Goal: Task Accomplishment & Management: Use online tool/utility

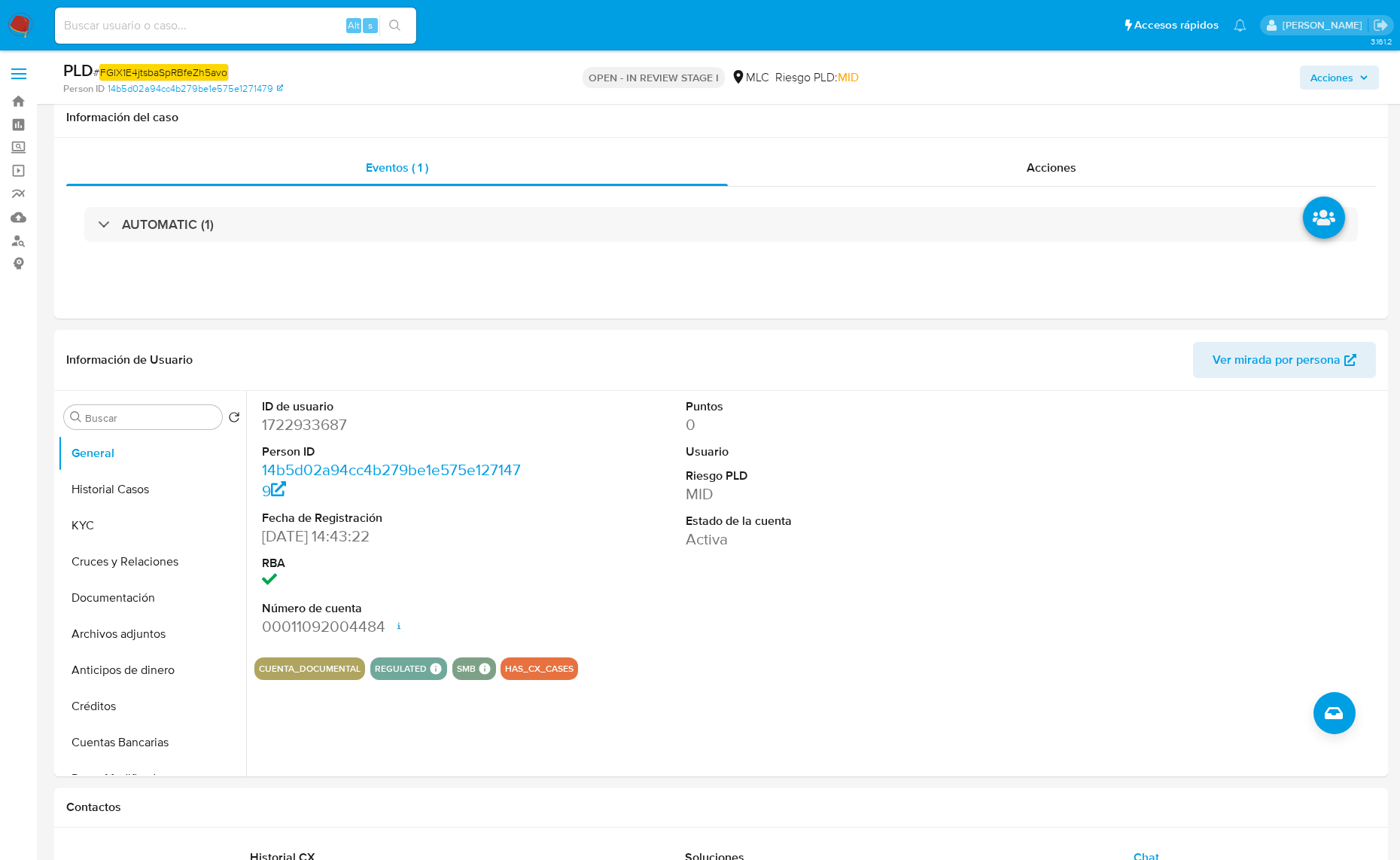
select select "10"
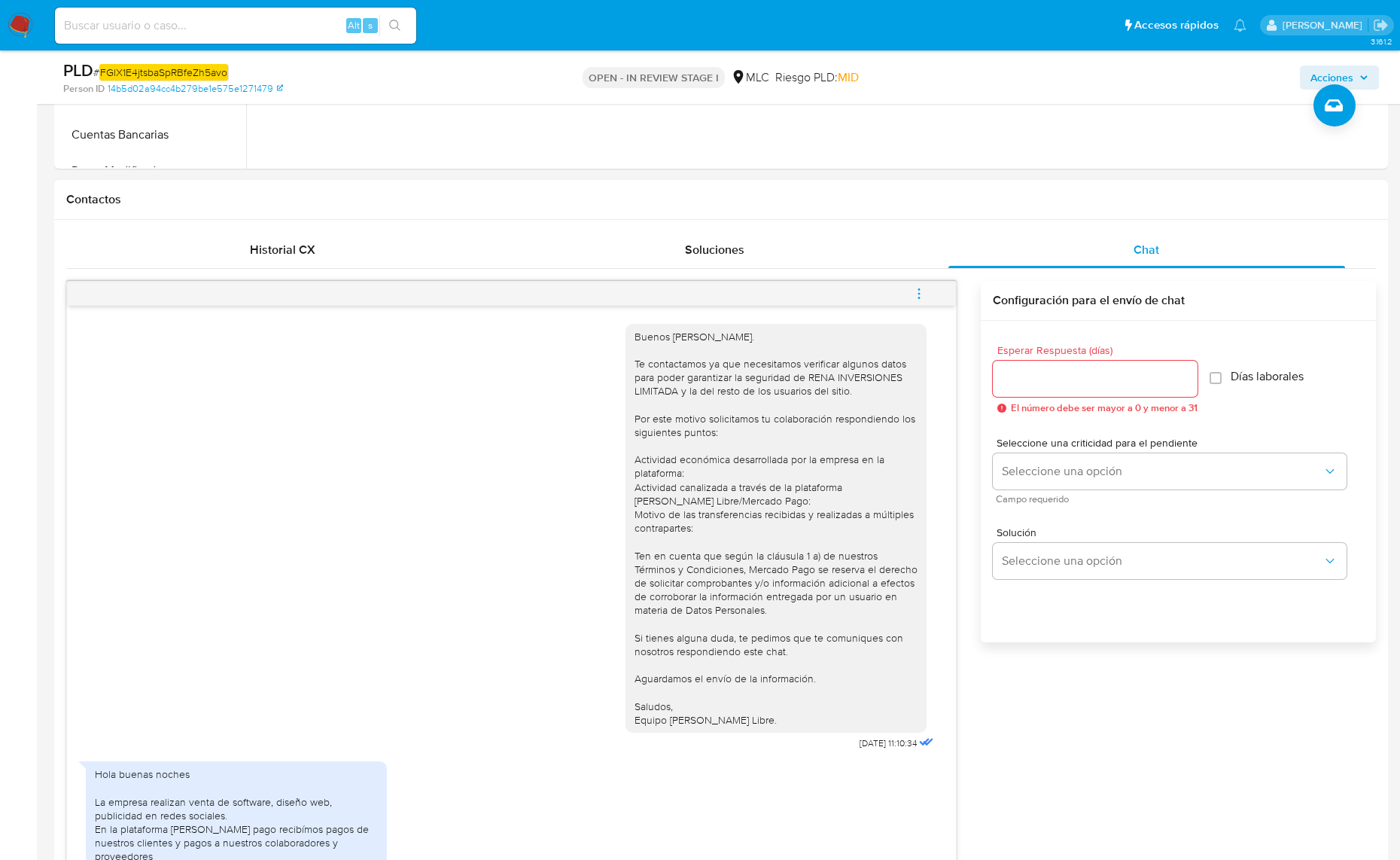
scroll to position [25, 0]
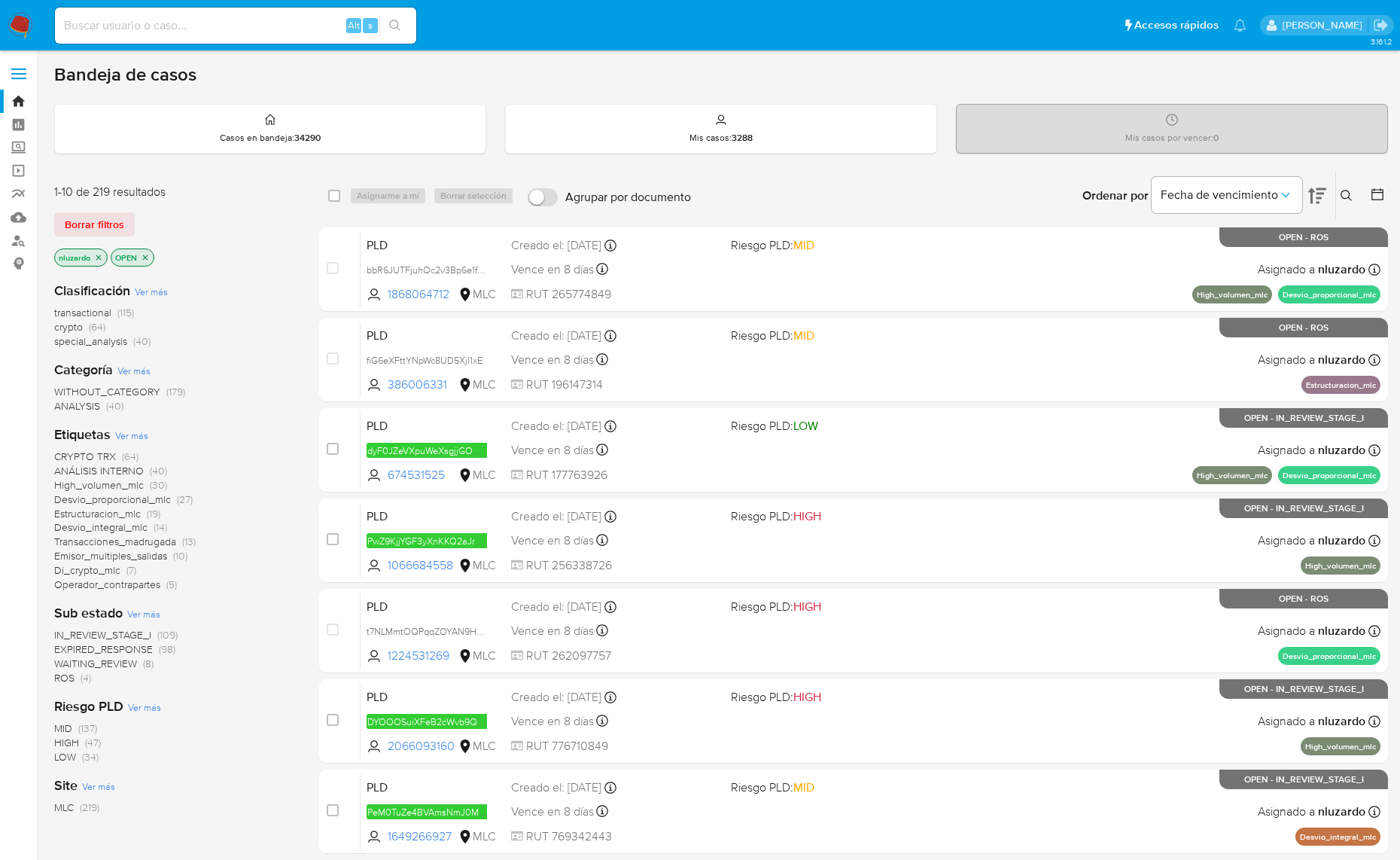
drag, startPoint x: 452, startPoint y: 484, endPoint x: 315, endPoint y: 547, distance: 150.8
click at [315, 547] on div "1-10 de 219 resultados Borrar filtros nluzardo OPEN Clasificación Ver más trans…" at bounding box center [721, 675] width 1334 height 1007
click at [291, 547] on div "CRYPTO TRX (64) ANÁLISIS INTERNO (40) High_volumen_mlc (30) Desvio_proporcional…" at bounding box center [174, 520] width 241 height 142
click at [282, 271] on div "Clasificación Ver más transactional (115) crypto (64) special_analysis (40) Cat…" at bounding box center [174, 542] width 241 height 545
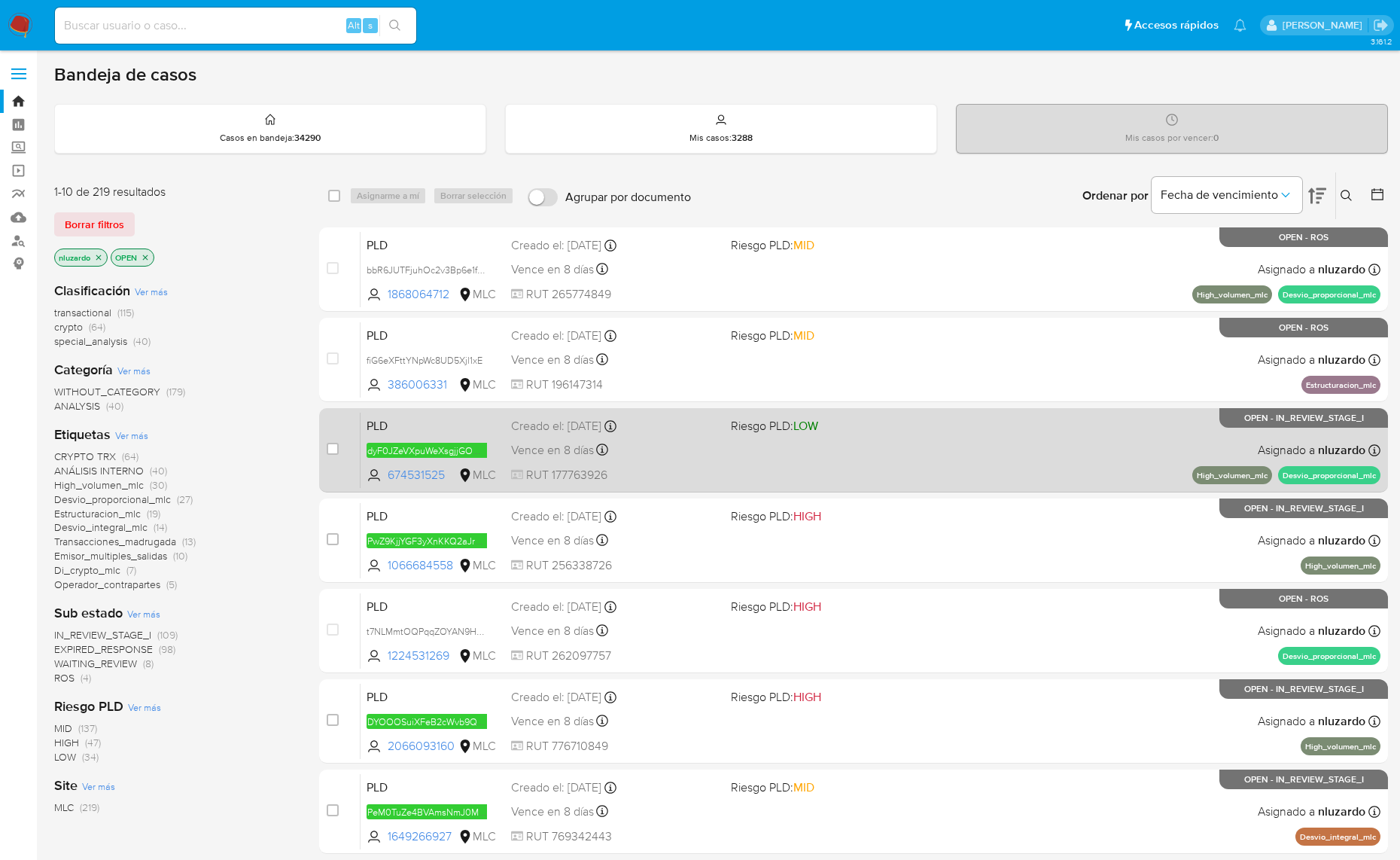
click at [783, 453] on div "PLD dyF0JZeVXpuWeXsgjjGOGegy 674531525 MLC Riesgo PLD: LOW Creado el: 12/07/202…" at bounding box center [870, 450] width 1020 height 76
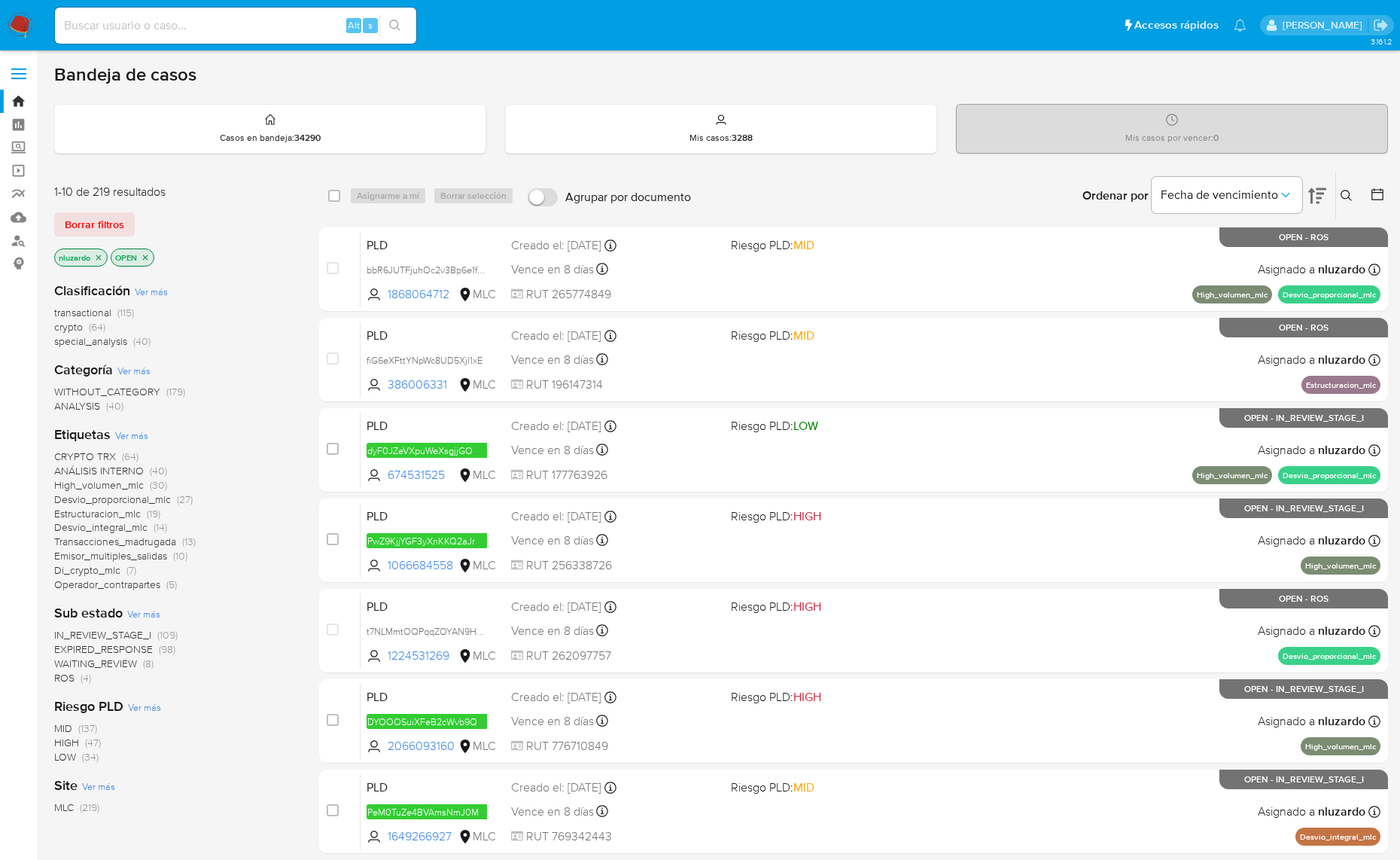
click at [1368, 190] on div at bounding box center [1374, 196] width 27 height 47
click at [1376, 188] on icon at bounding box center [1378, 194] width 15 height 15
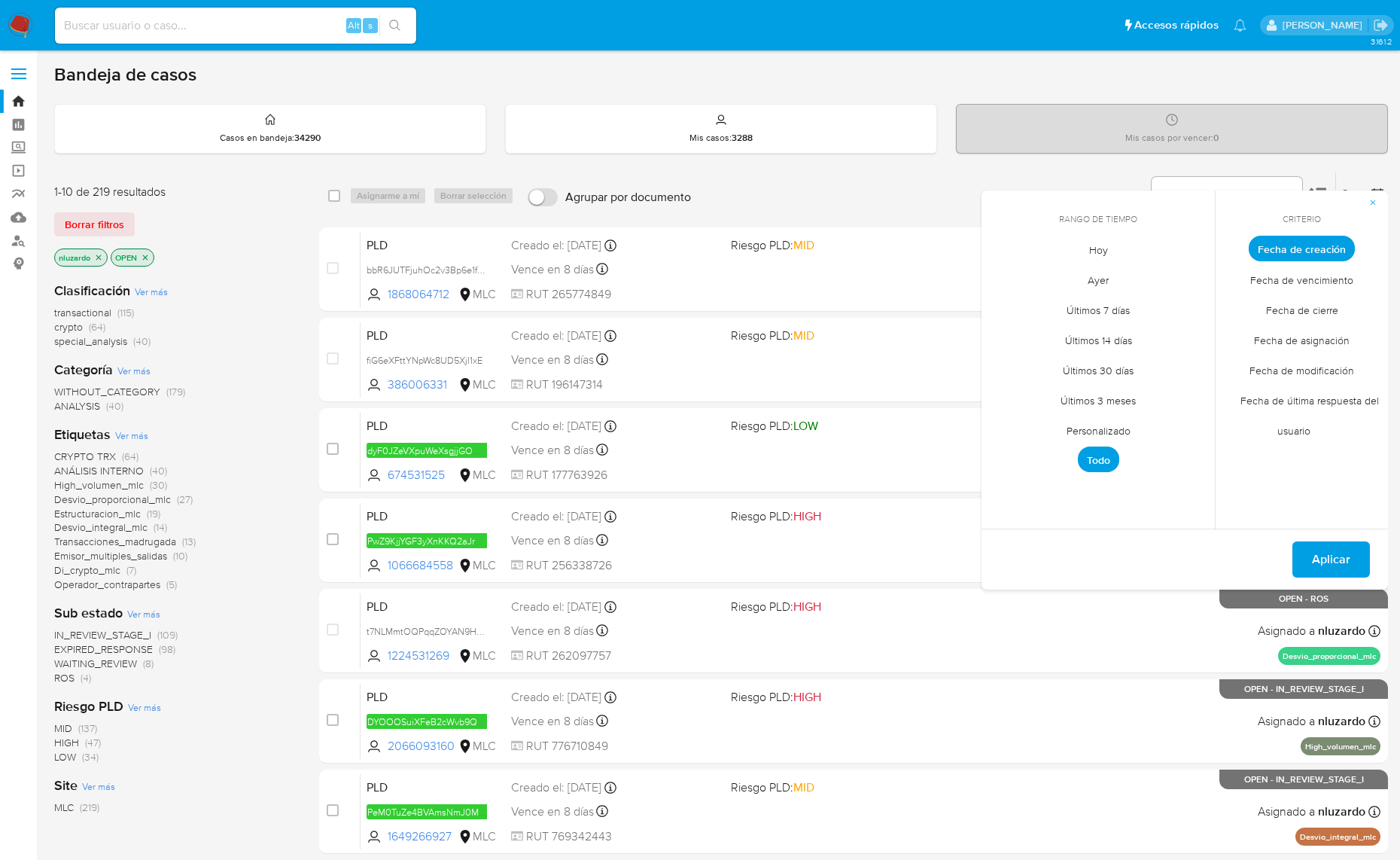
click at [1120, 424] on span "Personalizado" at bounding box center [1098, 430] width 96 height 31
click at [1009, 273] on icon "Mes anterior" at bounding box center [1005, 276] width 18 height 18
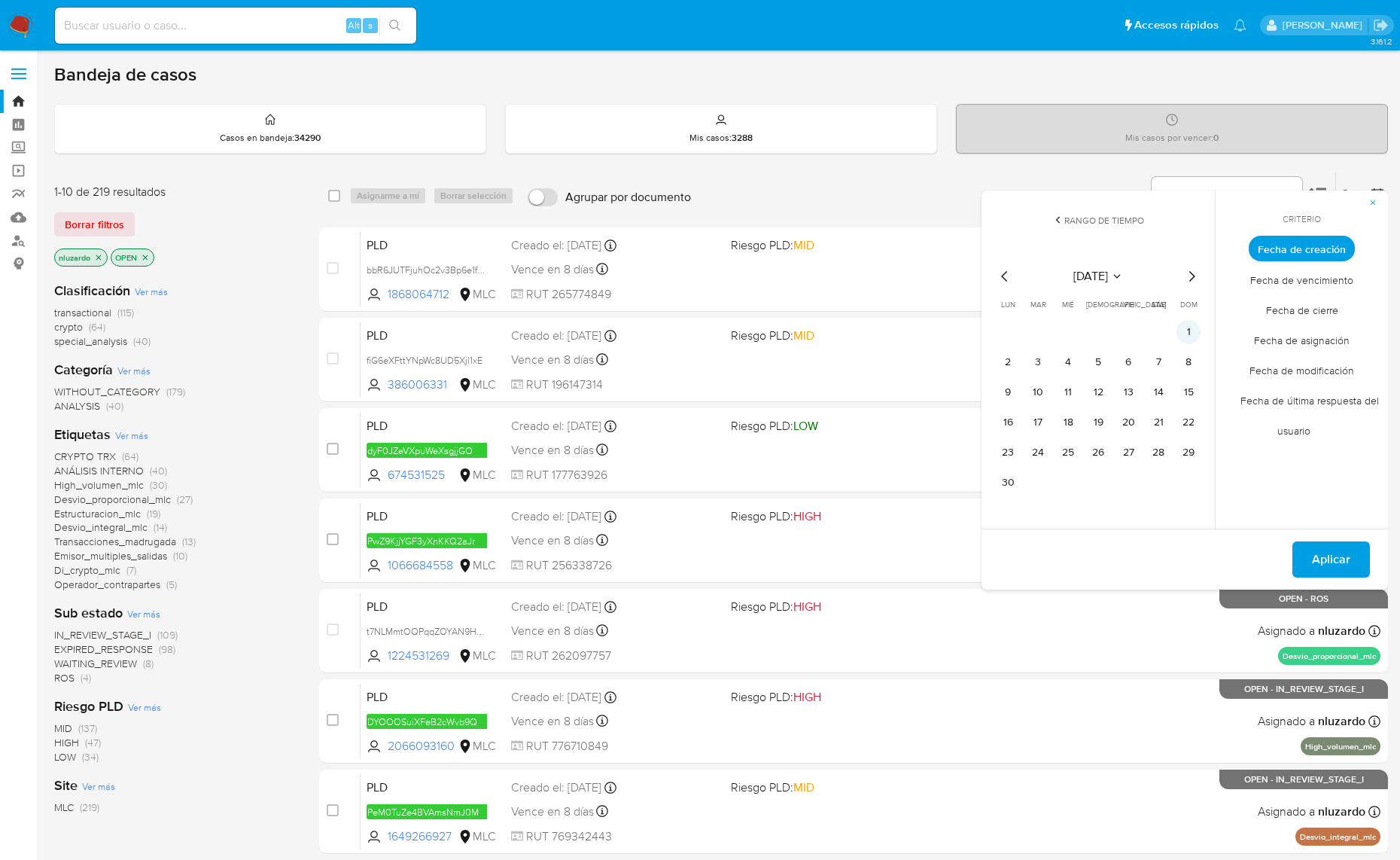
click at [1189, 329] on button "1" at bounding box center [1189, 331] width 24 height 24
click at [1100, 390] on button "12" at bounding box center [1098, 392] width 24 height 24
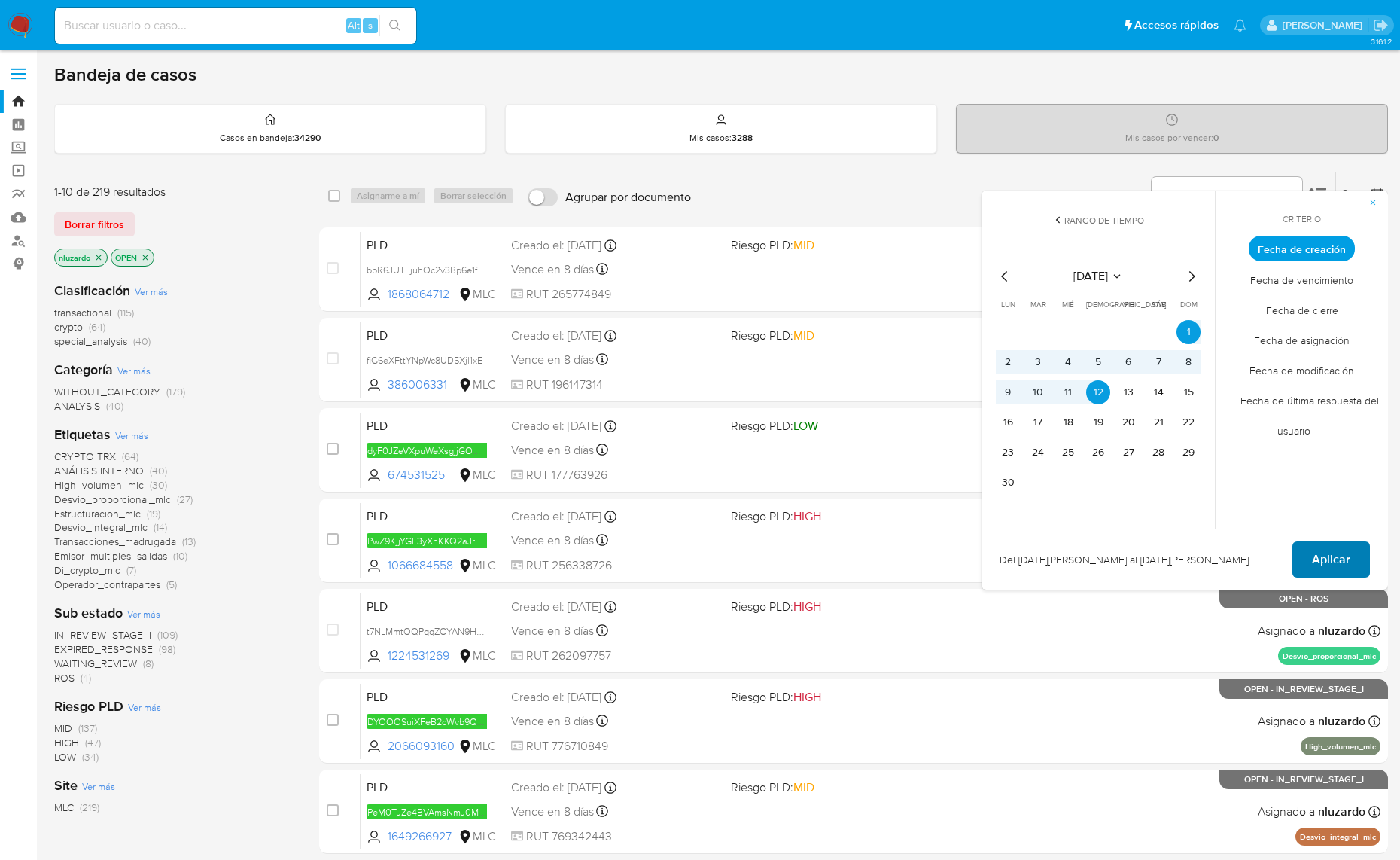
click at [1348, 561] on span "Aplicar" at bounding box center [1331, 559] width 38 height 33
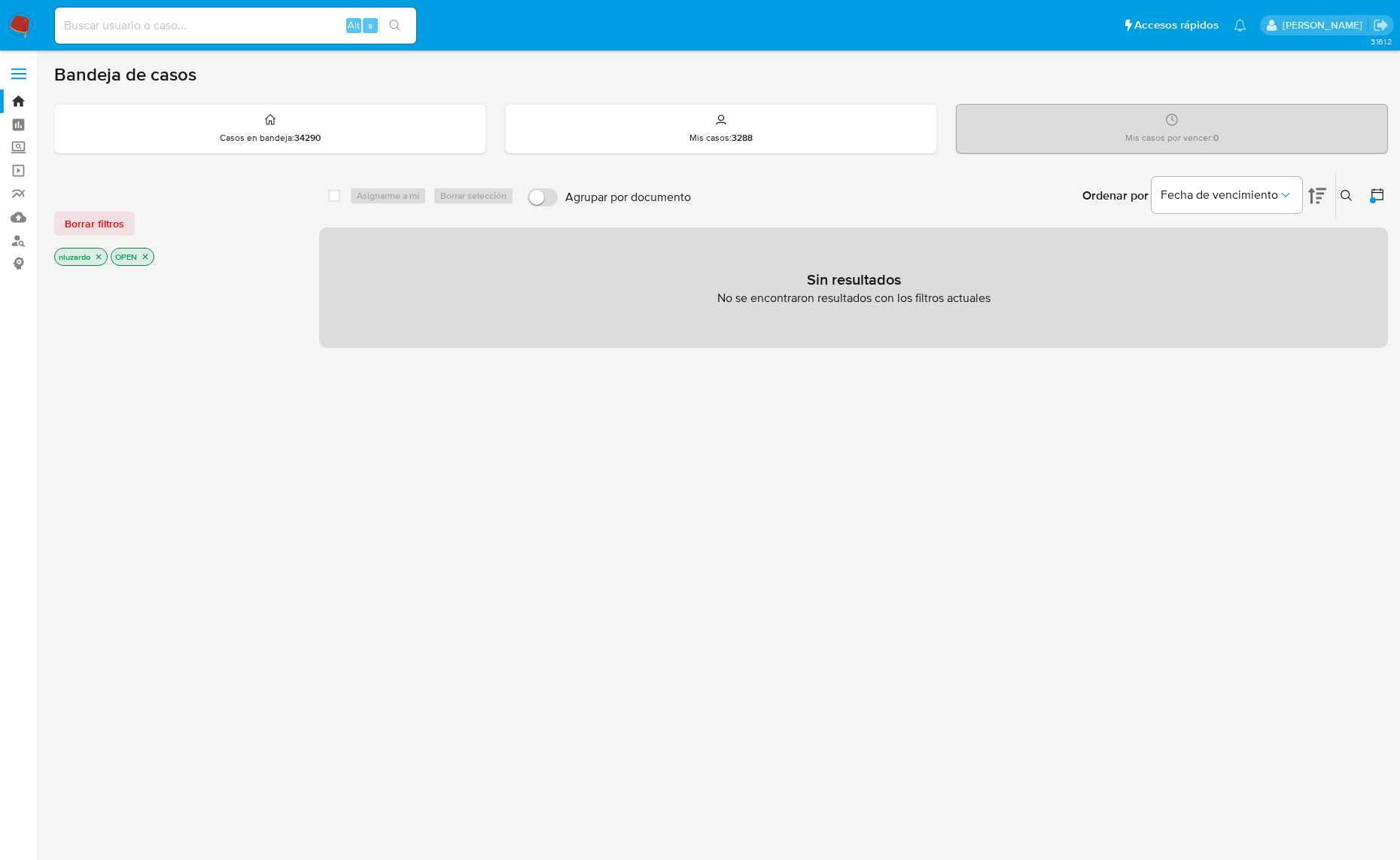
click at [1378, 193] on icon at bounding box center [1378, 194] width 15 height 15
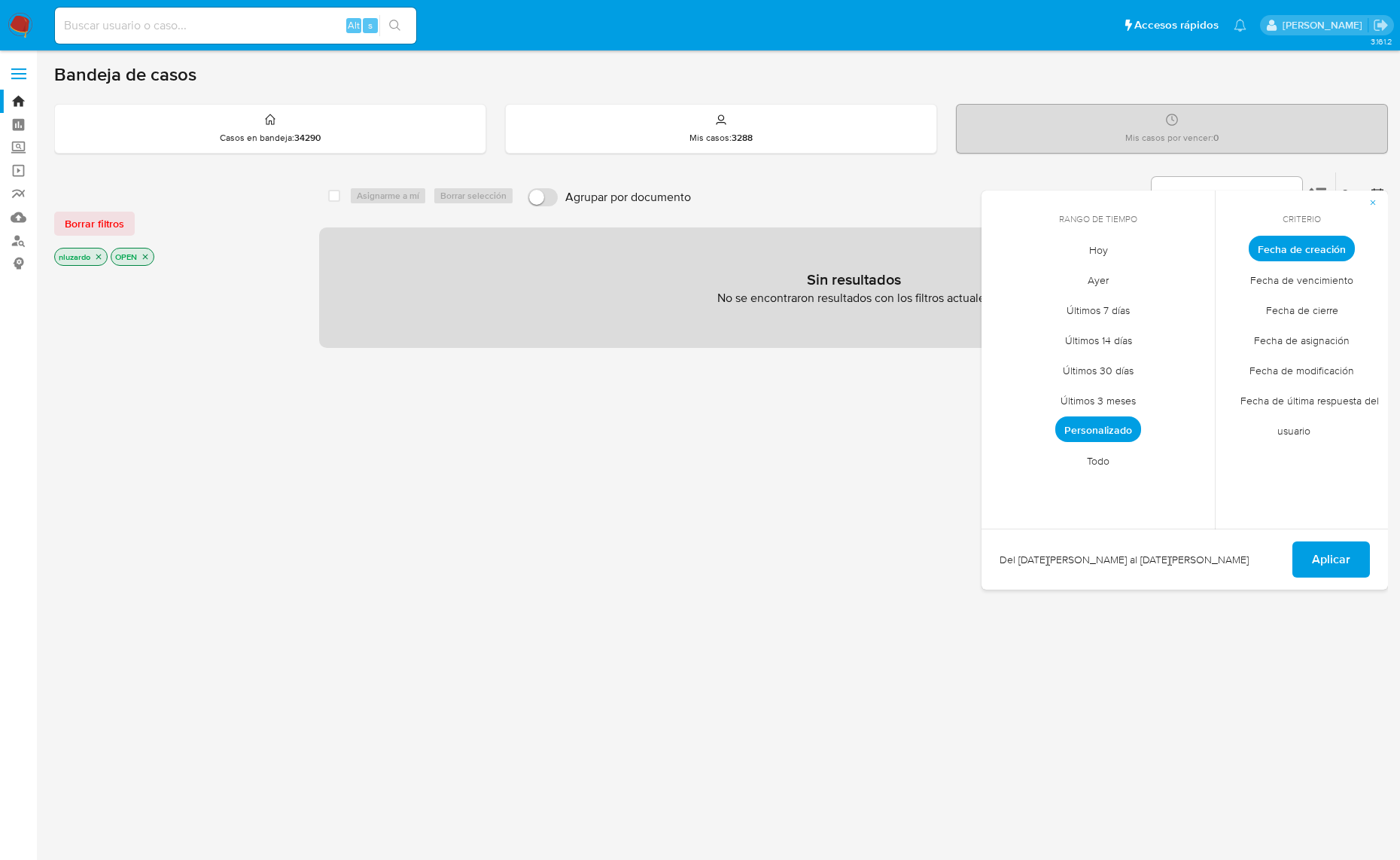
click at [1105, 430] on span "Personalizado" at bounding box center [1098, 429] width 86 height 26
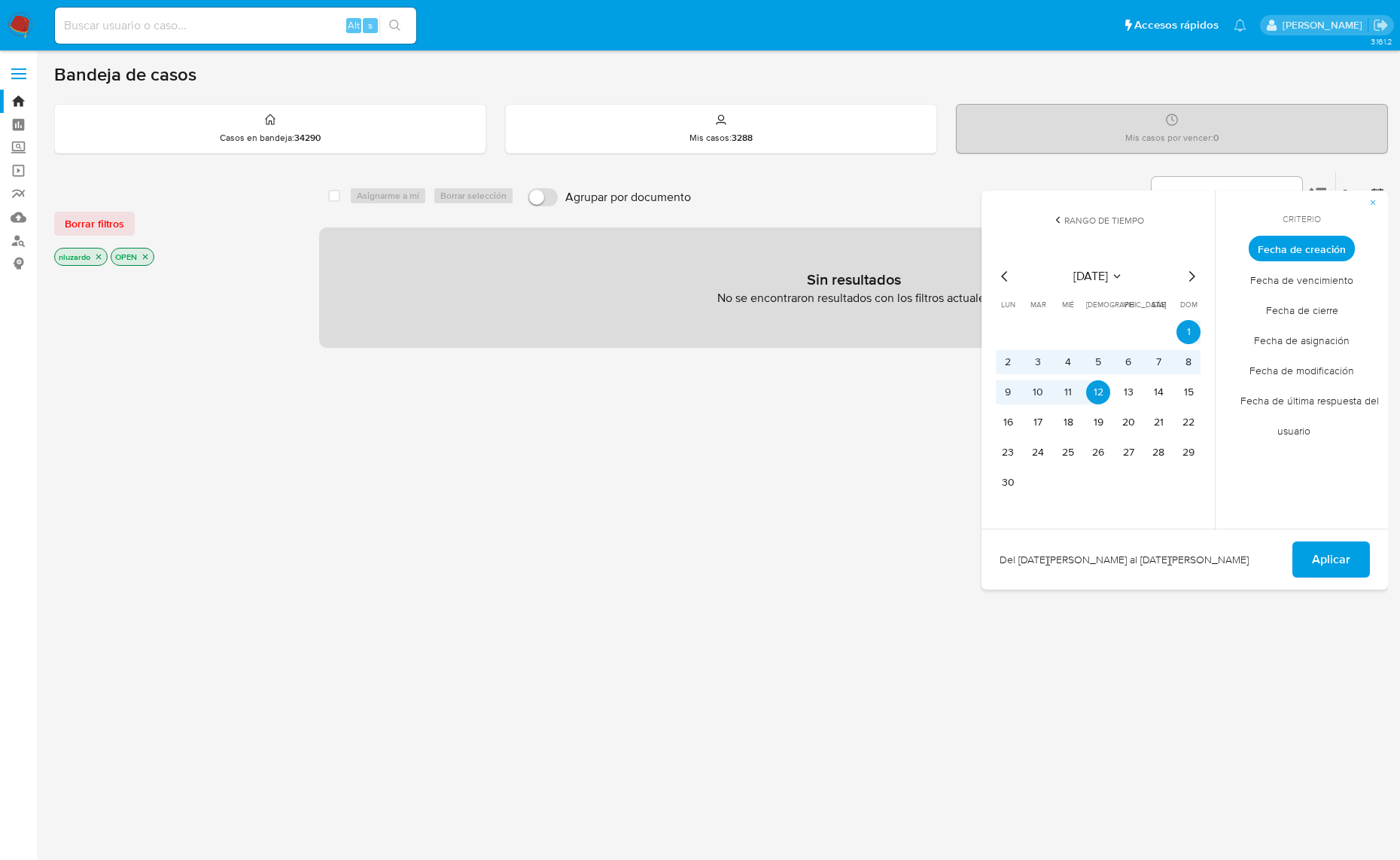
click at [1190, 280] on icon "Mes siguiente" at bounding box center [1192, 276] width 18 height 18
click at [1032, 332] on button "1" at bounding box center [1038, 331] width 24 height 24
click at [1163, 364] on button "12" at bounding box center [1158, 362] width 24 height 24
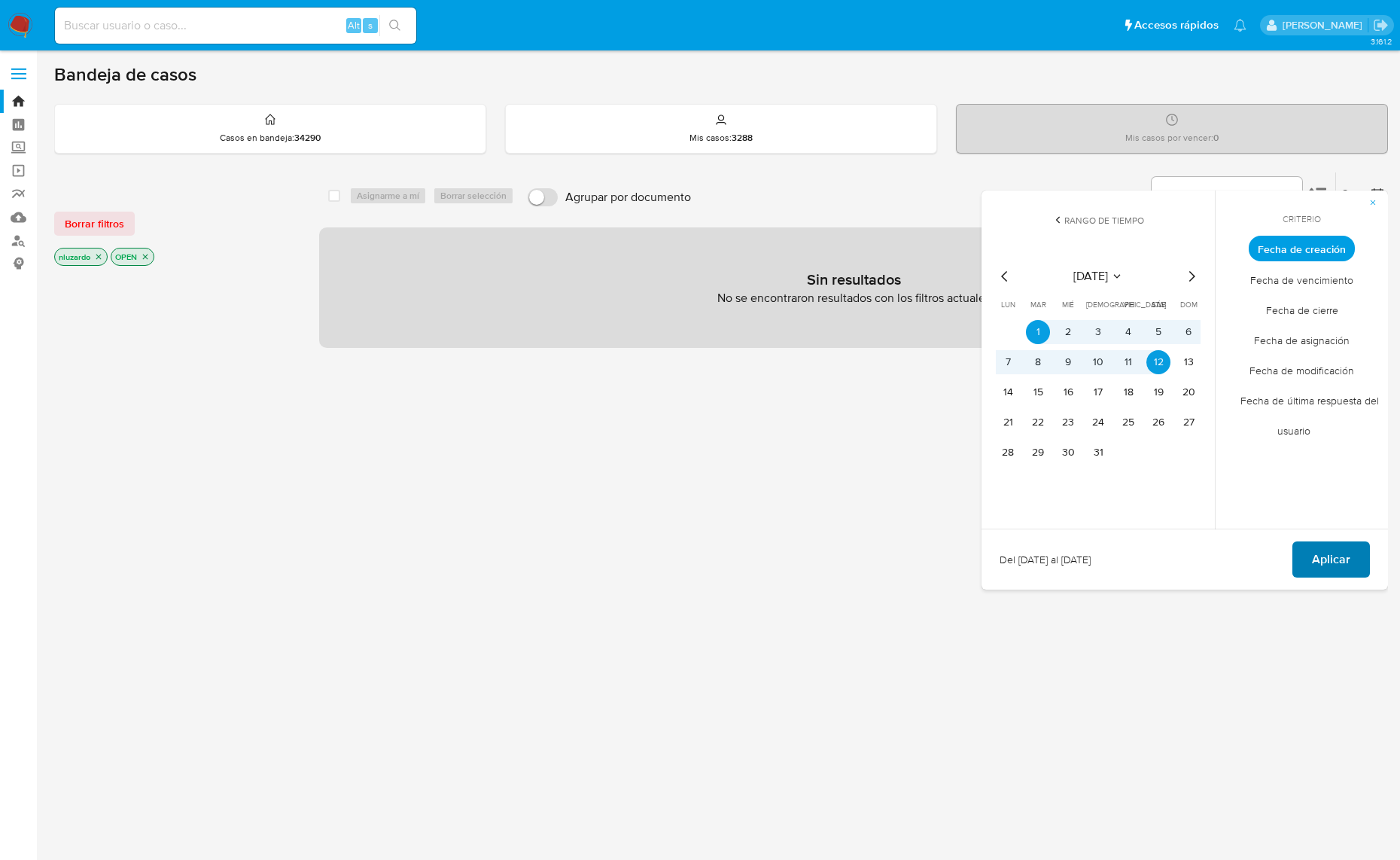
click at [1311, 570] on button "Aplicar" at bounding box center [1331, 559] width 77 height 36
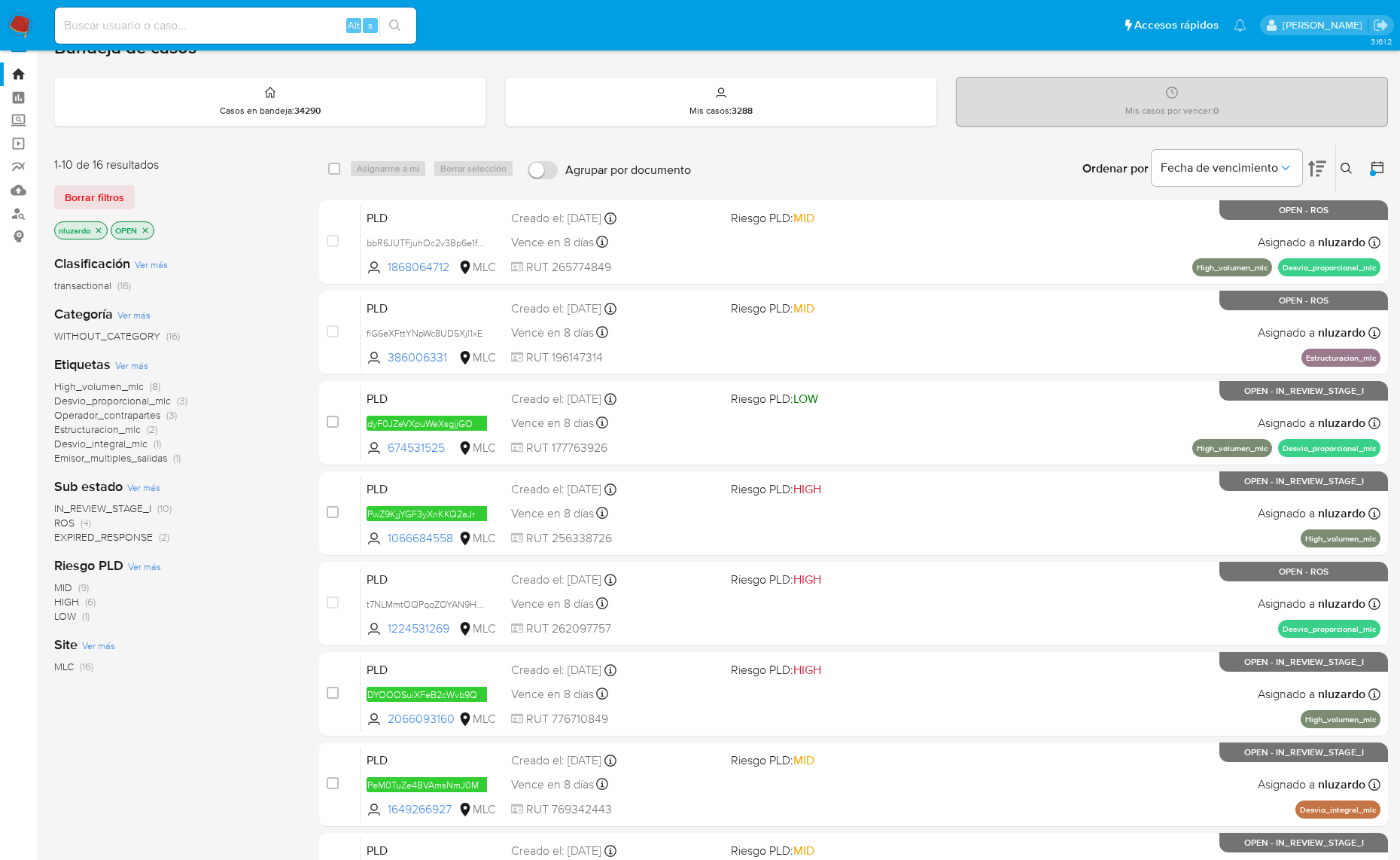
drag, startPoint x: 456, startPoint y: 569, endPoint x: 290, endPoint y: 912, distance: 381.1
click at [290, 859] on html "Pausado Ver notificaciones Alt s Accesos rápidos Presiona las siguientes teclas…" at bounding box center [700, 594] width 1400 height 1243
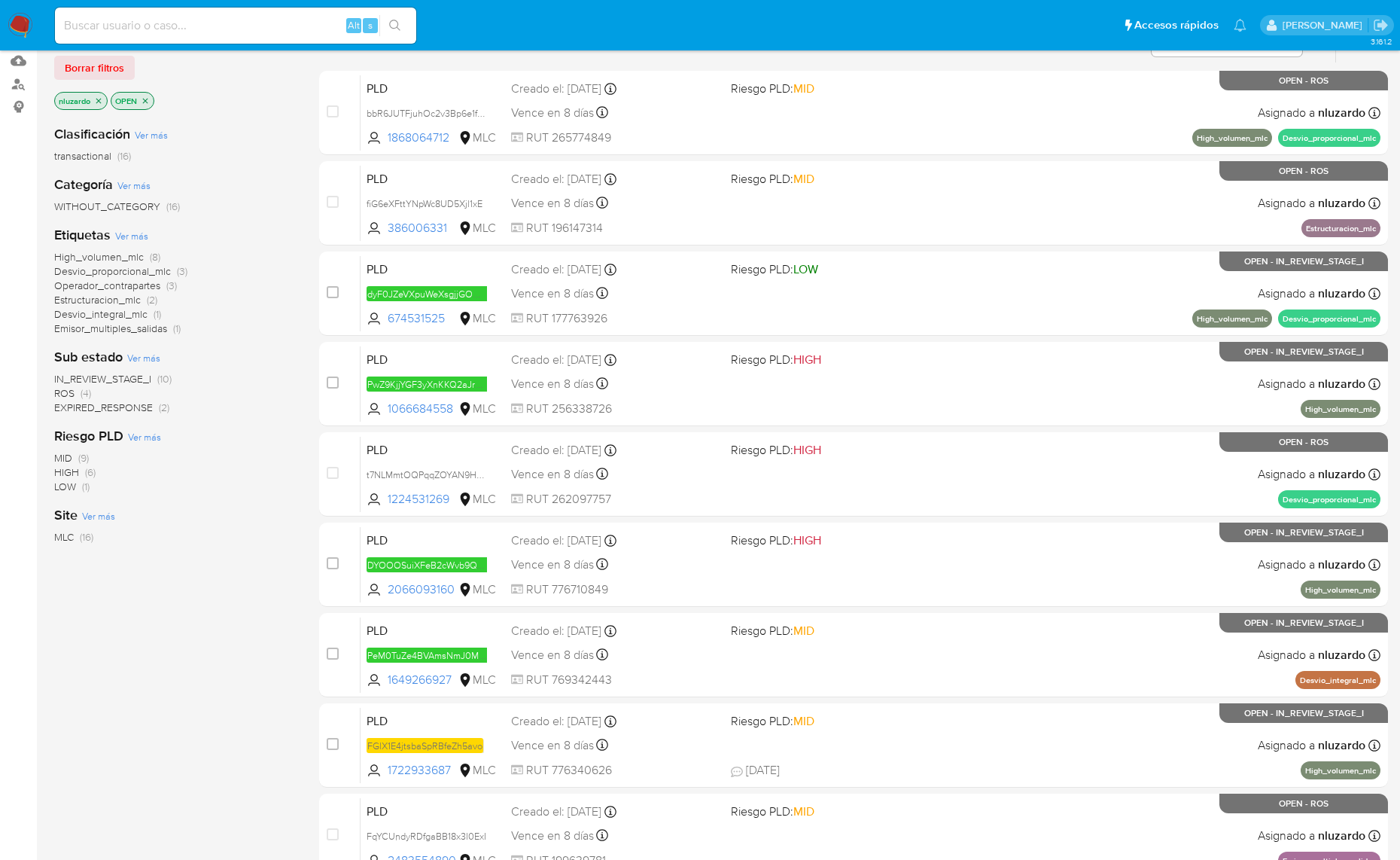
drag, startPoint x: 268, startPoint y: 495, endPoint x: 277, endPoint y: 495, distance: 9.0
click at [276, 495] on div "Clasificación Ver más transactional (16) Categoría Ver más WITHOUT_CATEGORY (16…" at bounding box center [174, 369] width 241 height 512
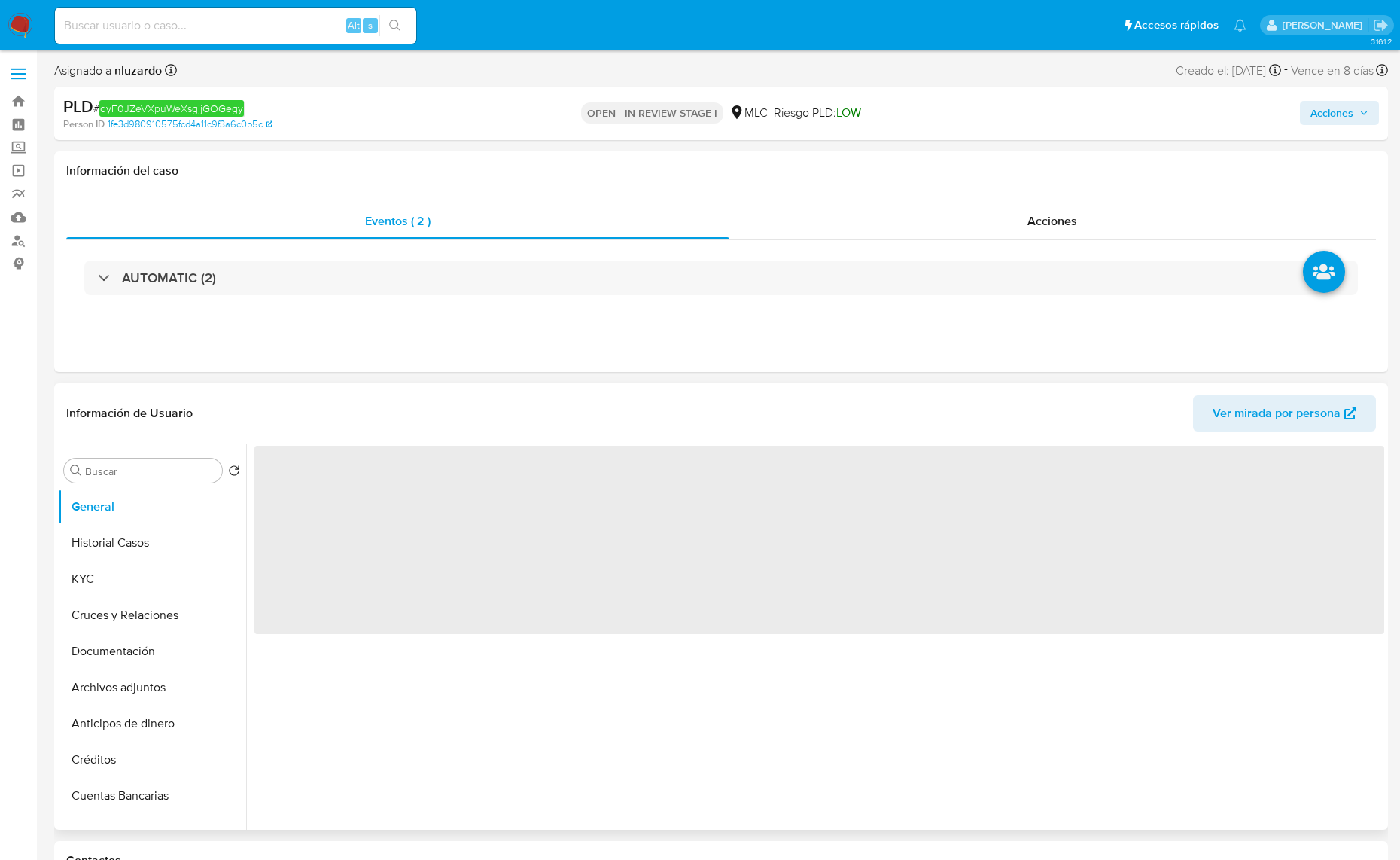
select select "10"
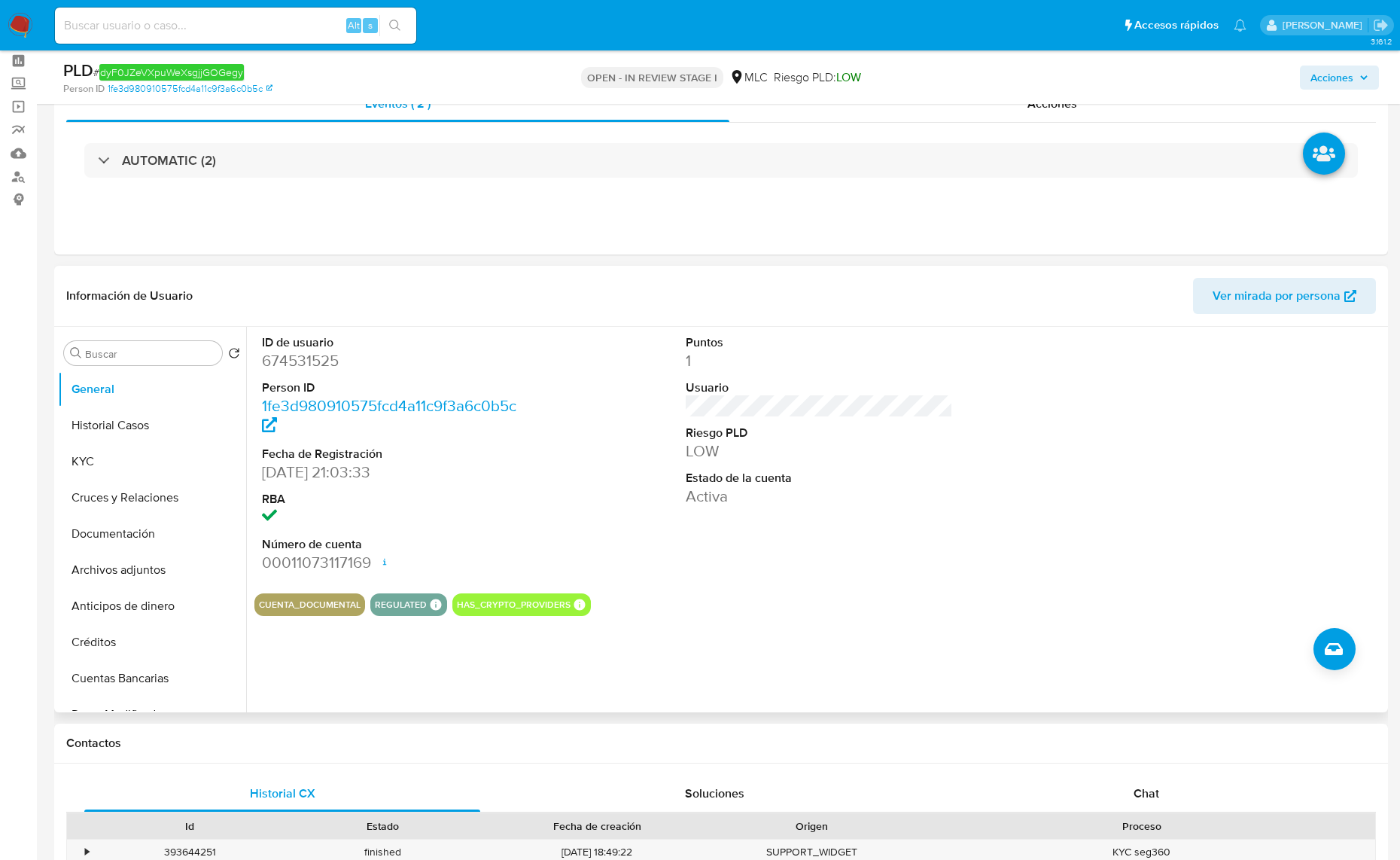
scroll to position [94, 0]
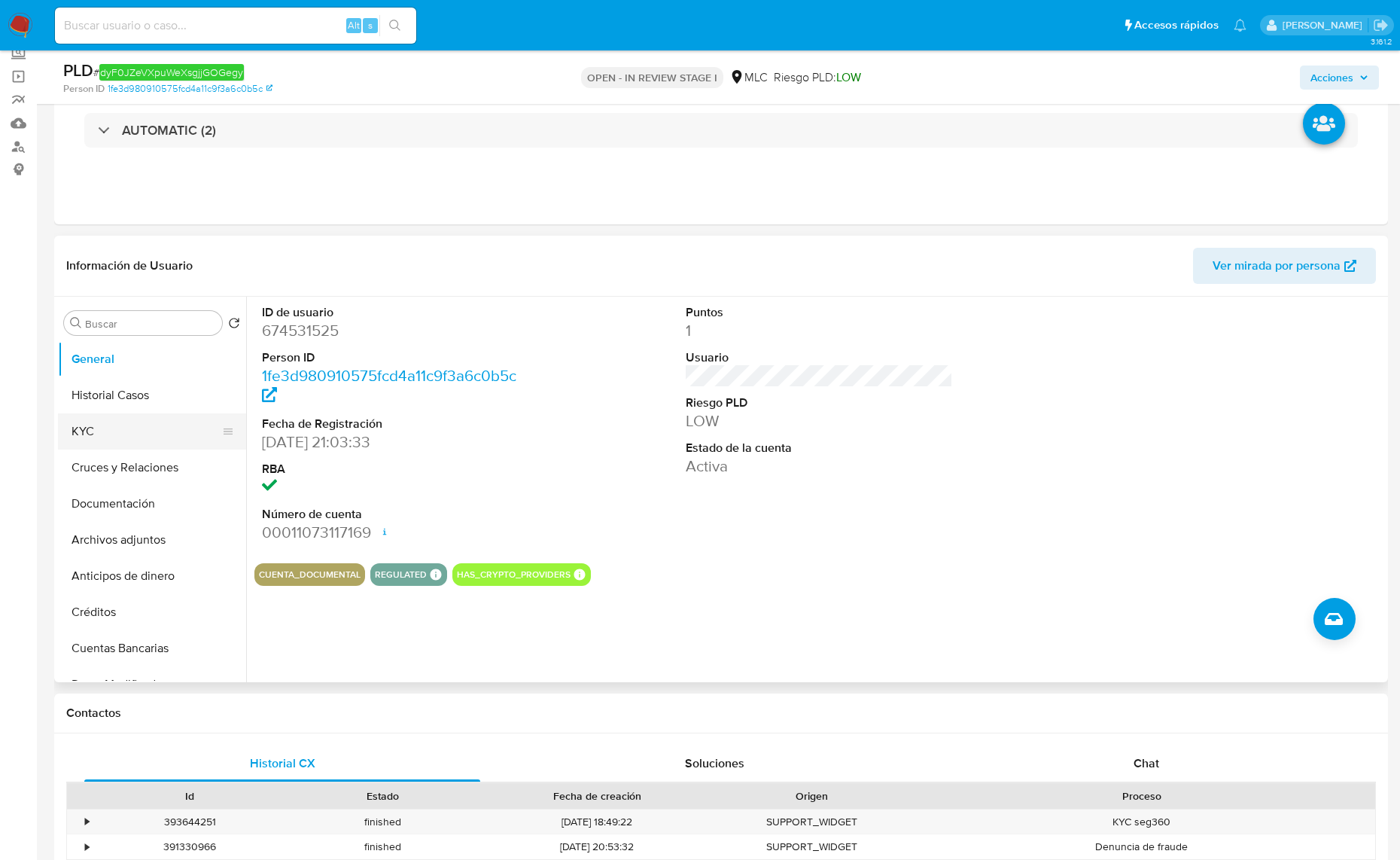
click at [132, 419] on button "KYC" at bounding box center [146, 430] width 176 height 36
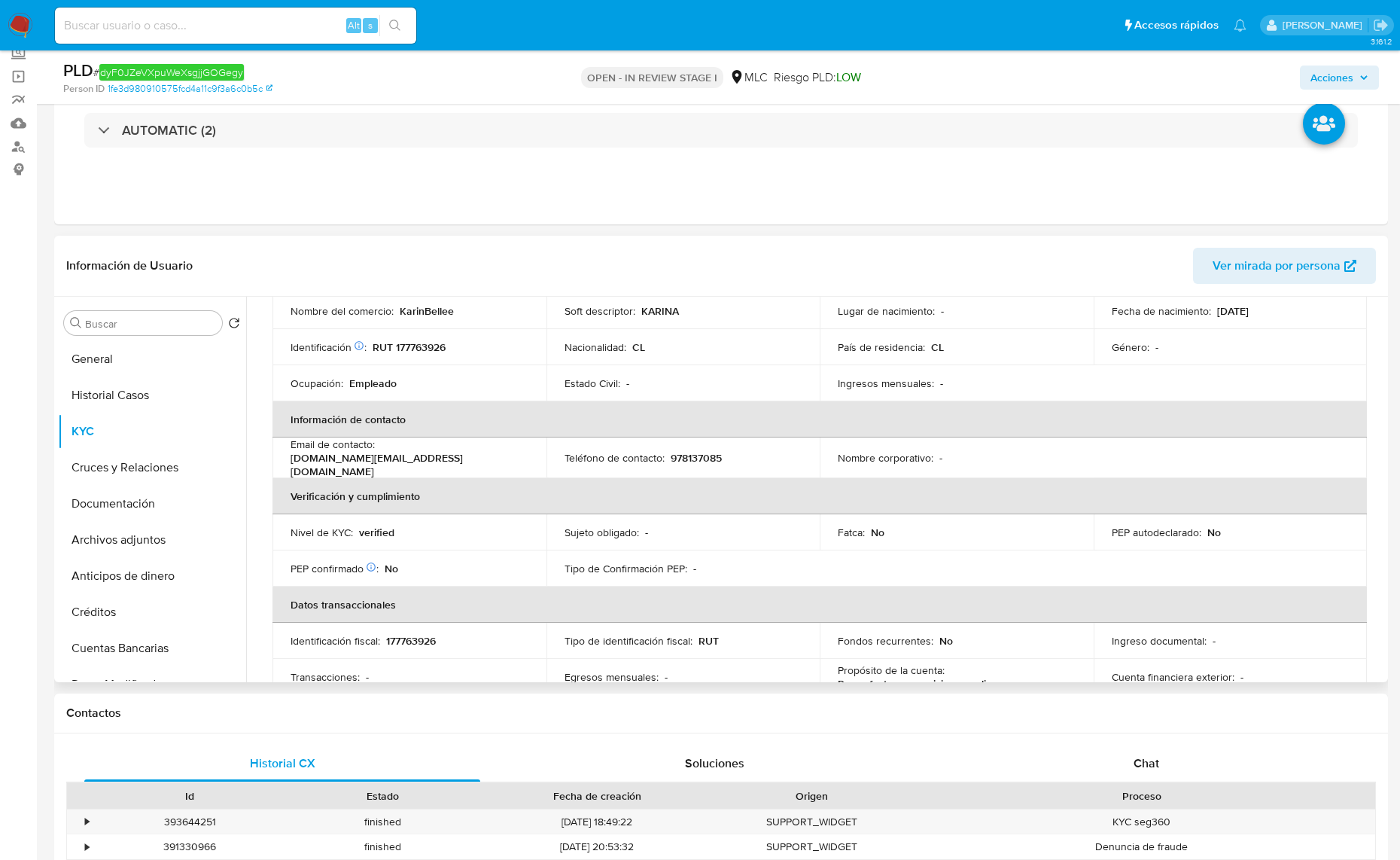
scroll to position [282, 0]
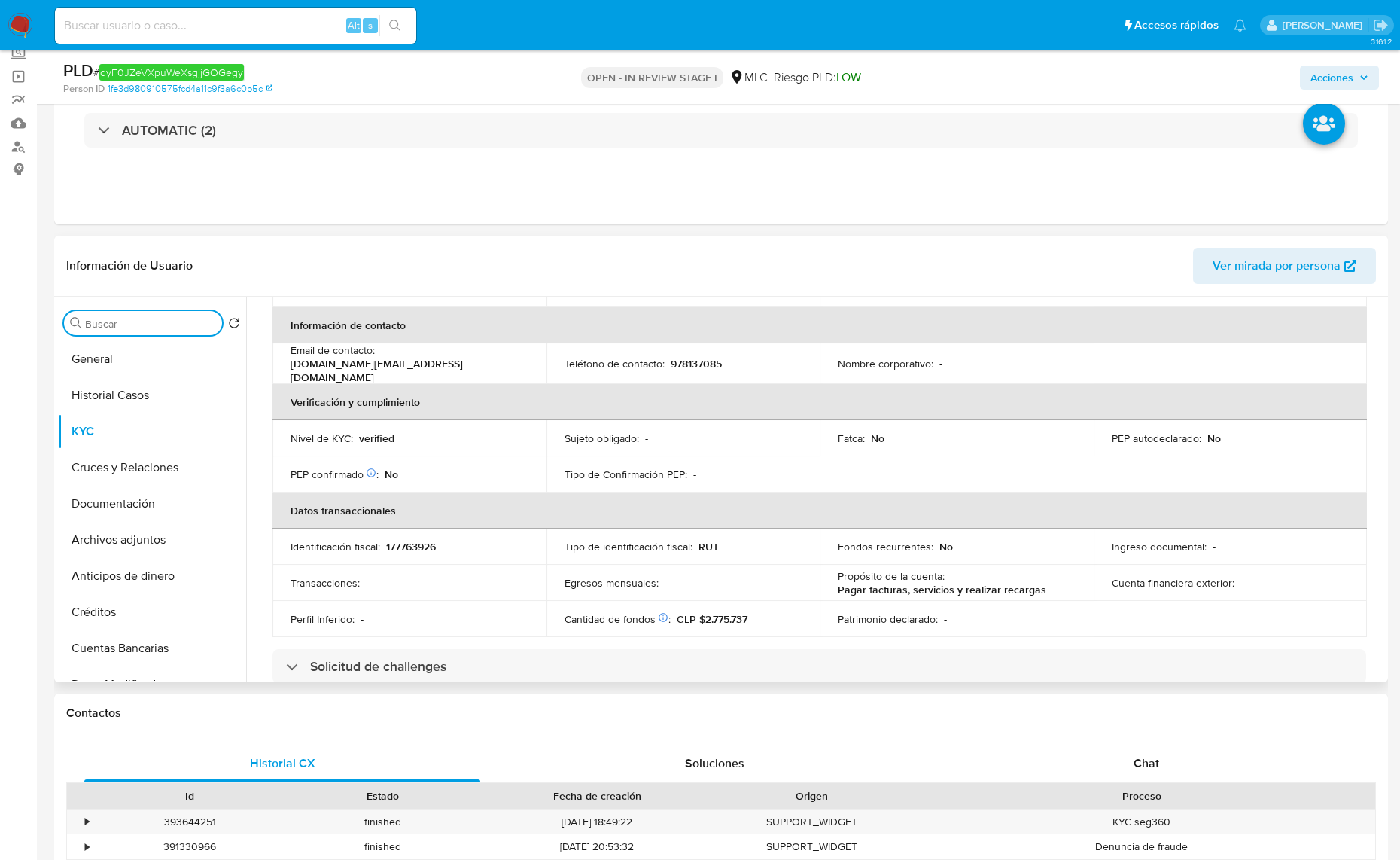
click at [118, 319] on input "Buscar" at bounding box center [150, 324] width 131 height 13
type input "doc"
click at [114, 376] on ul "KYC Documentación" at bounding box center [152, 511] width 188 height 340
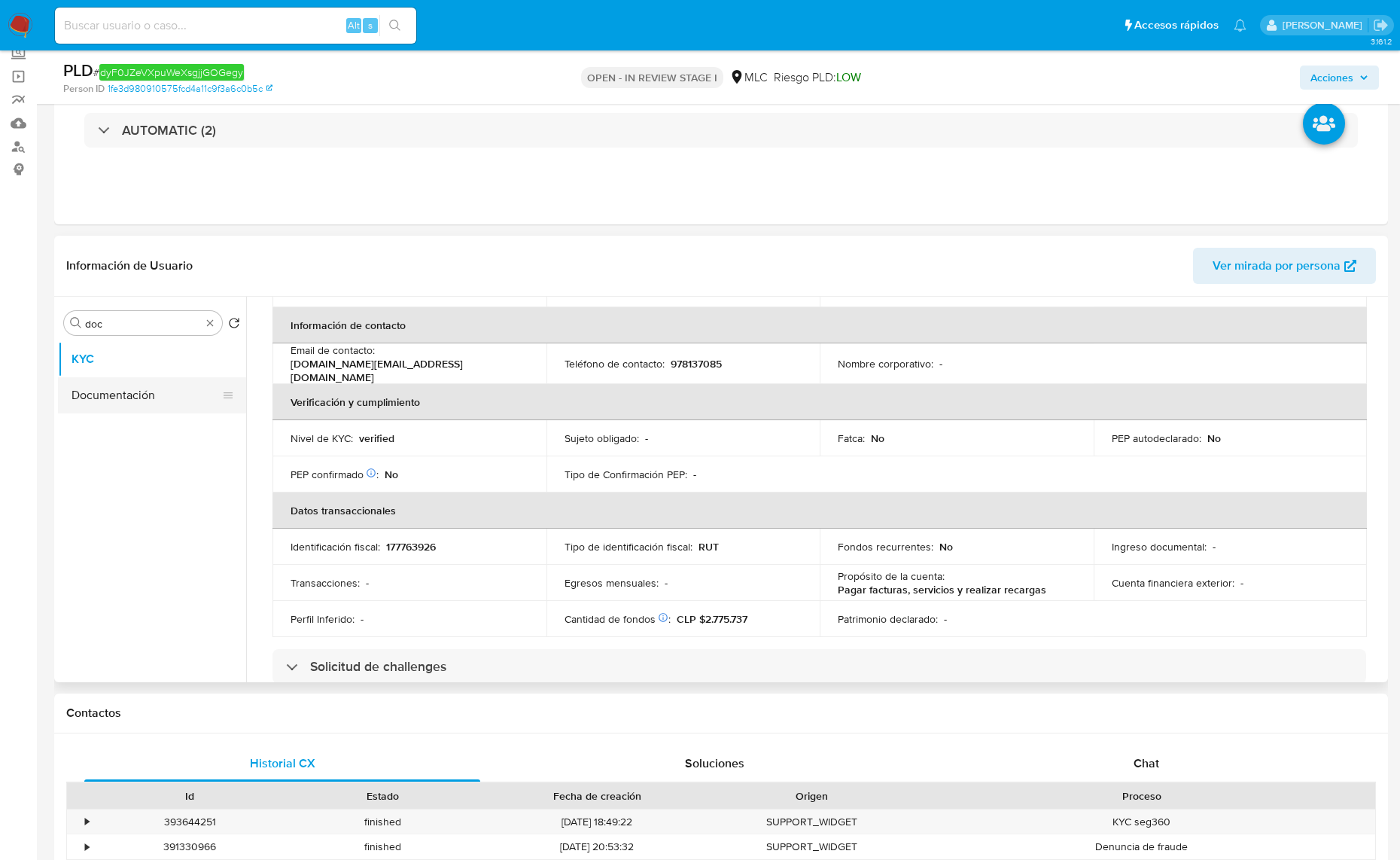
click at [177, 382] on button "Documentación" at bounding box center [146, 395] width 176 height 36
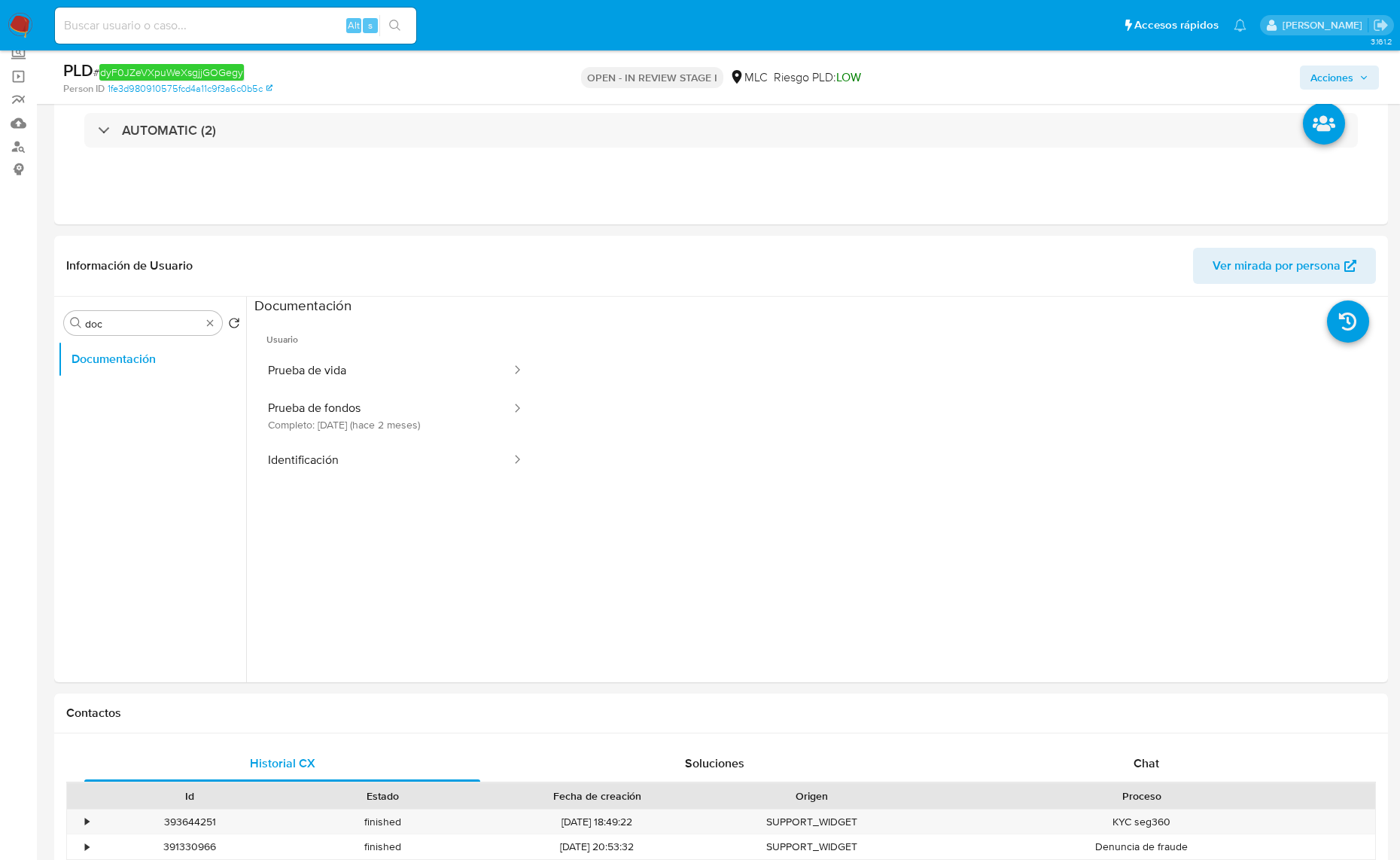
scroll to position [188, 0]
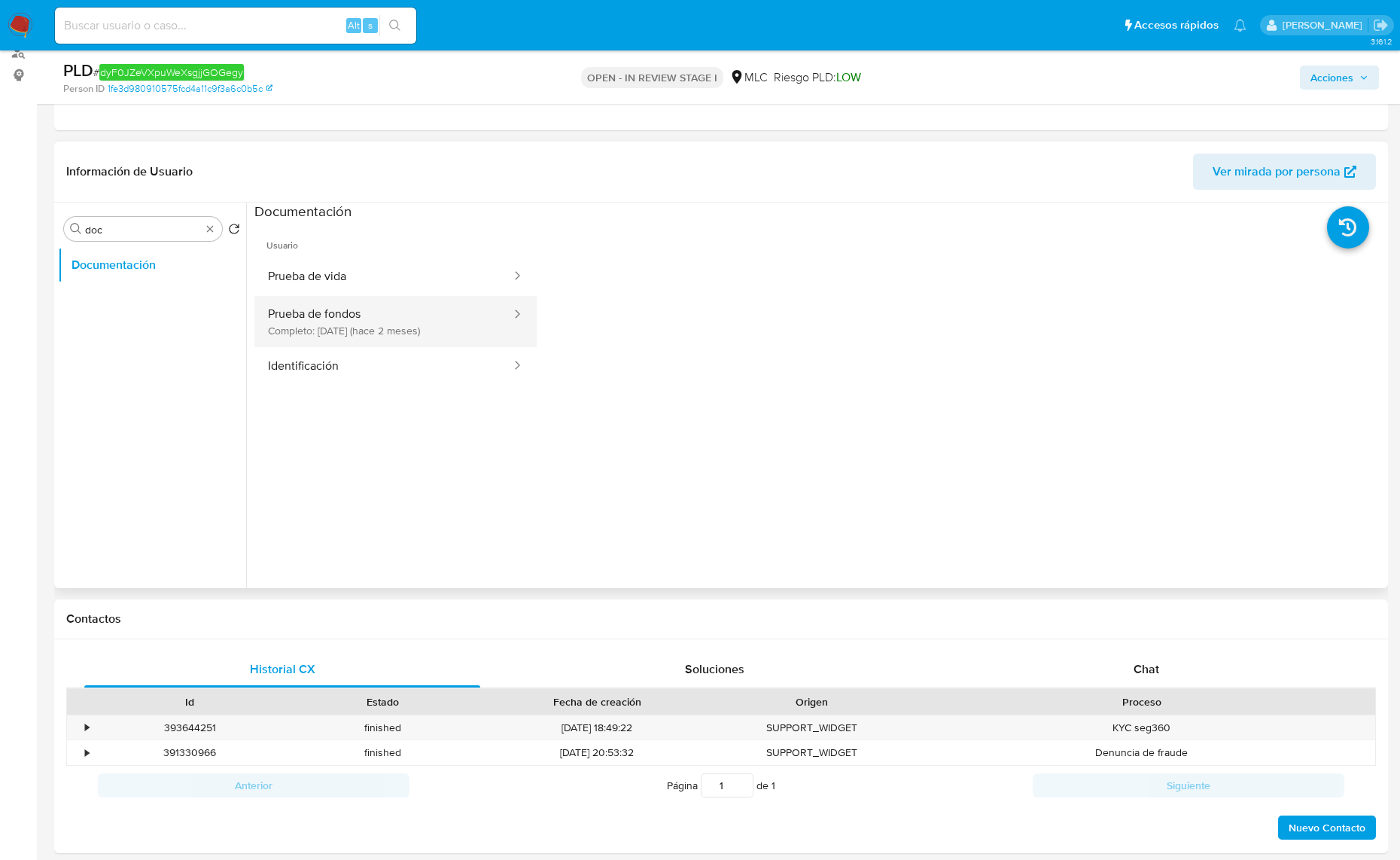
click at [346, 320] on button "Prueba de fondos Completo: 06/08/2025 (hace 2 meses)" at bounding box center [384, 321] width 258 height 51
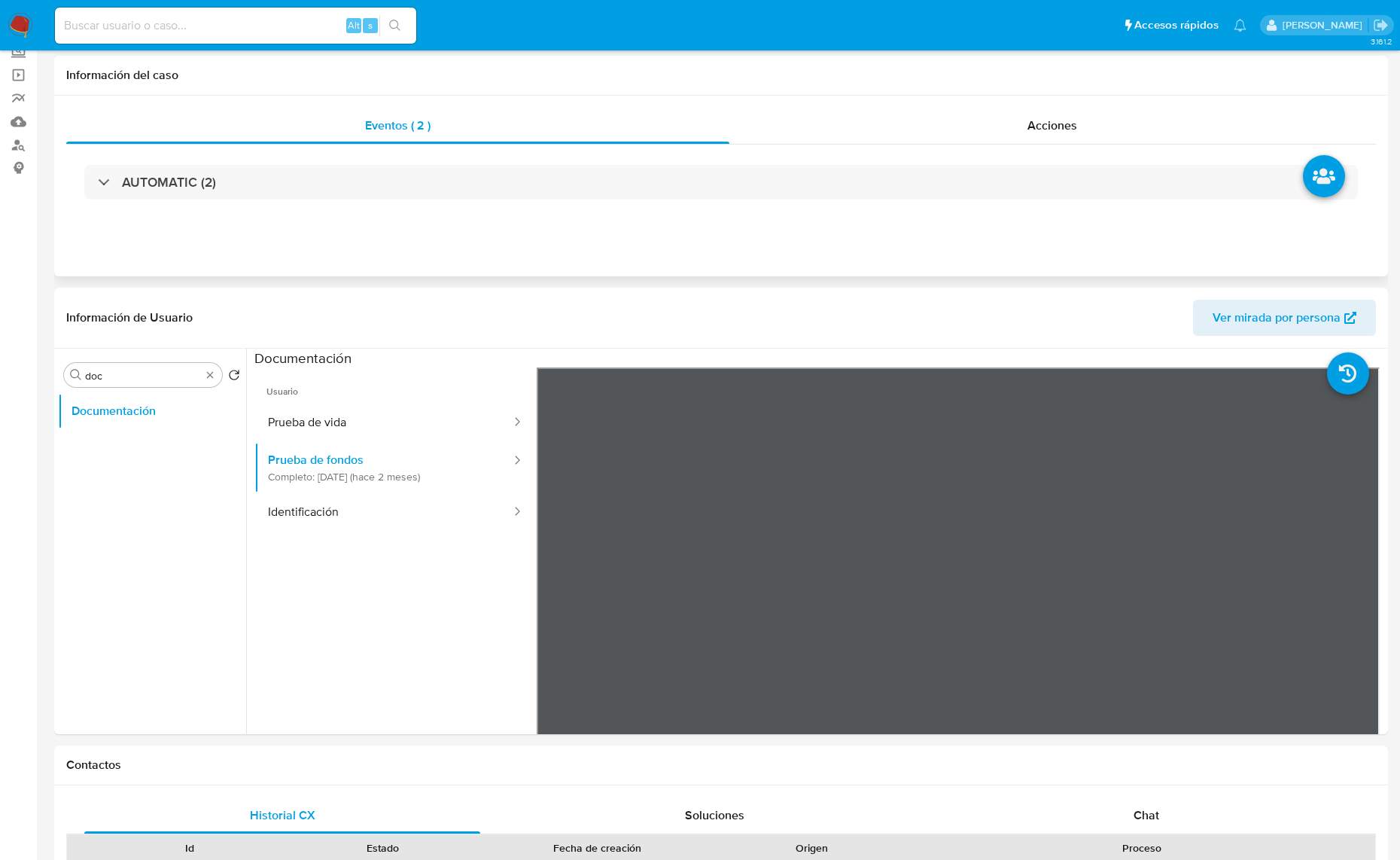
scroll to position [0, 0]
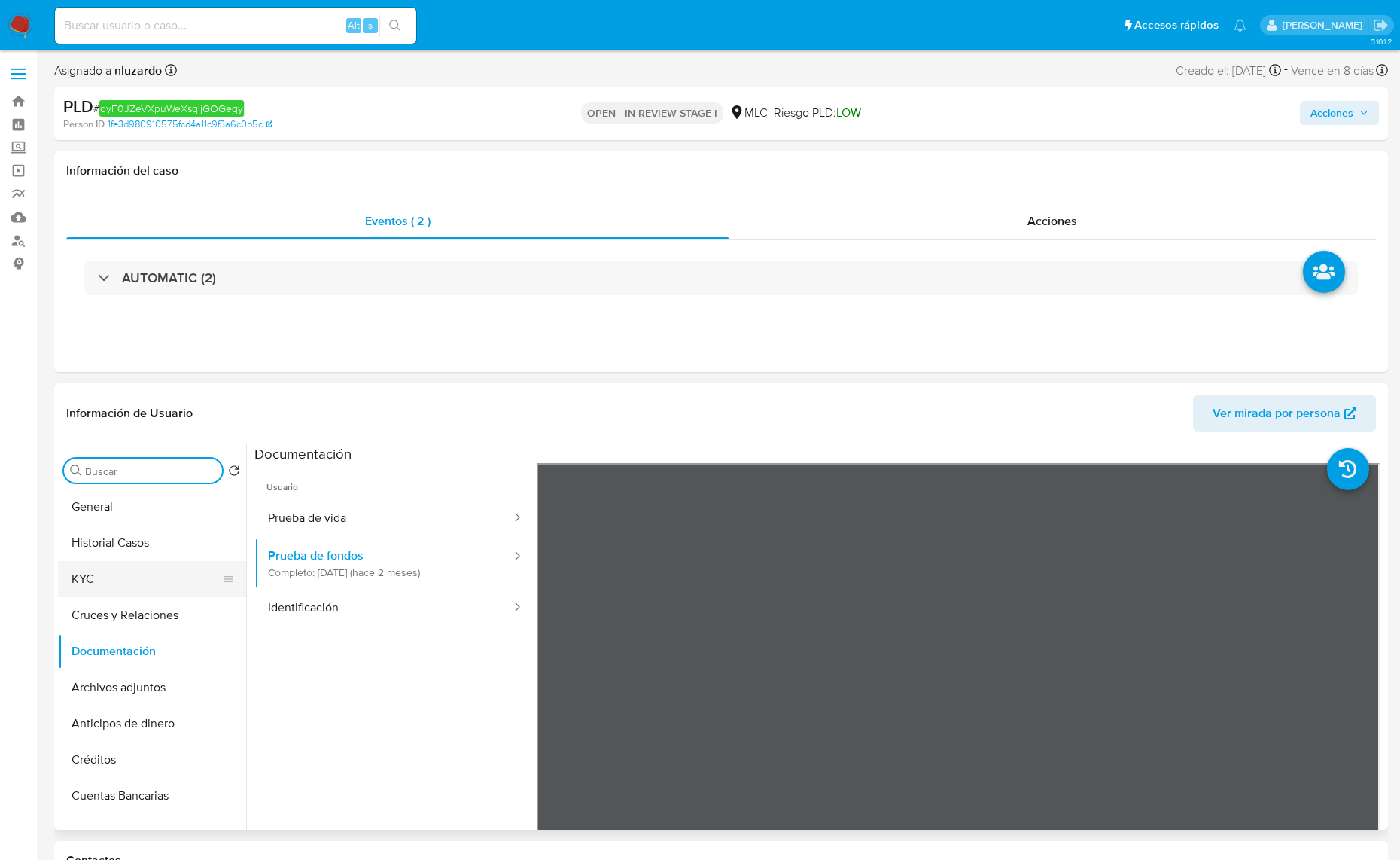
click at [163, 574] on button "KYC" at bounding box center [146, 579] width 176 height 36
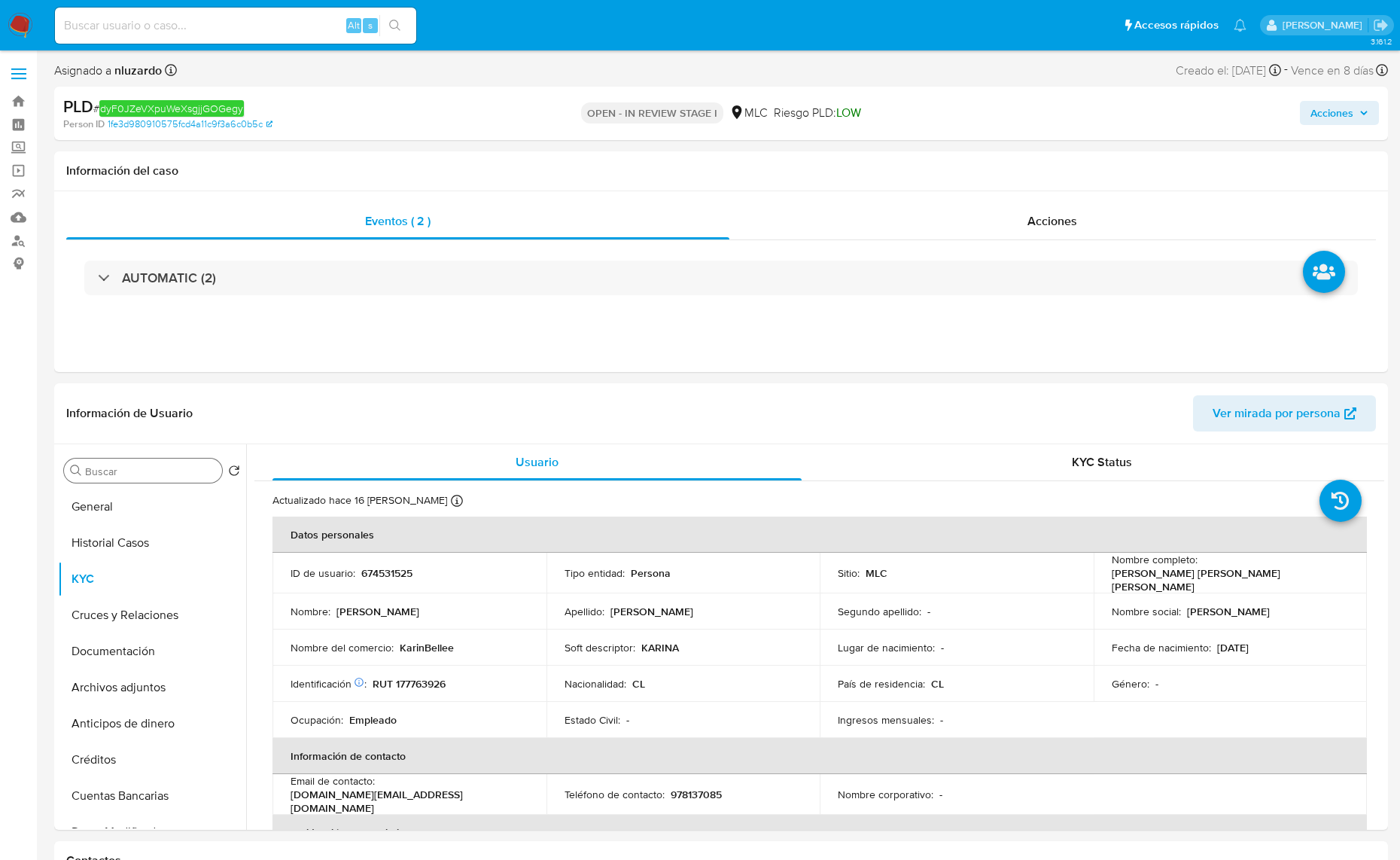
click at [156, 470] on input "Buscar" at bounding box center [150, 471] width 131 height 13
click at [137, 540] on button "Documentación" at bounding box center [146, 542] width 176 height 36
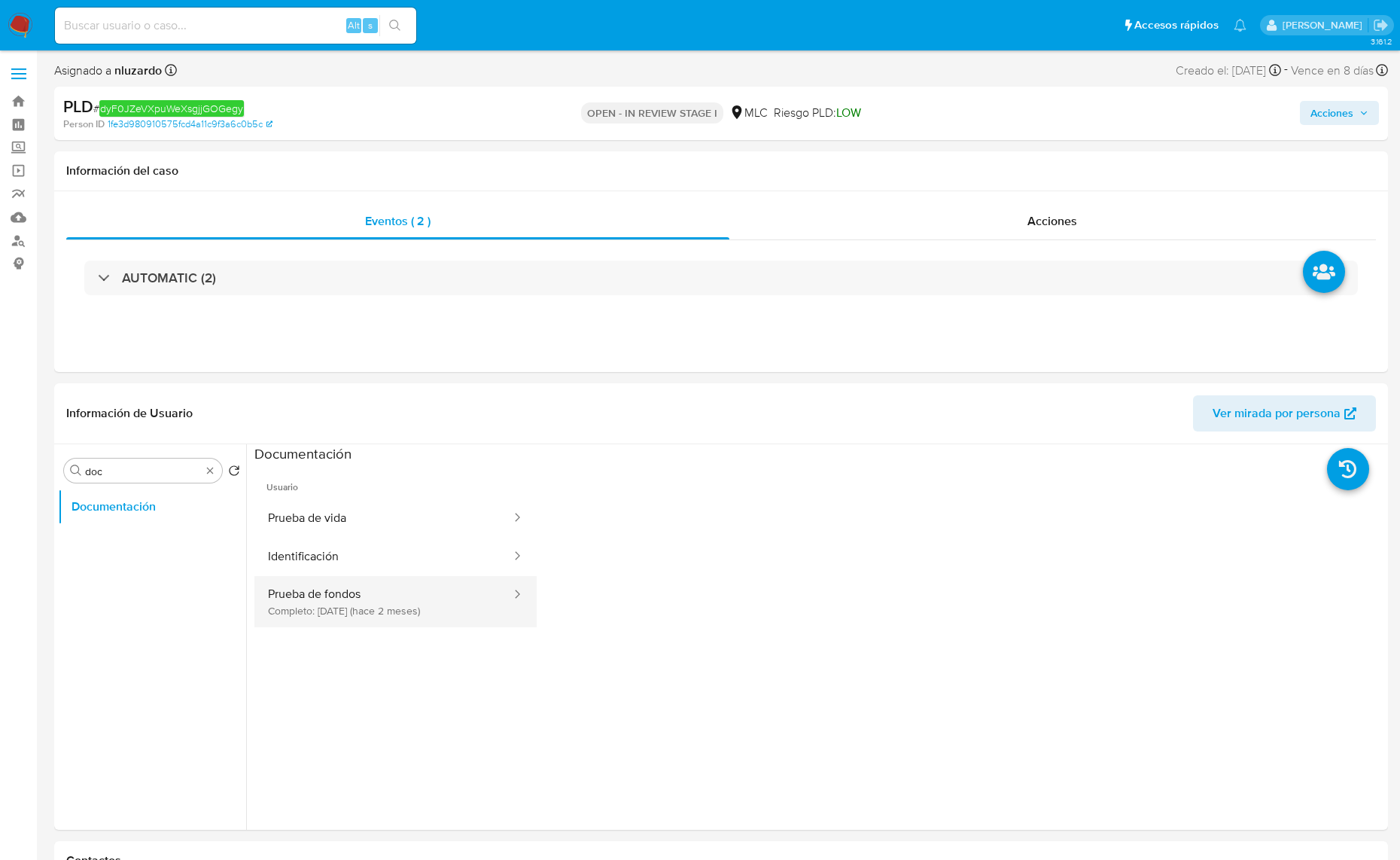
click at [397, 607] on button "Prueba de fondos Completo: 06/08/2025 (hace 2 meses)" at bounding box center [384, 601] width 258 height 51
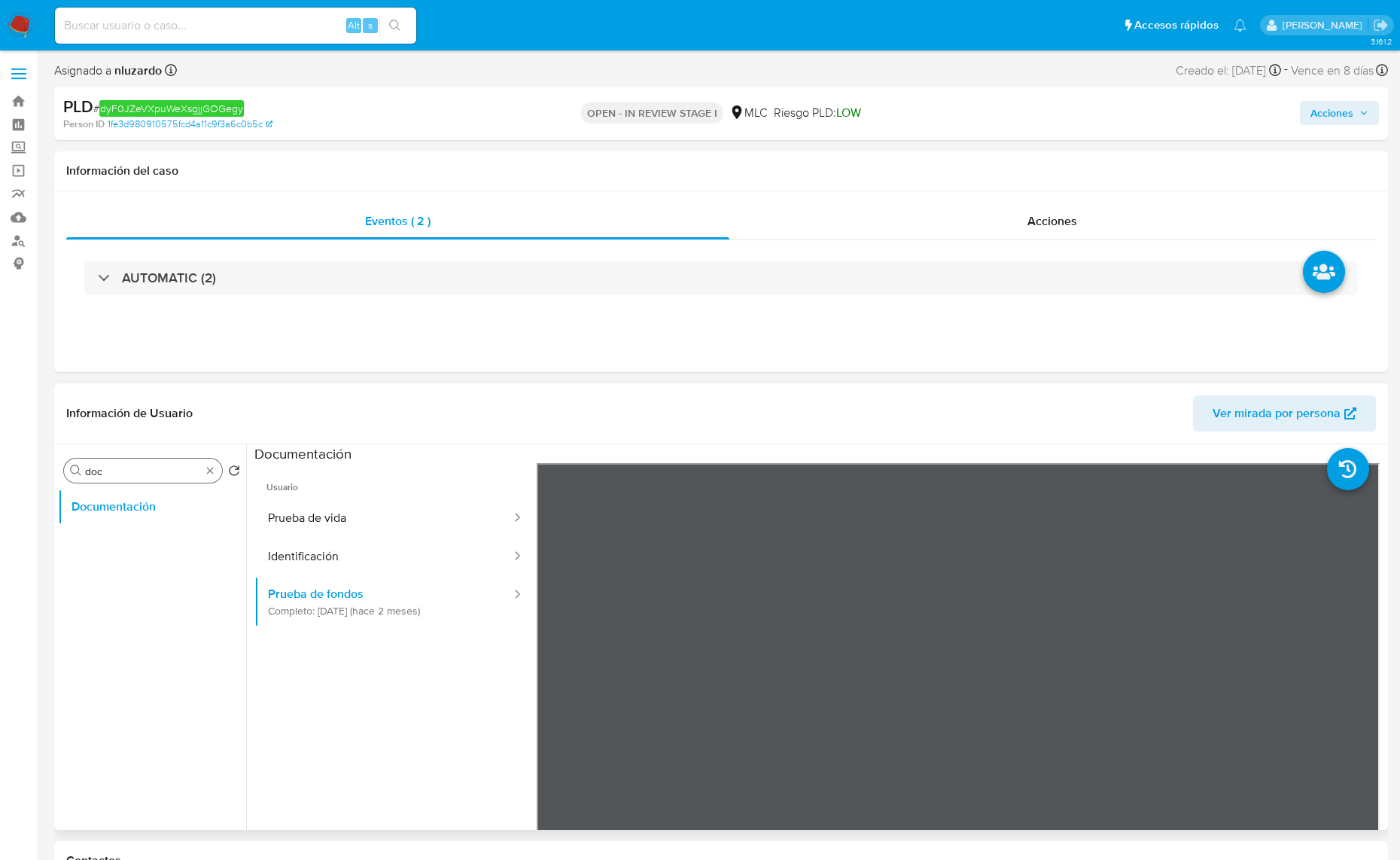
click at [112, 476] on input "doc" at bounding box center [142, 471] width 116 height 13
type input "AD"
click at [126, 551] on button "Archivos adjuntos" at bounding box center [152, 542] width 188 height 36
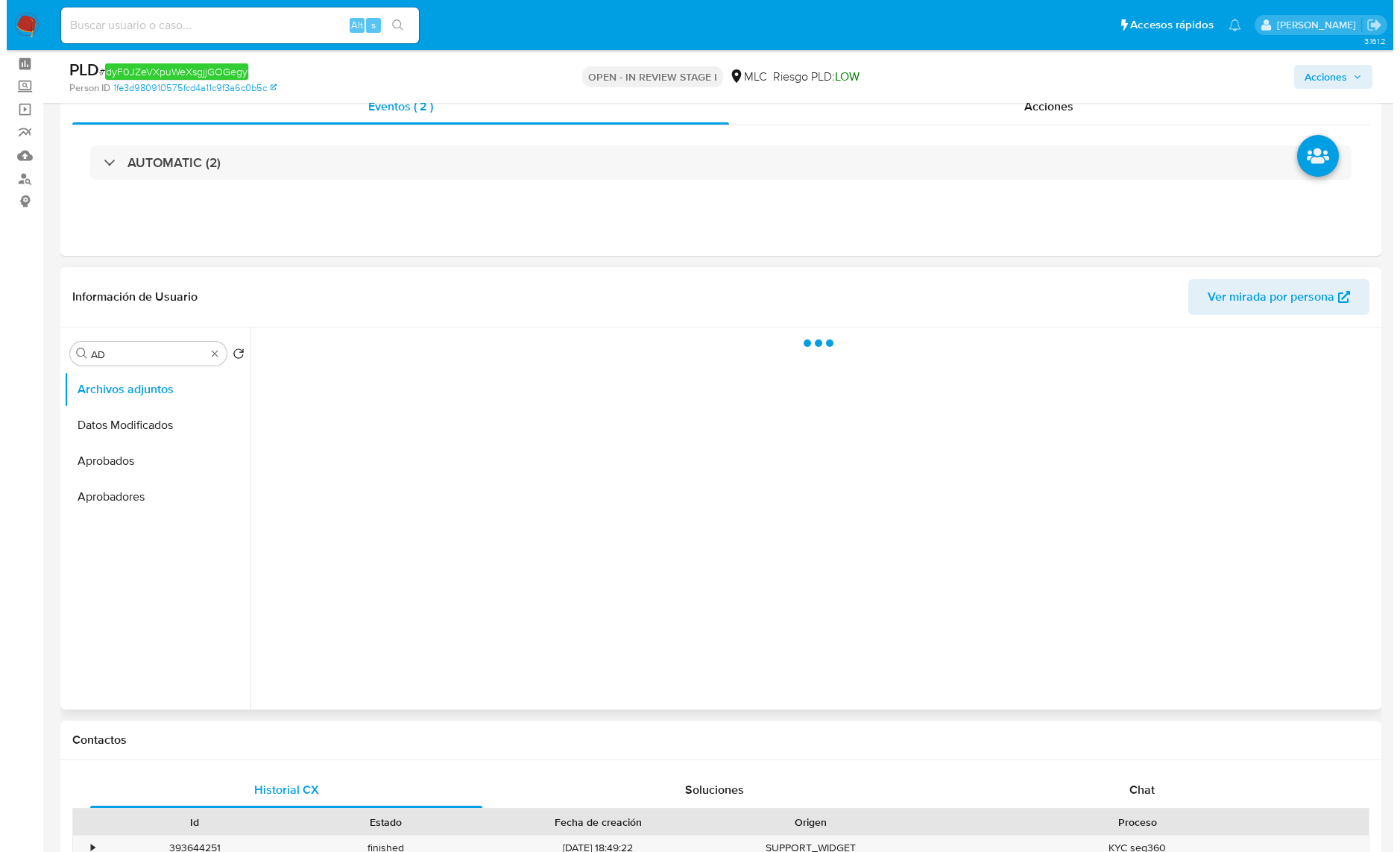
scroll to position [93, 0]
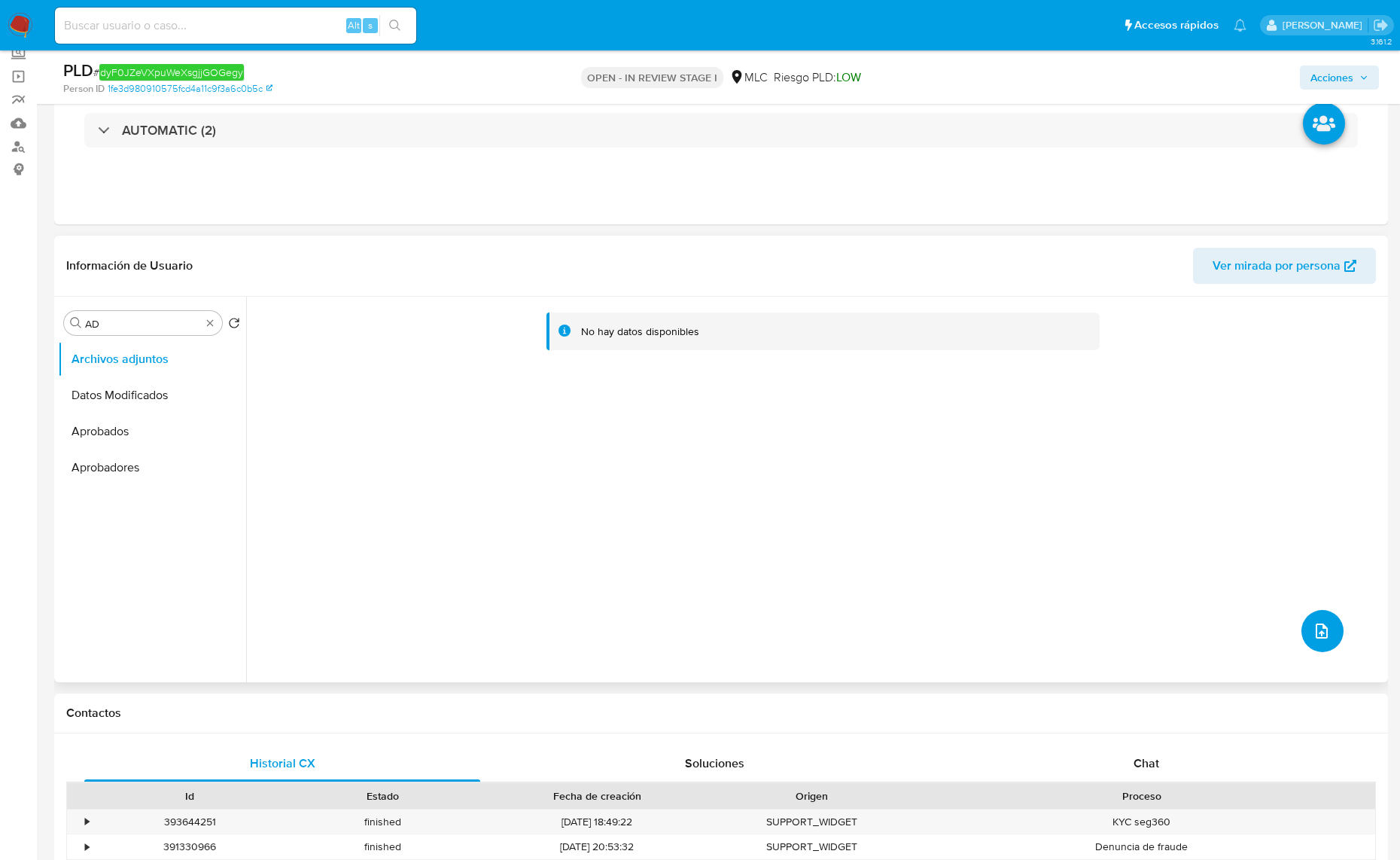
click at [1315, 639] on icon "upload-file" at bounding box center [1322, 631] width 18 height 18
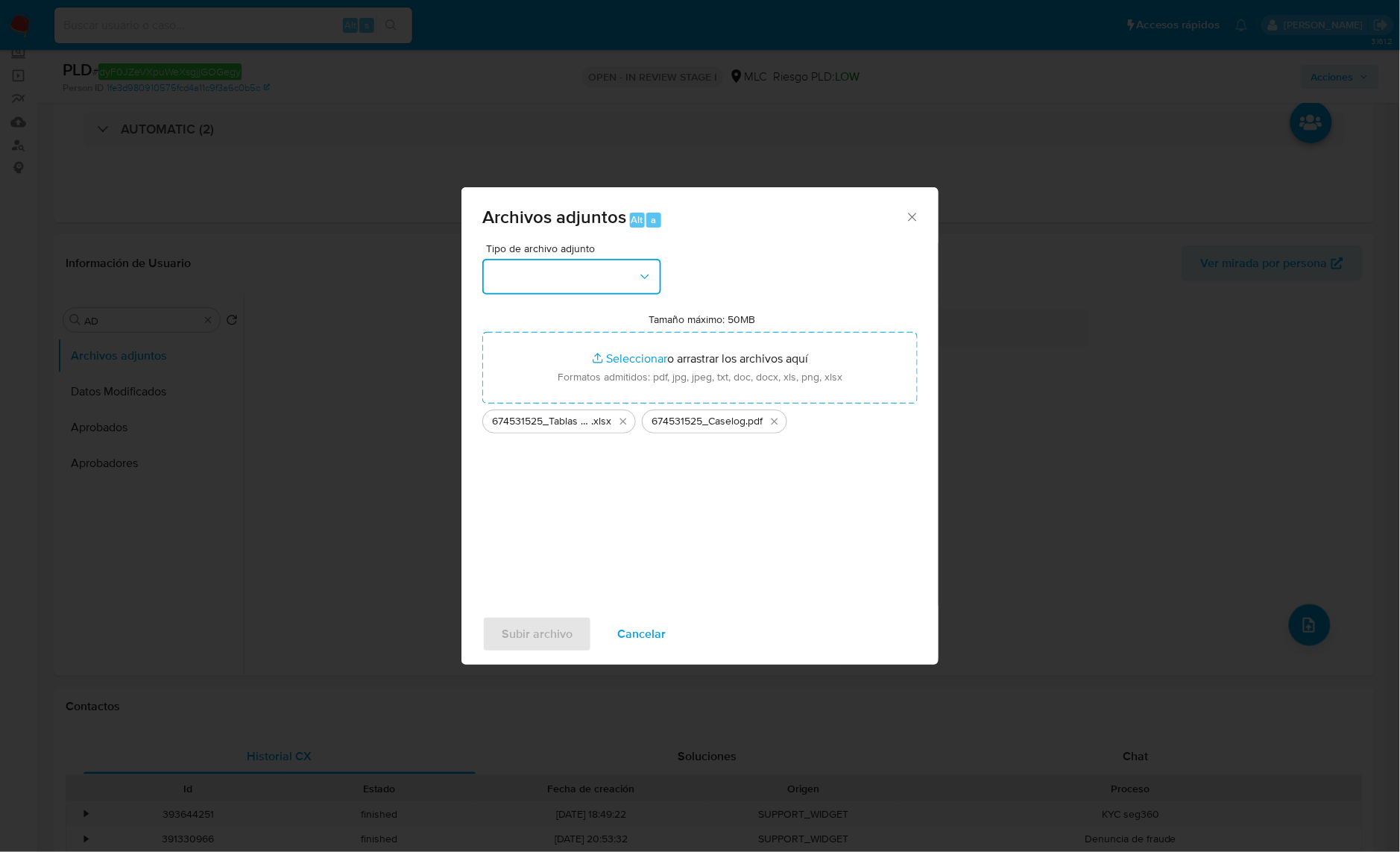
click at [632, 285] on button "button" at bounding box center [571, 276] width 179 height 35
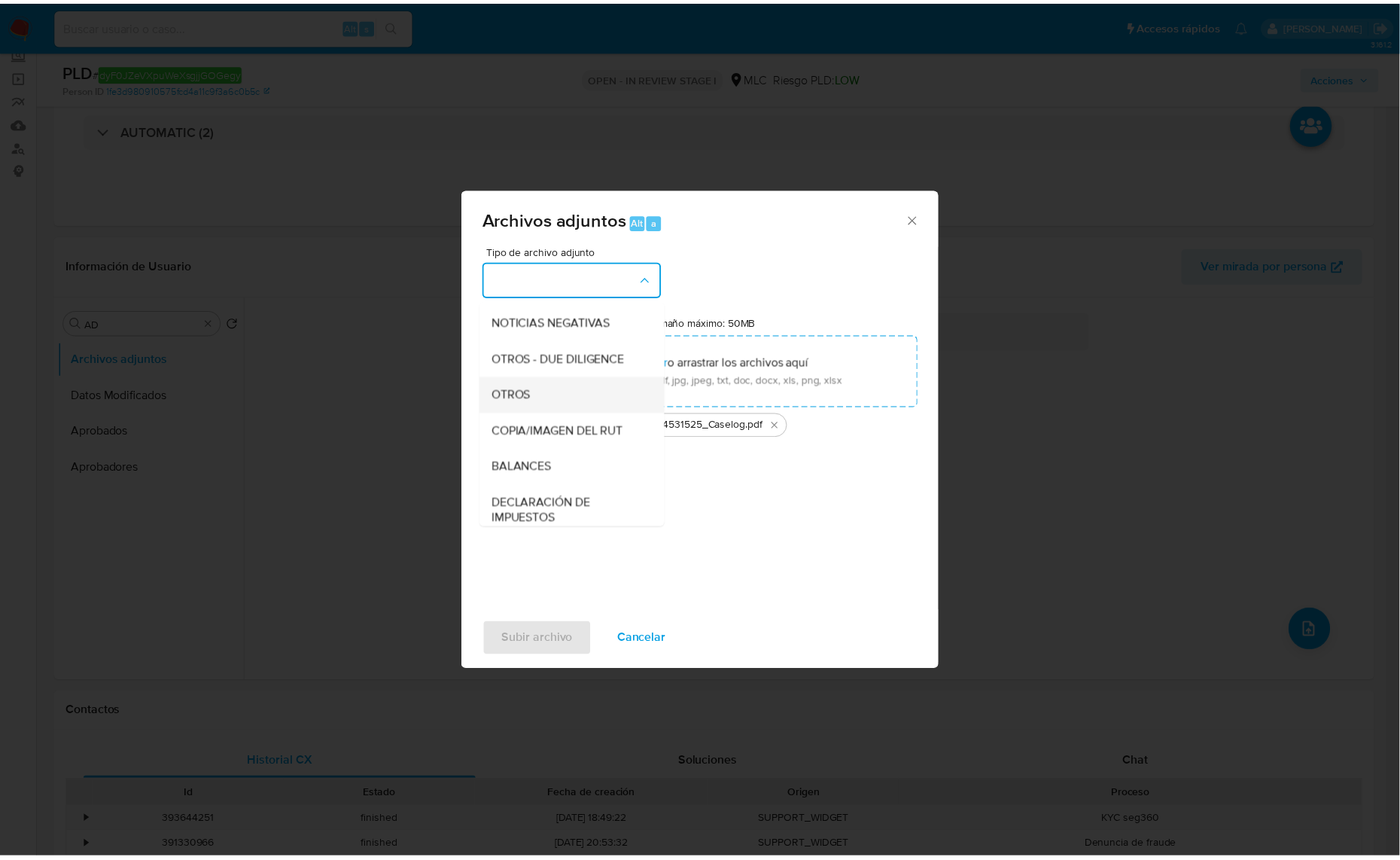
scroll to position [155, 0]
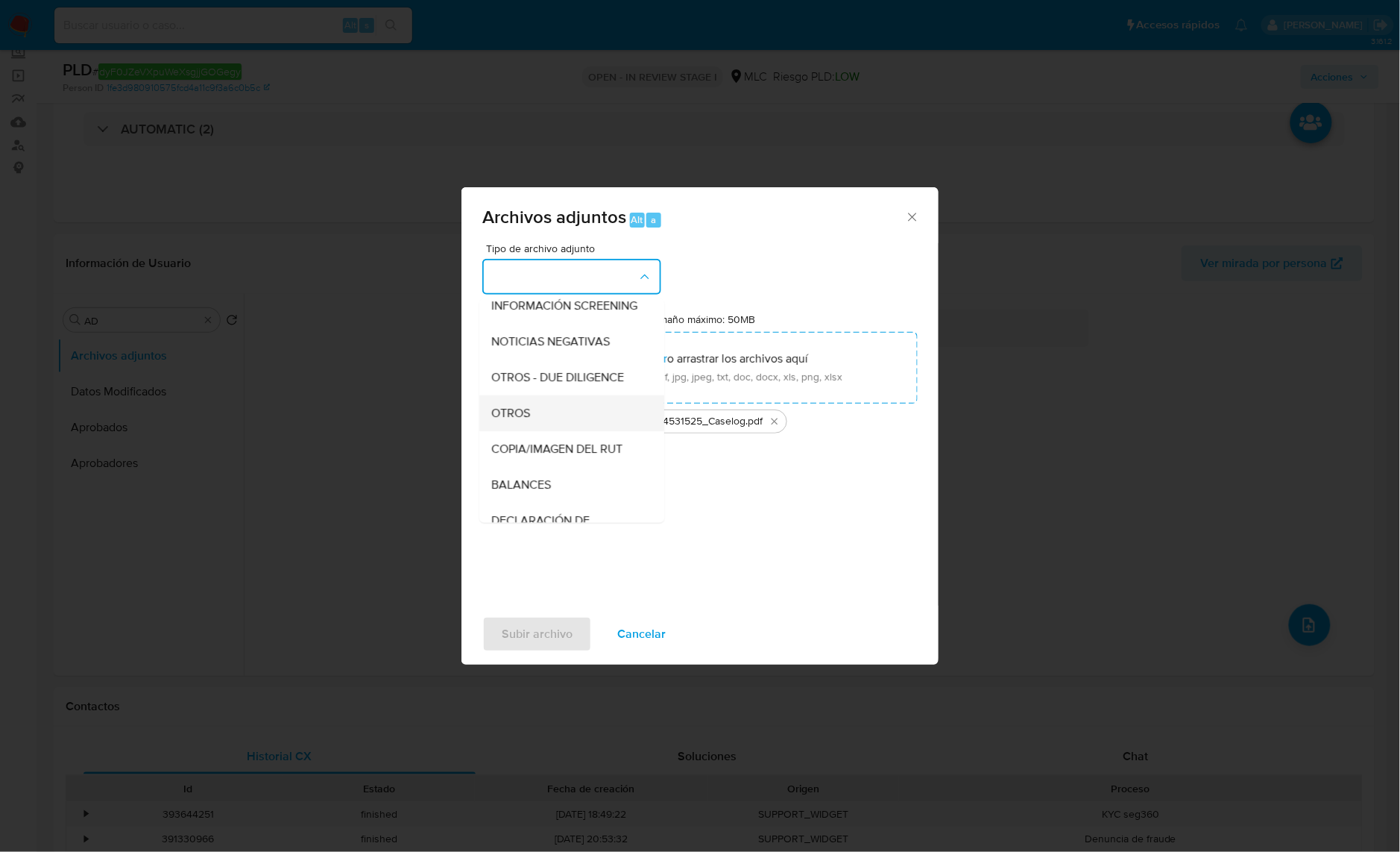
click at [552, 431] on div "OTROS" at bounding box center [567, 412] width 152 height 35
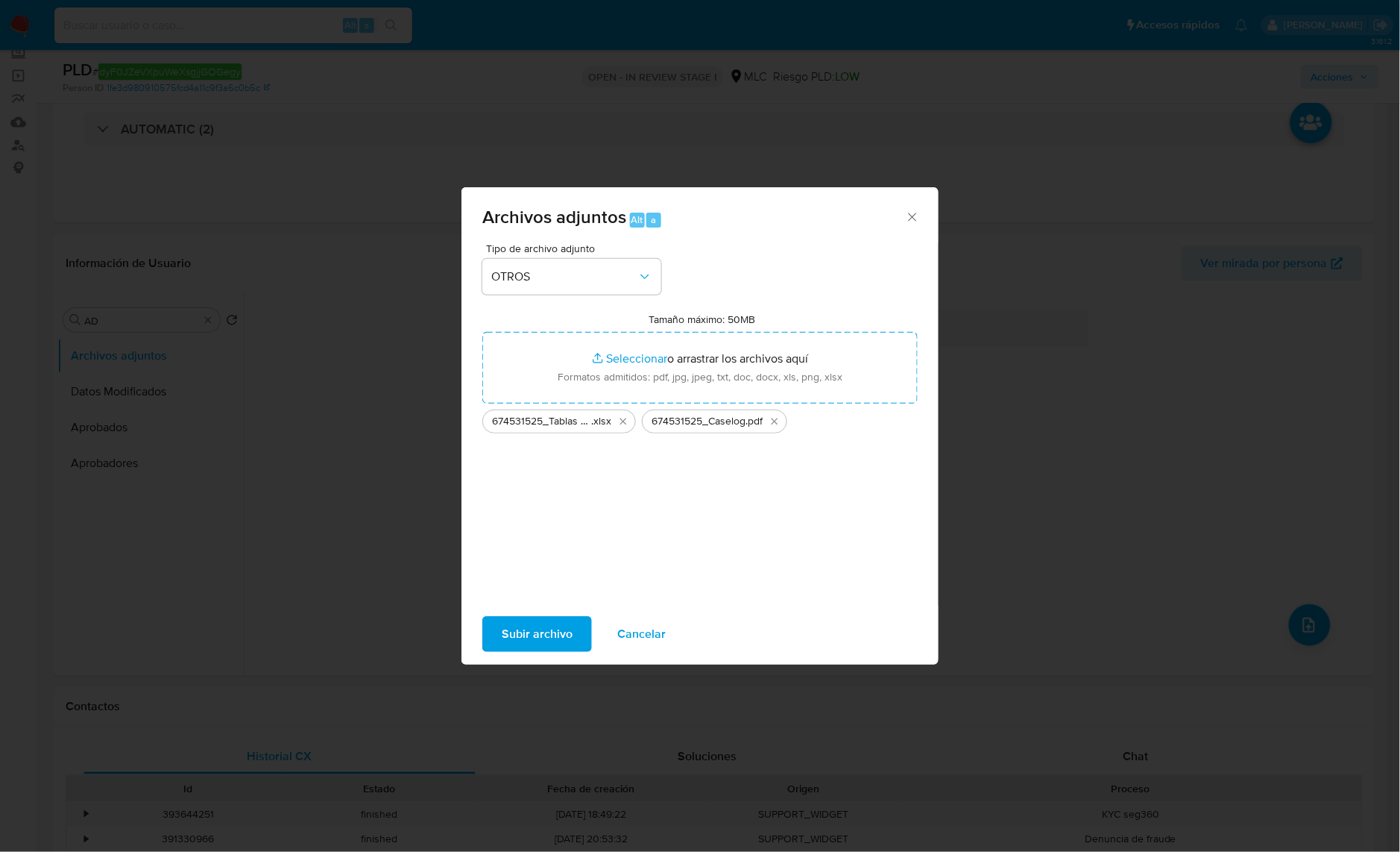
click at [533, 633] on span "Subir archivo" at bounding box center [538, 634] width 71 height 33
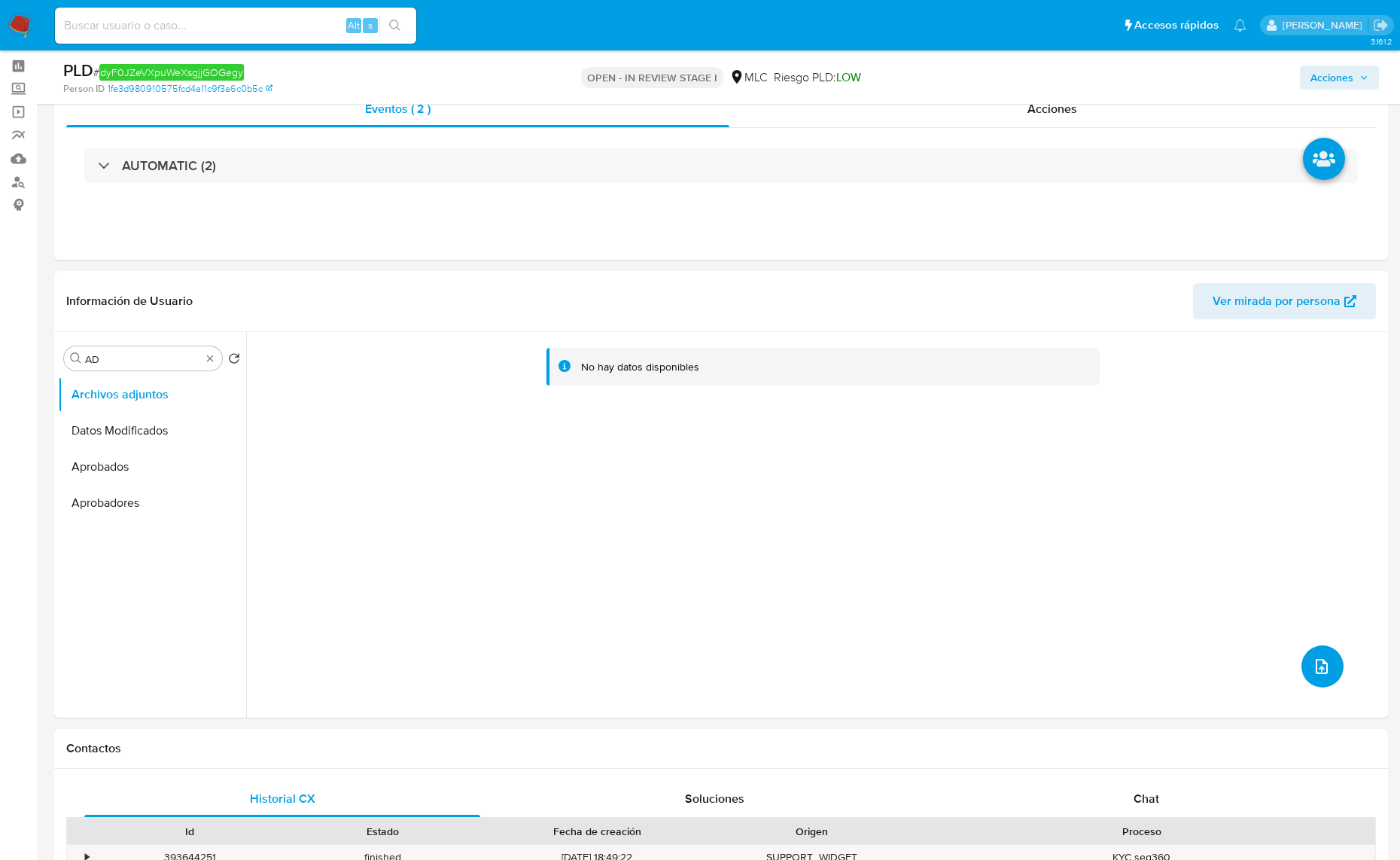
scroll to position [0, 0]
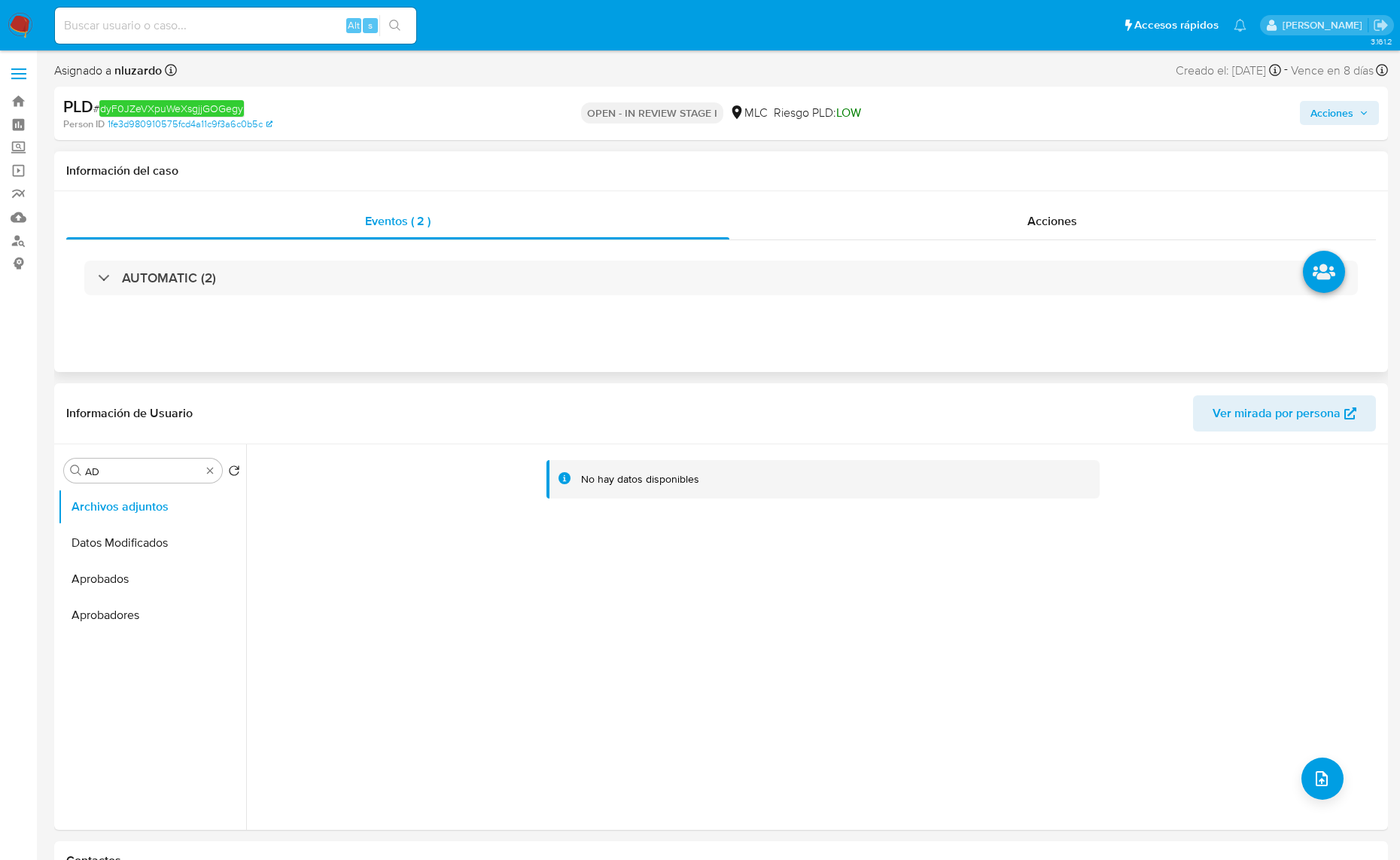
click at [1073, 201] on div "Eventos ( 2 ) Acciones AUTOMATIC (2)" at bounding box center [721, 281] width 1334 height 181
click at [1074, 208] on div "Acciones" at bounding box center [1053, 221] width 648 height 36
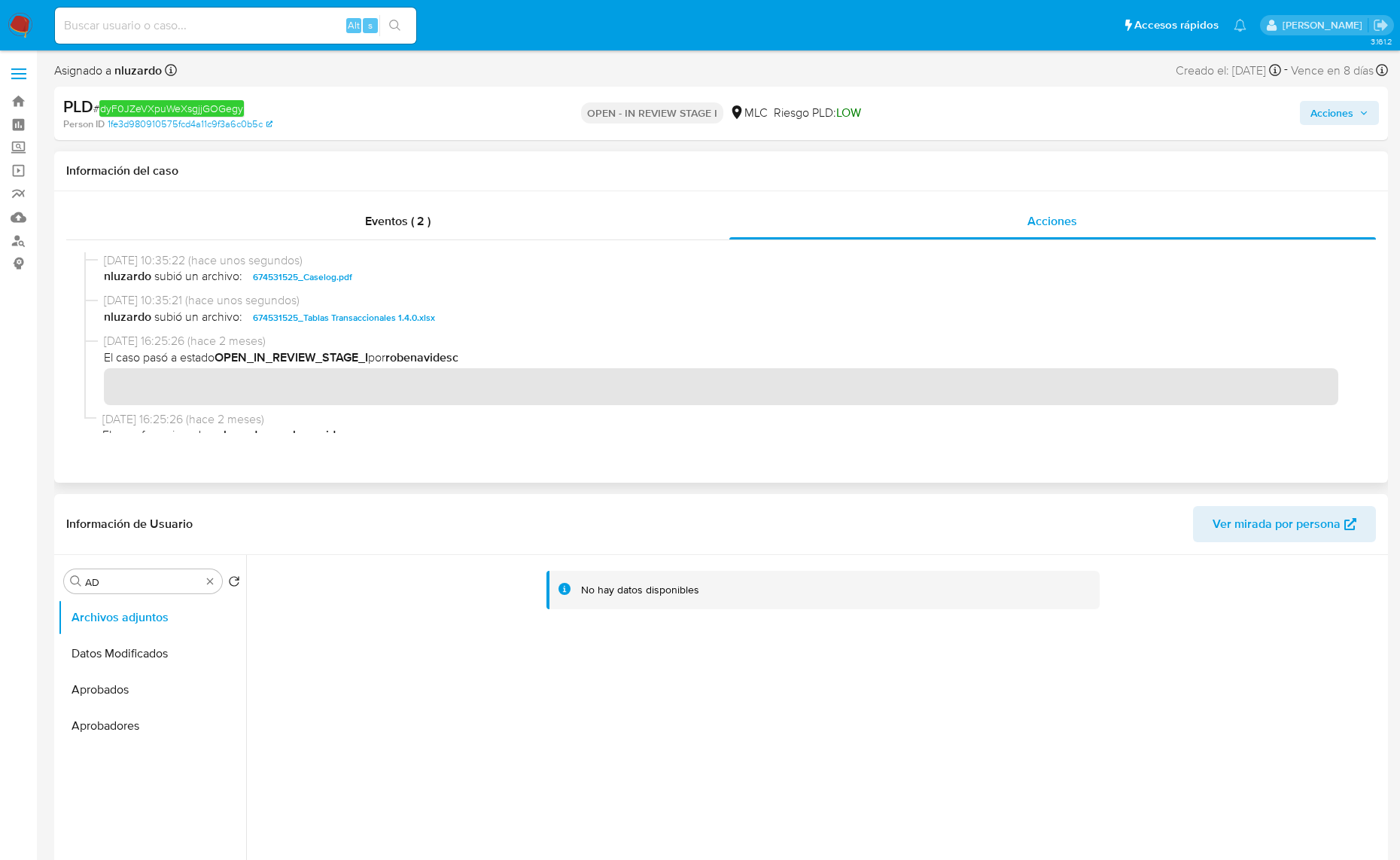
click at [408, 275] on span "nluzardo subió un archivo: 674531525_Caselog.pdf" at bounding box center [727, 277] width 1248 height 18
click at [409, 273] on span "nluzardo subió un archivo: 674531525_Caselog.pdf" at bounding box center [727, 277] width 1248 height 18
click at [409, 272] on span "nluzardo subió un archivo: 674531525_Caselog.pdf" at bounding box center [727, 277] width 1248 height 18
click at [408, 281] on span "nluzardo subió un archivo: 674531525_Caselog.pdf" at bounding box center [727, 277] width 1248 height 18
click at [408, 280] on span "nluzardo subió un archivo: 674531525_Caselog.pdf" at bounding box center [727, 277] width 1248 height 18
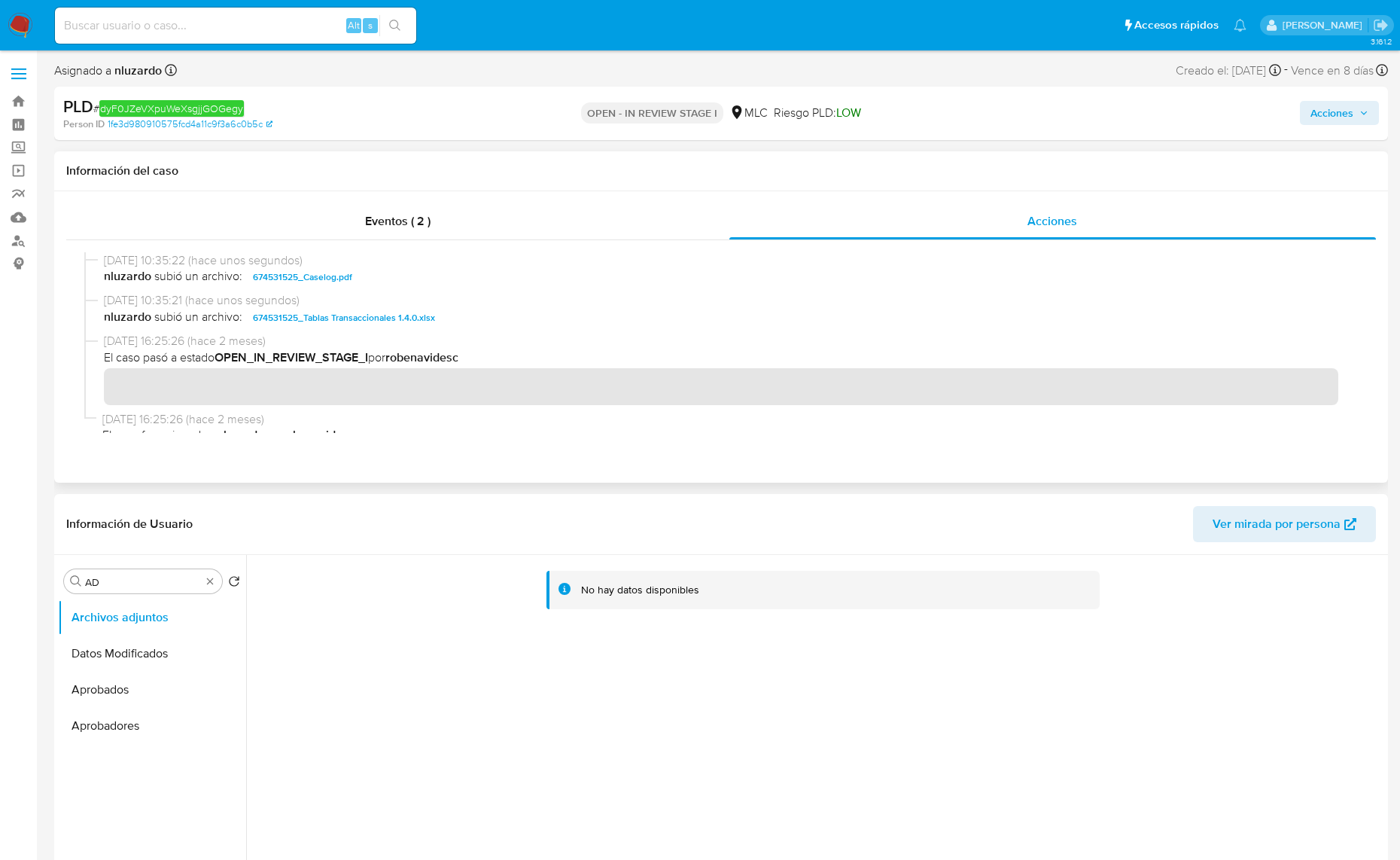
click at [408, 280] on span "nluzardo subió un archivo: 674531525_Caselog.pdf" at bounding box center [727, 277] width 1248 height 18
click at [1334, 118] on span "Acciones" at bounding box center [1332, 112] width 43 height 24
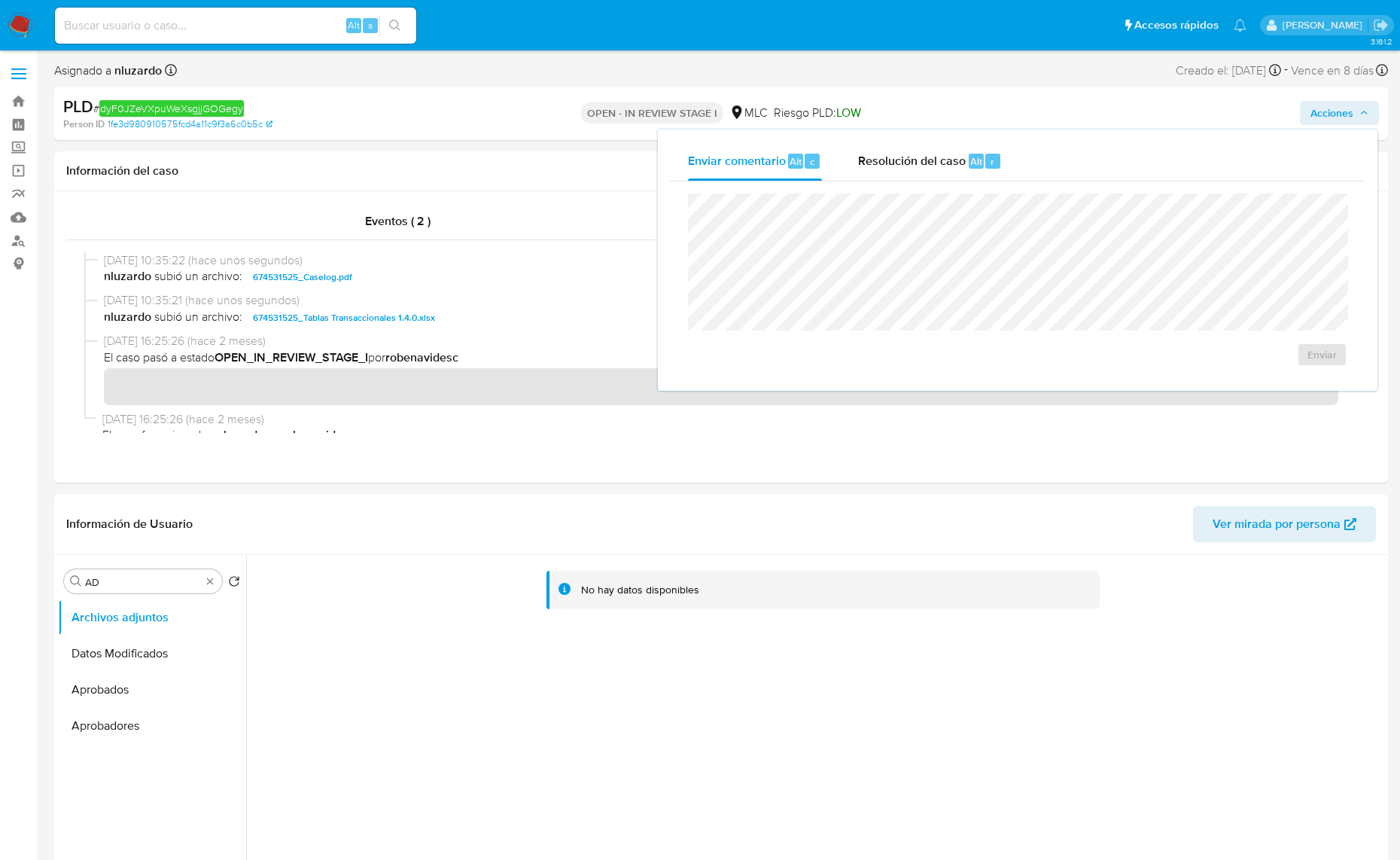
drag, startPoint x: 950, startPoint y: 153, endPoint x: 942, endPoint y: 192, distance: 39.8
click at [951, 154] on span "Resolución del caso" at bounding box center [911, 161] width 107 height 17
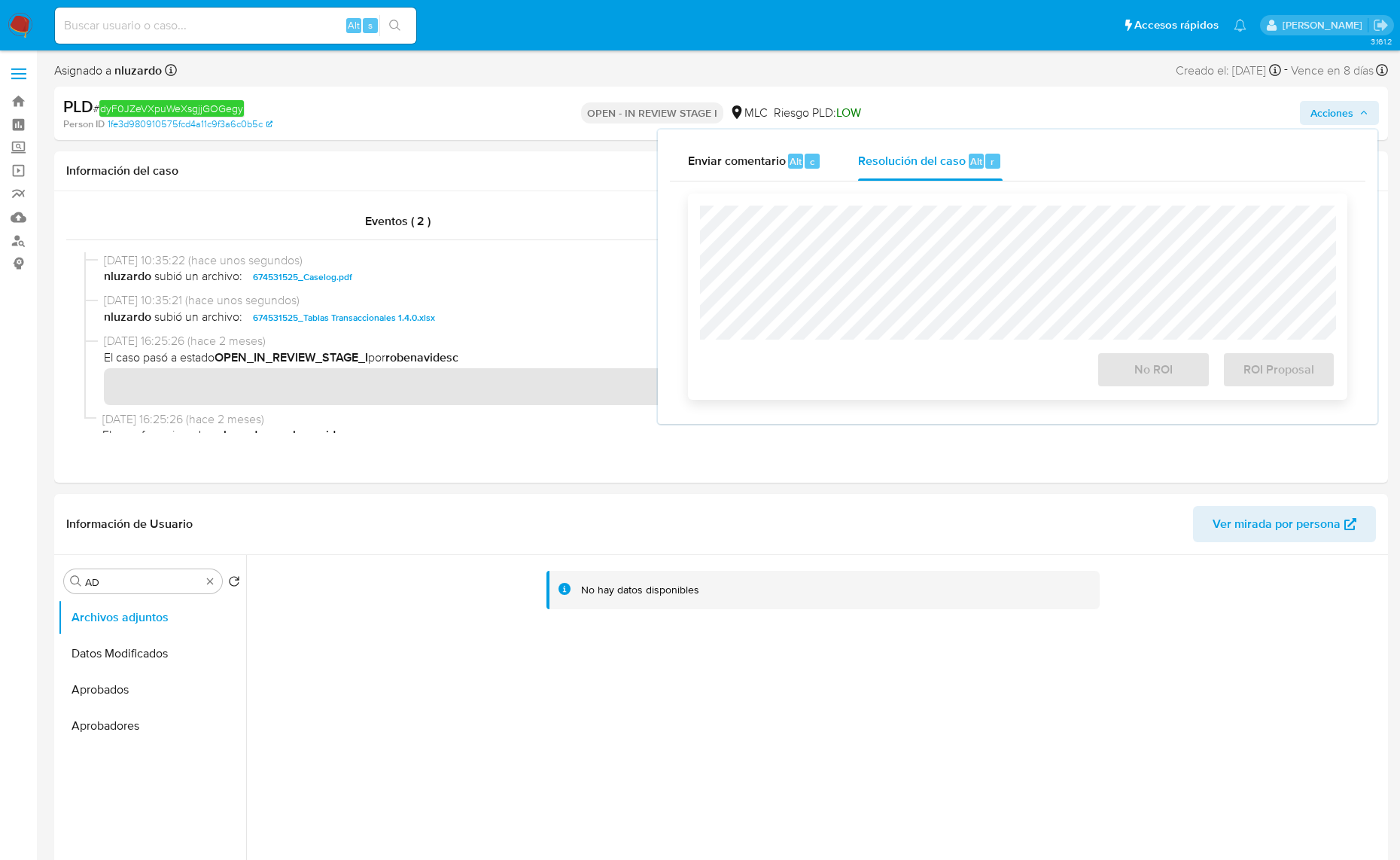
click at [939, 216] on div at bounding box center [1017, 272] width 635 height 134
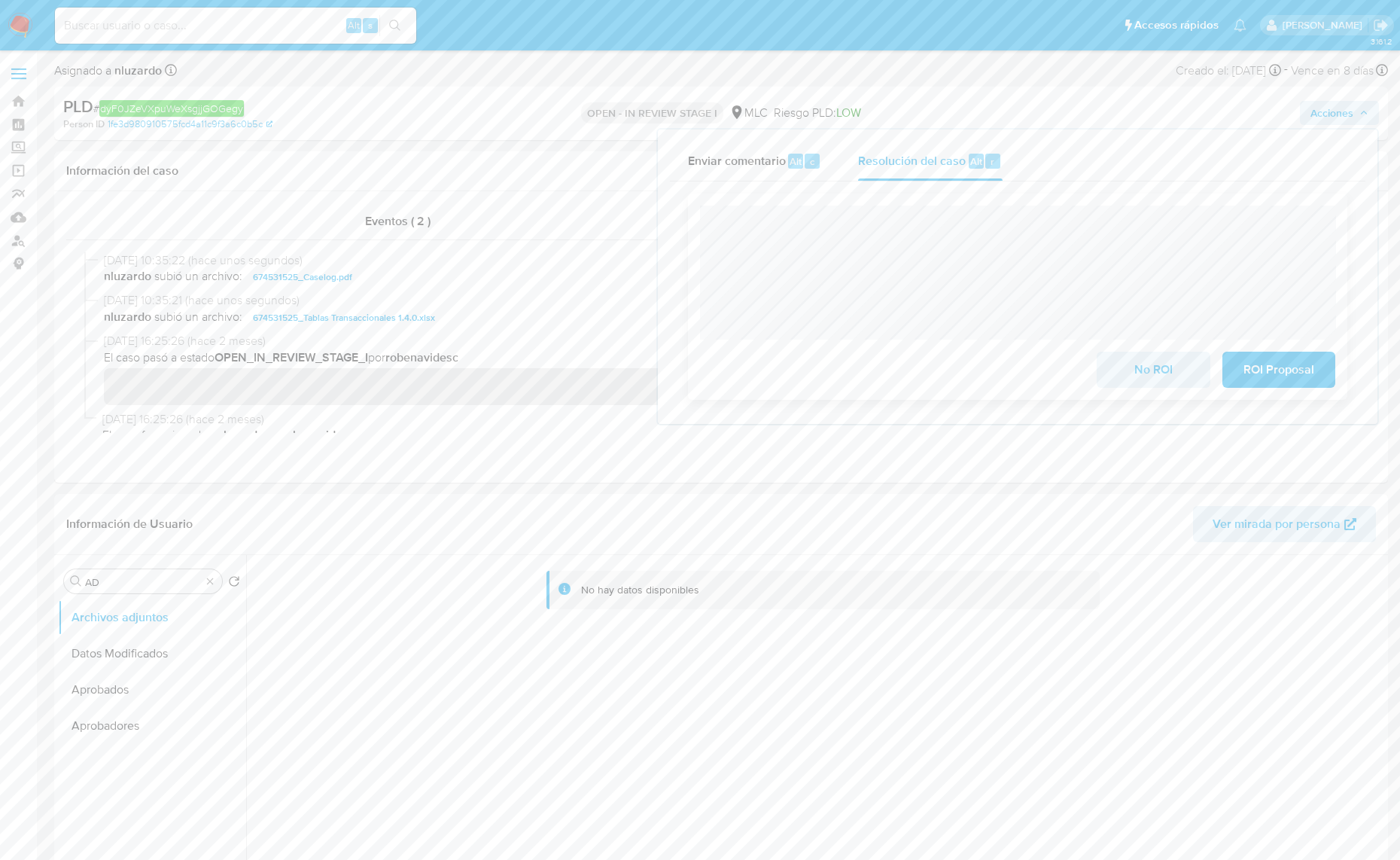
click at [1115, 207] on div at bounding box center [1017, 272] width 635 height 134
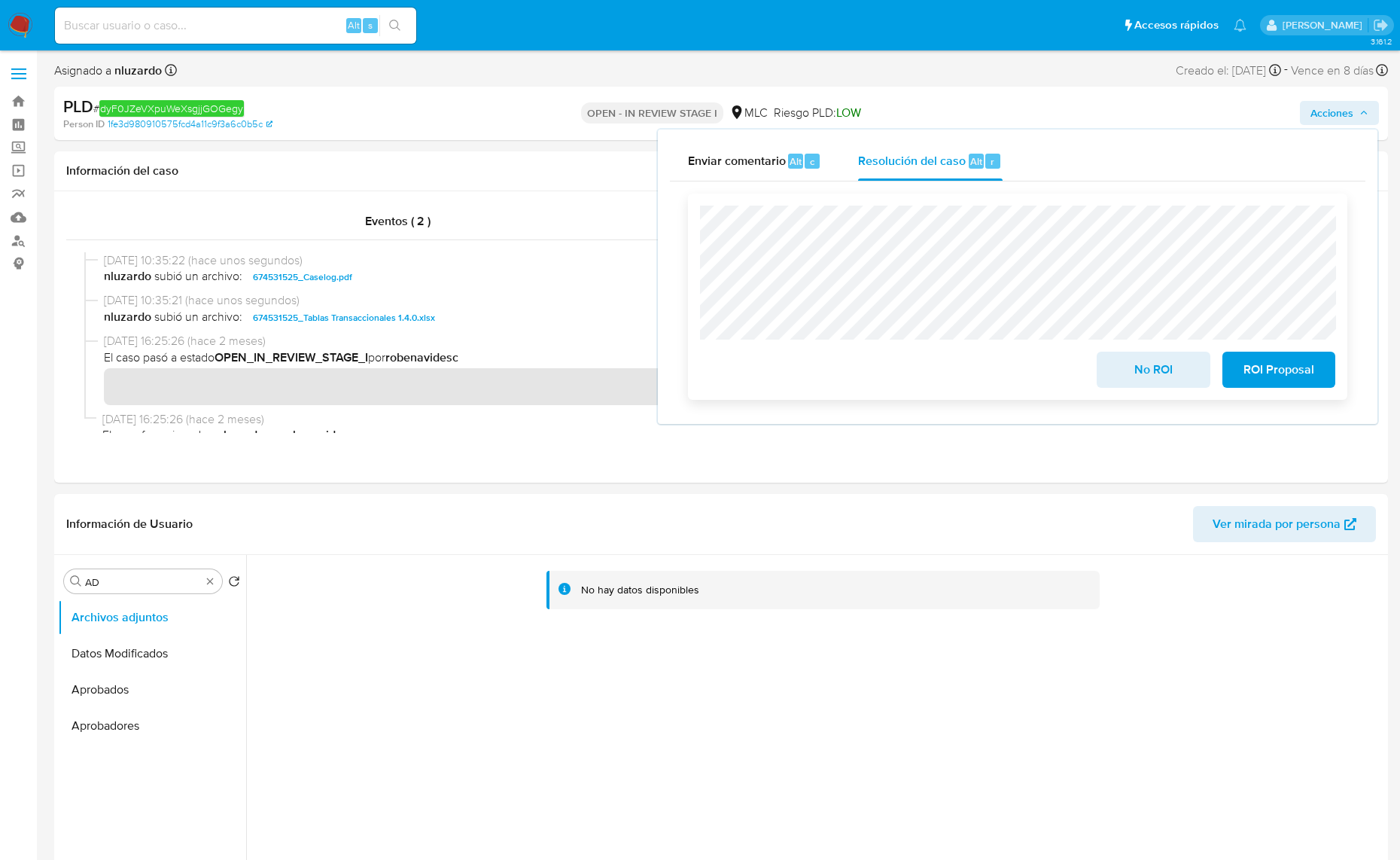
click at [1172, 375] on span "No ROI" at bounding box center [1153, 370] width 74 height 33
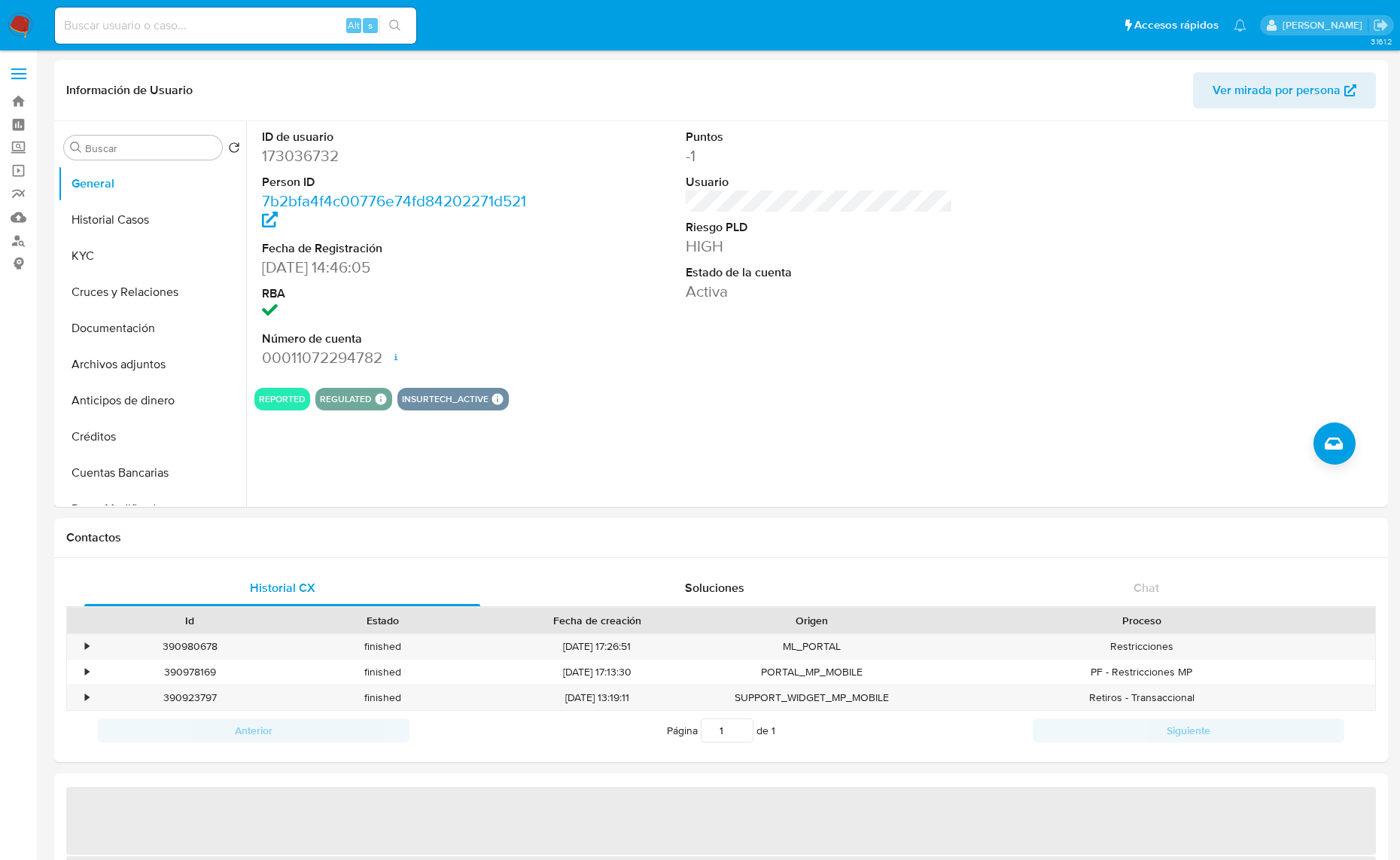
select select "10"
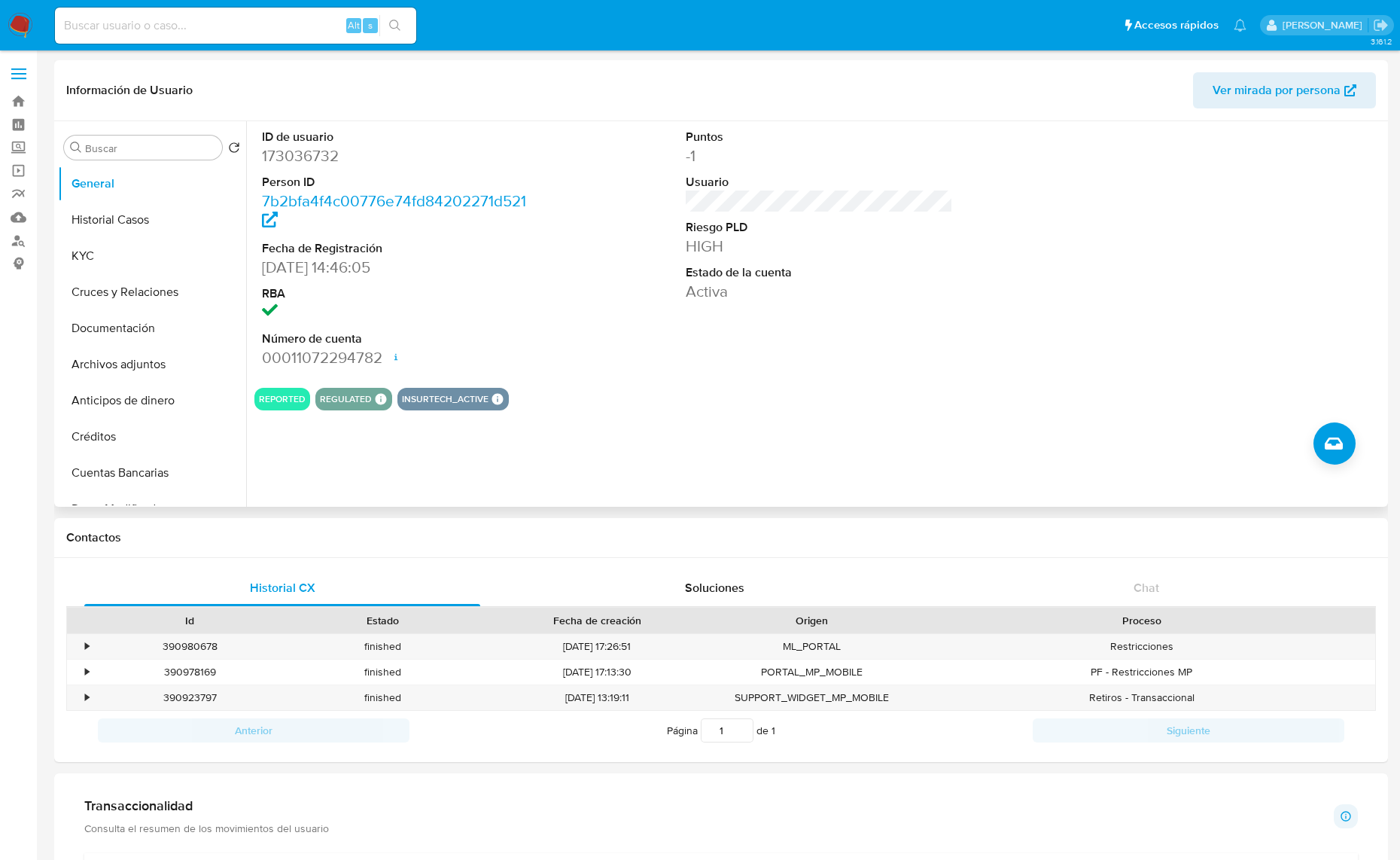
click at [290, 396] on button "REPORTED" at bounding box center [282, 399] width 47 height 6
click at [112, 261] on button "KYC" at bounding box center [146, 256] width 176 height 36
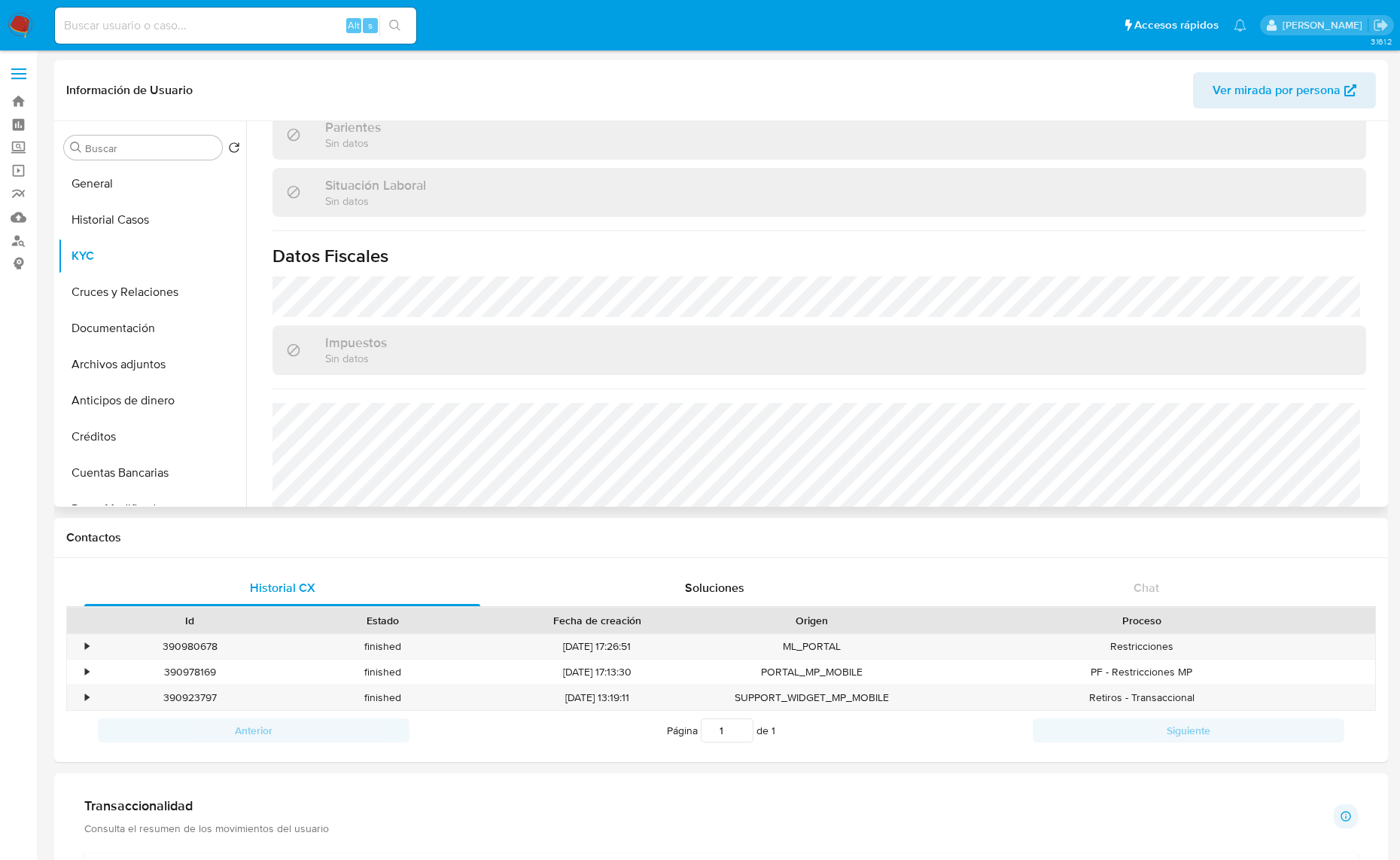
scroll to position [844, 0]
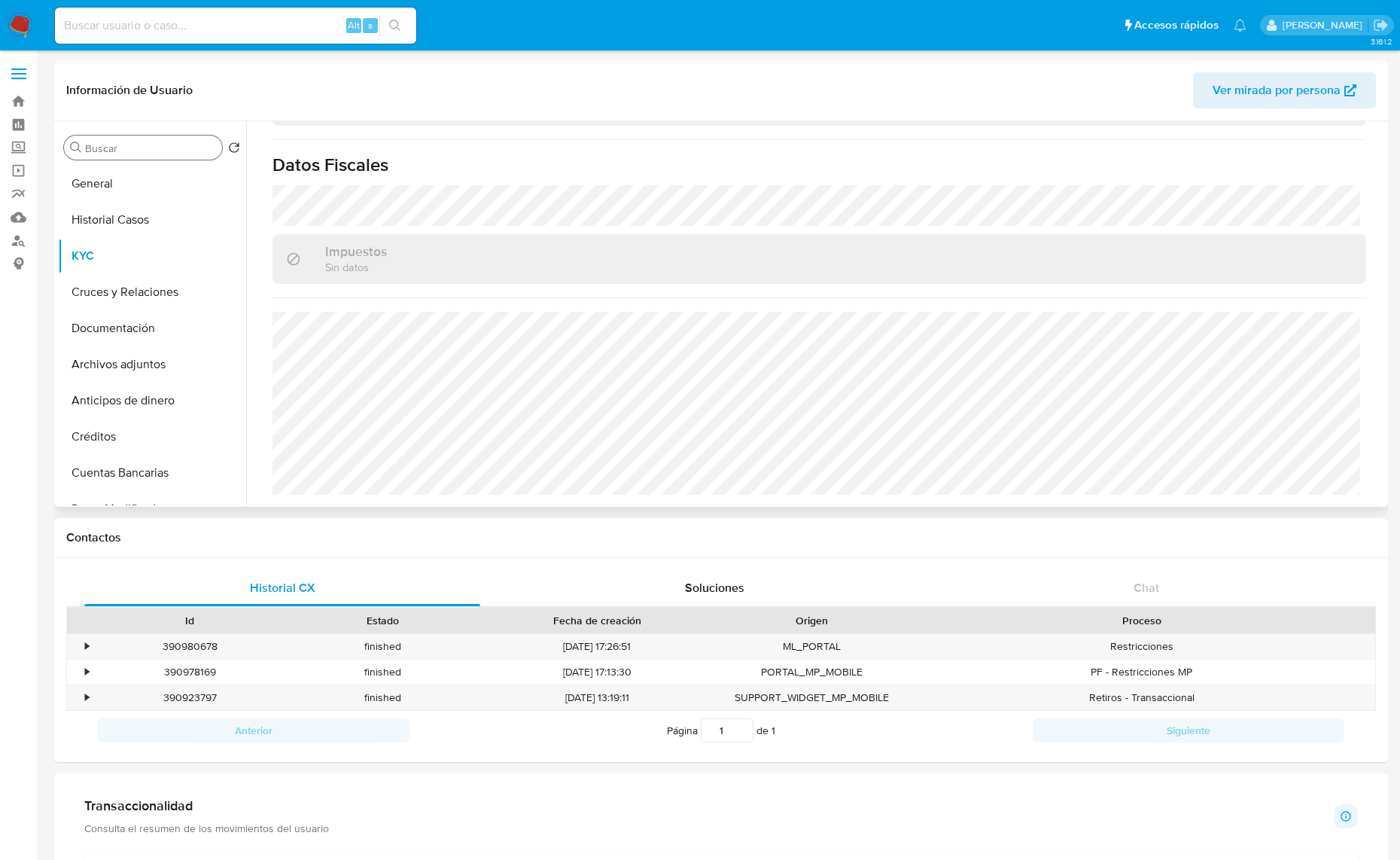
click at [136, 151] on input "Buscar" at bounding box center [150, 148] width 131 height 13
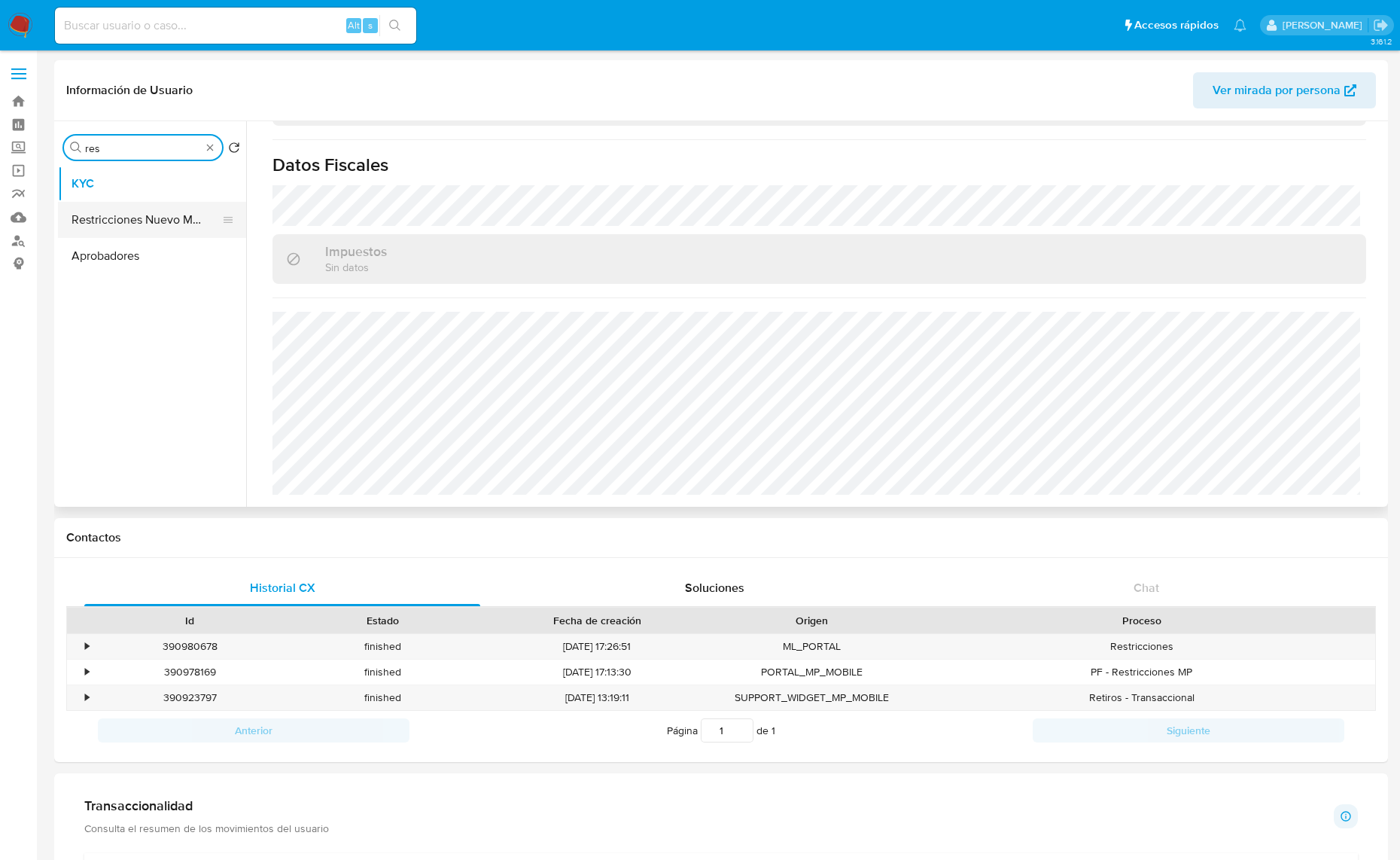
type input "res"
click at [141, 215] on button "Restricciones Nuevo Mundo" at bounding box center [146, 219] width 176 height 36
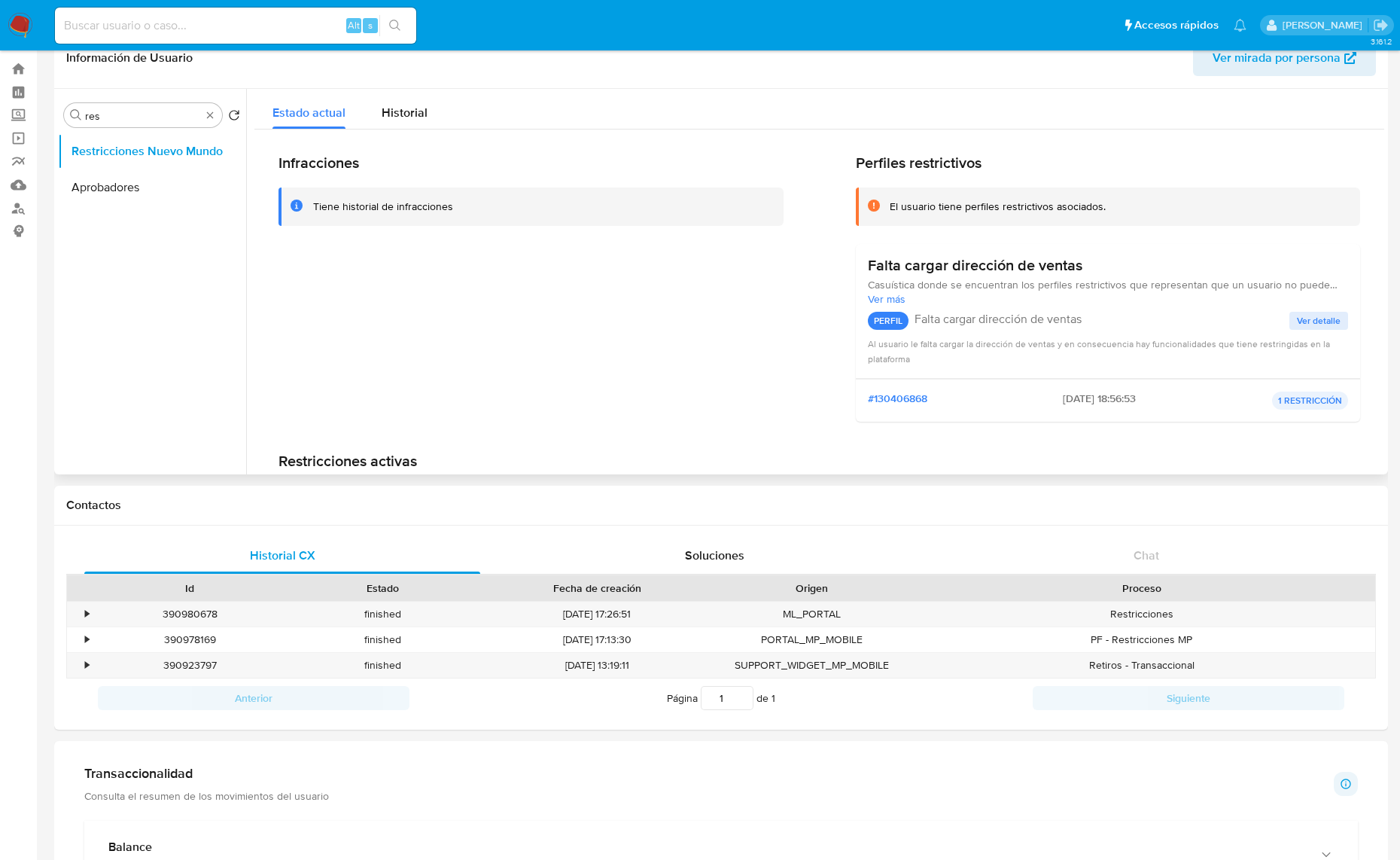
scroll to position [0, 0]
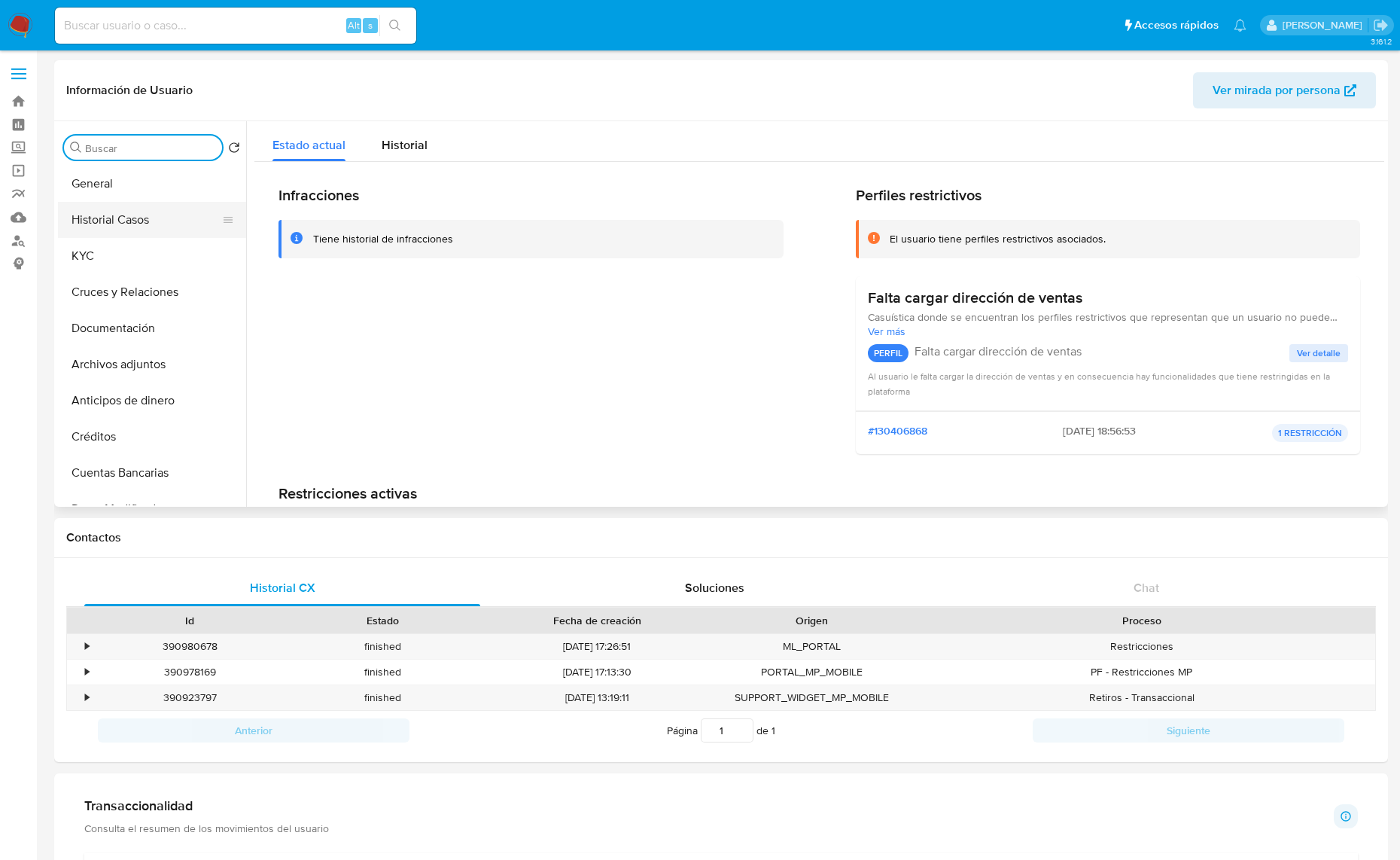
click at [145, 213] on button "Historial Casos" at bounding box center [146, 219] width 176 height 36
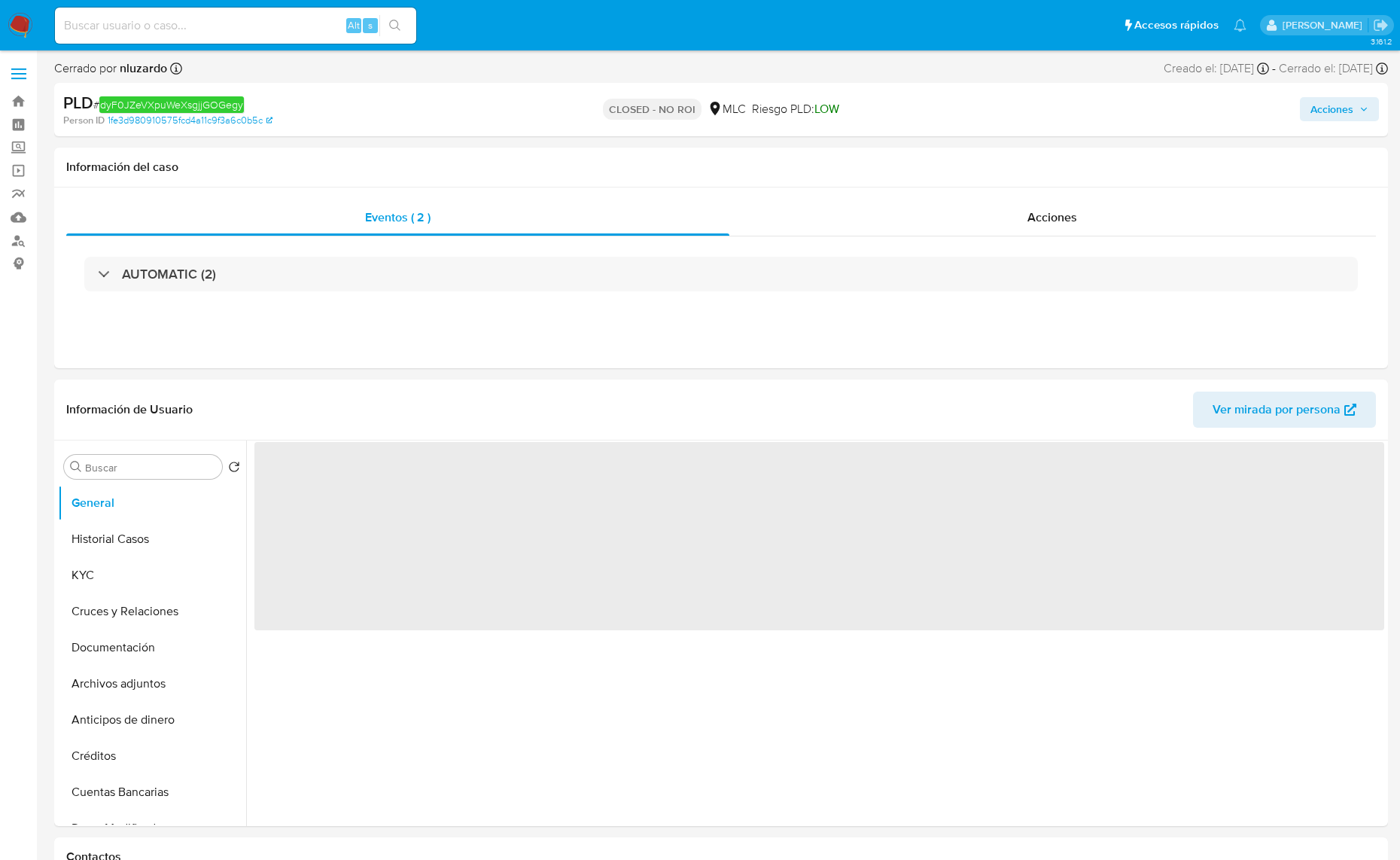
select select "10"
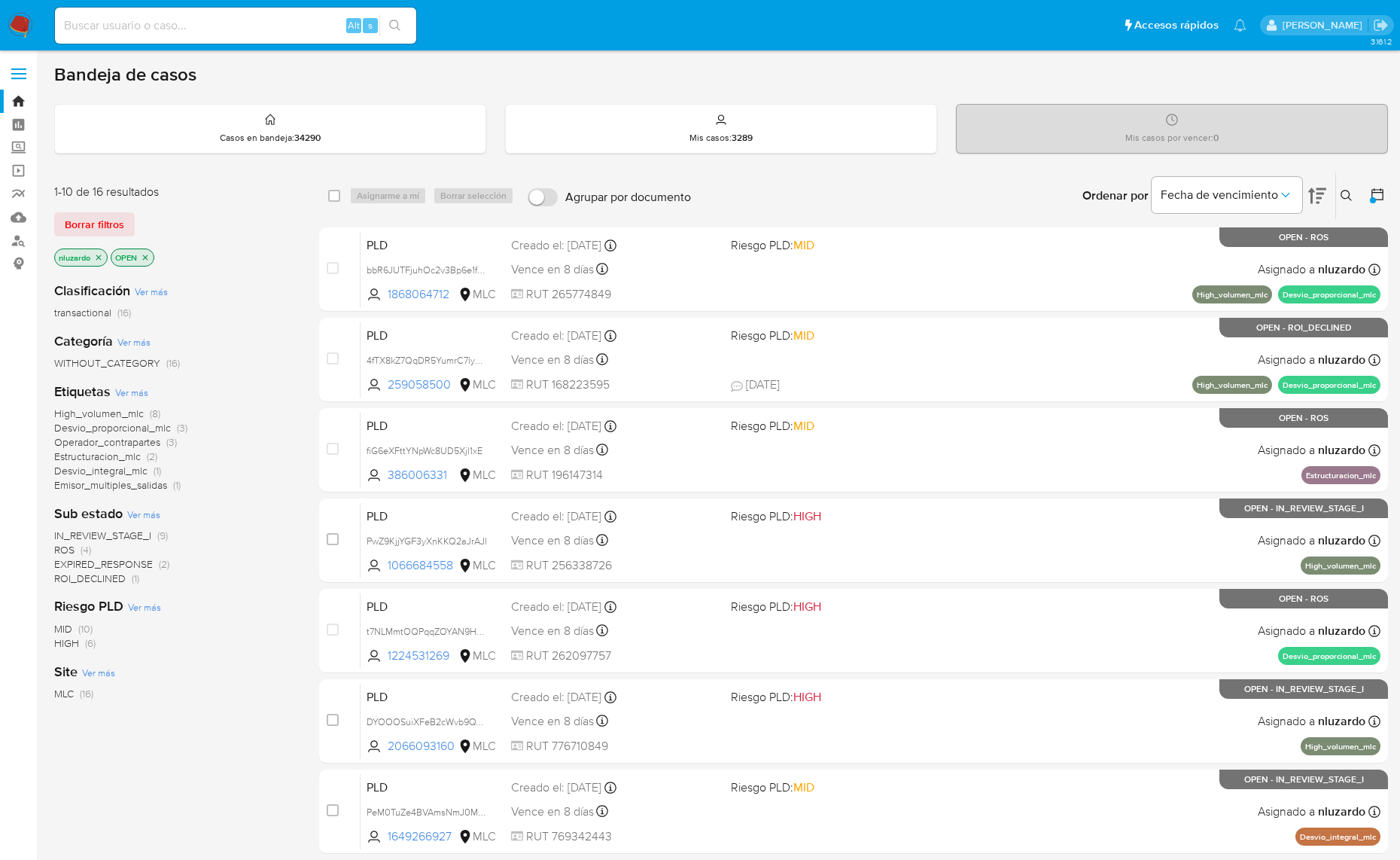
click at [97, 578] on span "ROI_DECLINED" at bounding box center [90, 578] width 72 height 15
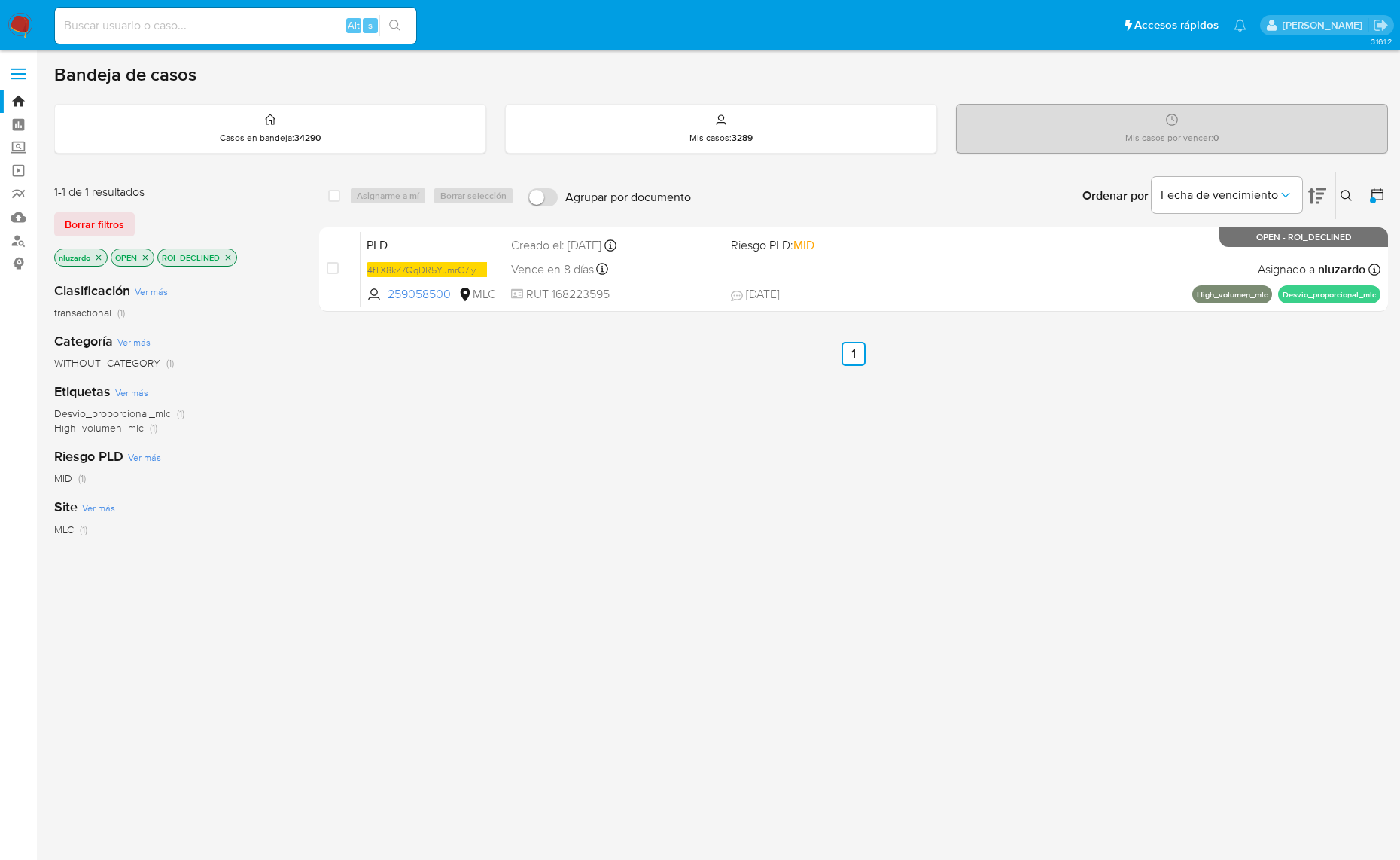
drag, startPoint x: 455, startPoint y: 303, endPoint x: 469, endPoint y: 513, distance: 210.5
click at [459, 494] on div "select-all-cases-checkbox Asignarme a mí Borrar selección Agrupar por documento…" at bounding box center [853, 512] width 1069 height 682
click at [975, 524] on div "select-all-cases-checkbox Asignarme a mí Borrar selección Agrupar por documento…" at bounding box center [853, 512] width 1069 height 682
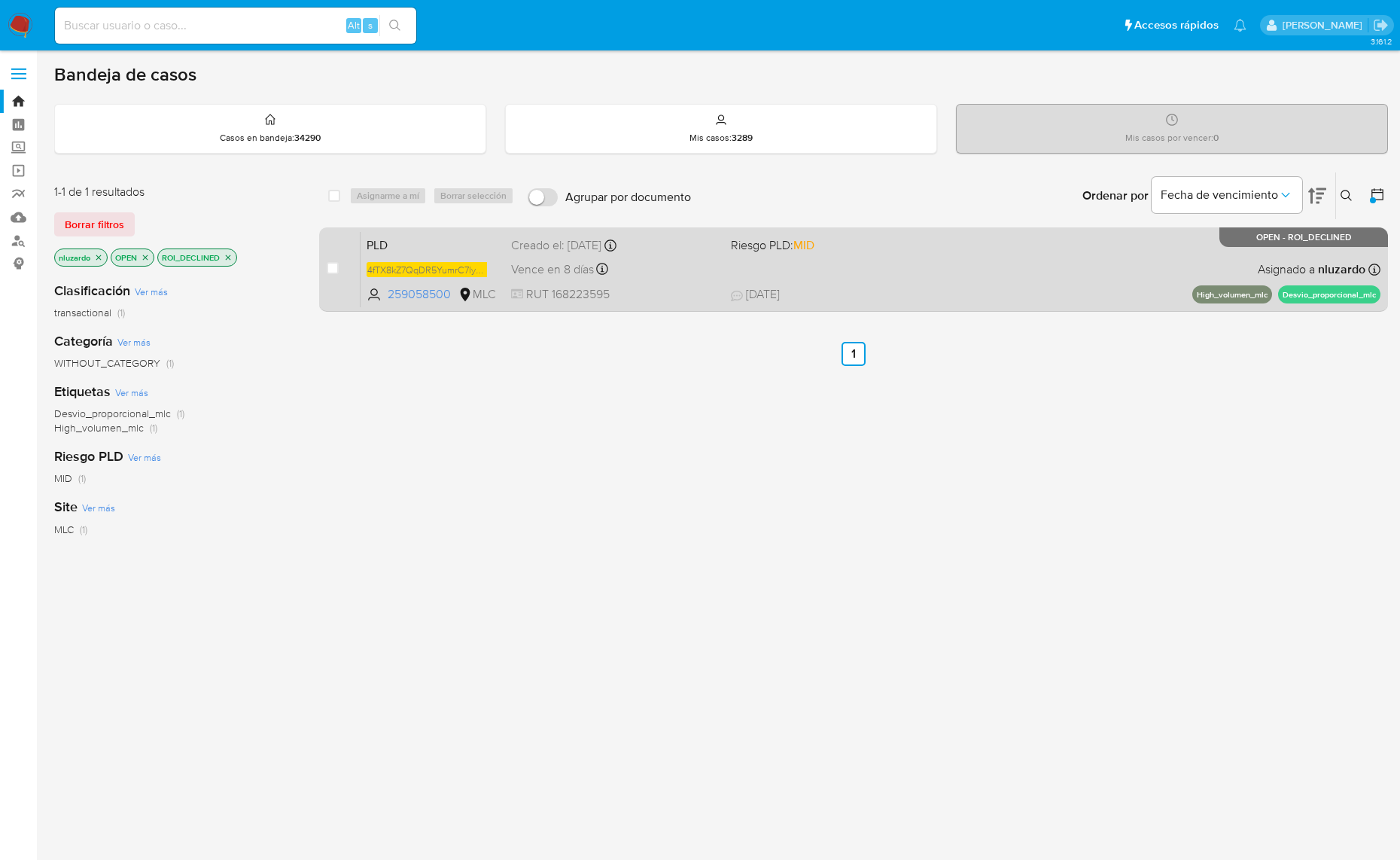
click at [878, 280] on div "PLD 4fTX8kZ7QqDR5YumrC7lyULm 259058500 MLC Riesgo PLD: MID Creado el: [DATE] Cr…" at bounding box center [870, 269] width 1020 height 76
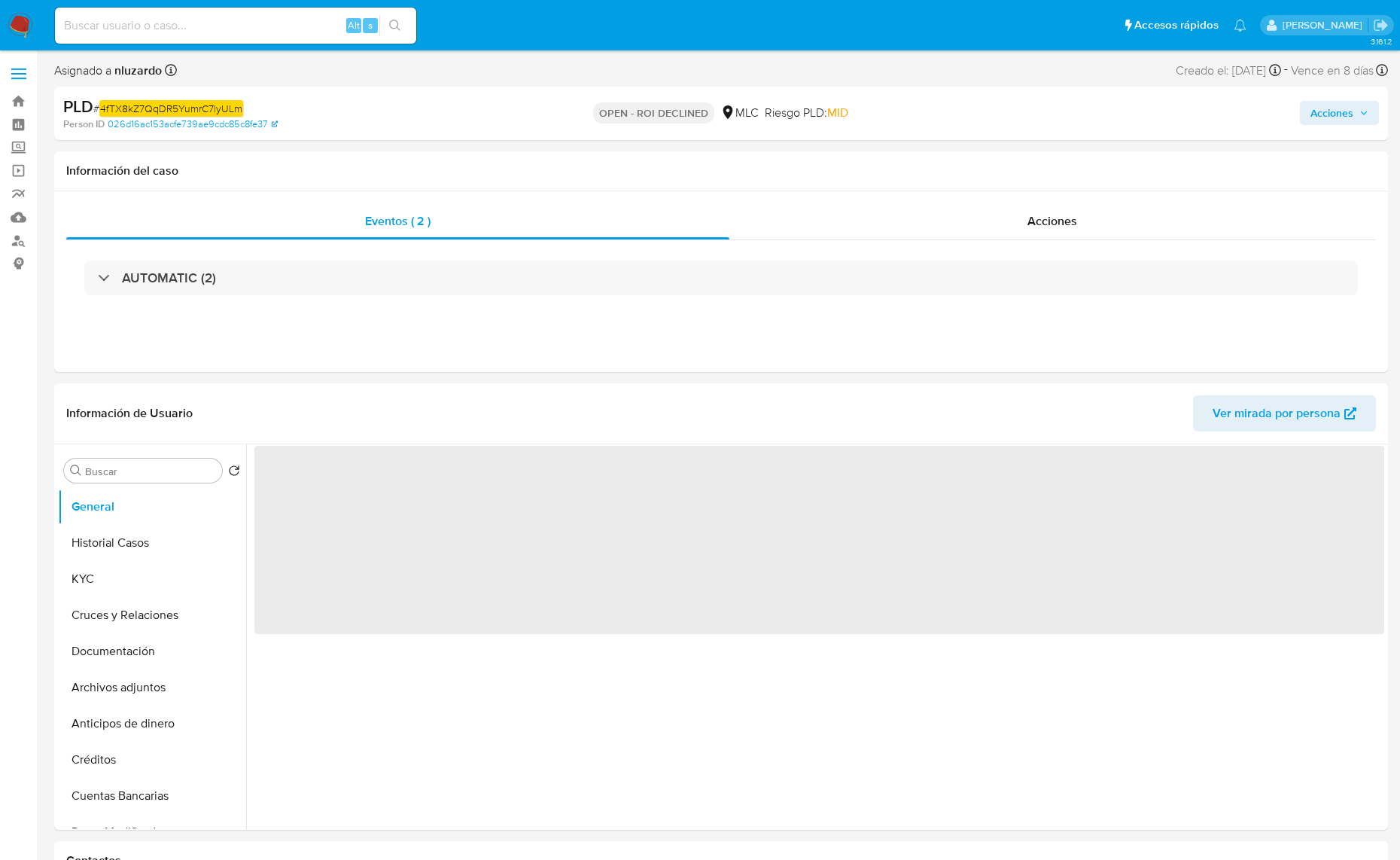
select select "10"
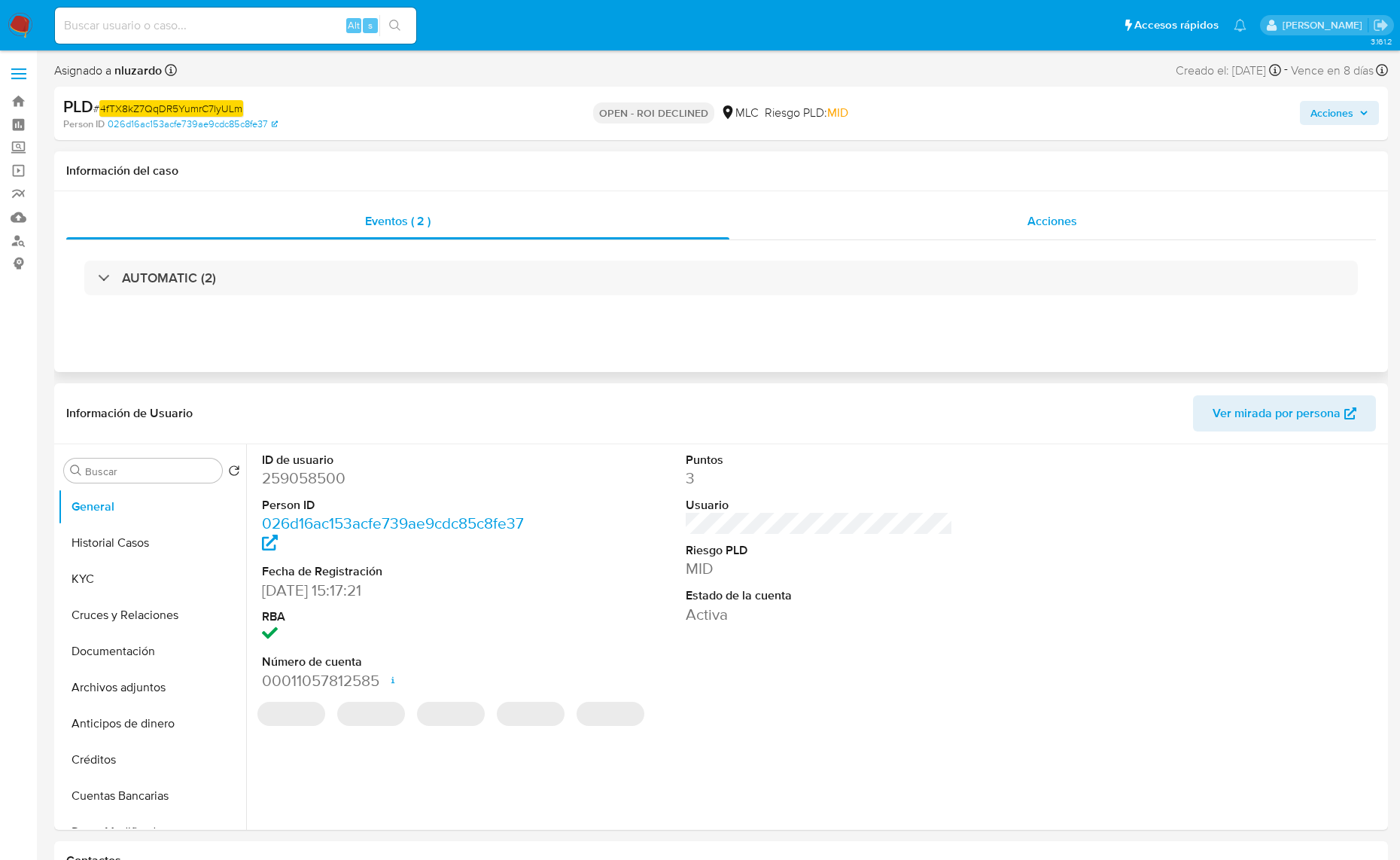
click at [1031, 228] on span "Acciones" at bounding box center [1052, 221] width 50 height 17
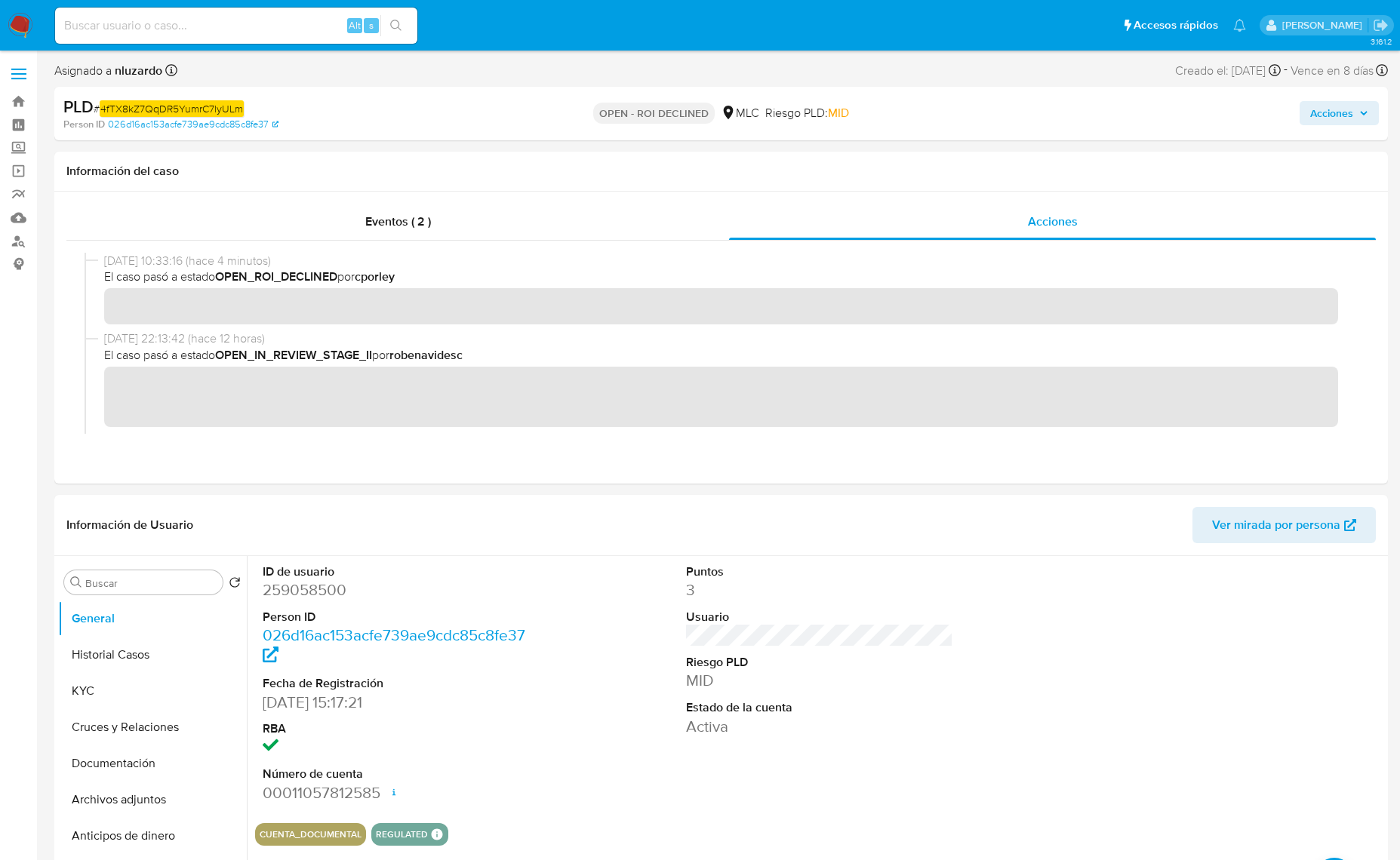
click at [1133, 113] on span "Acciones" at bounding box center [1332, 113] width 43 height 24
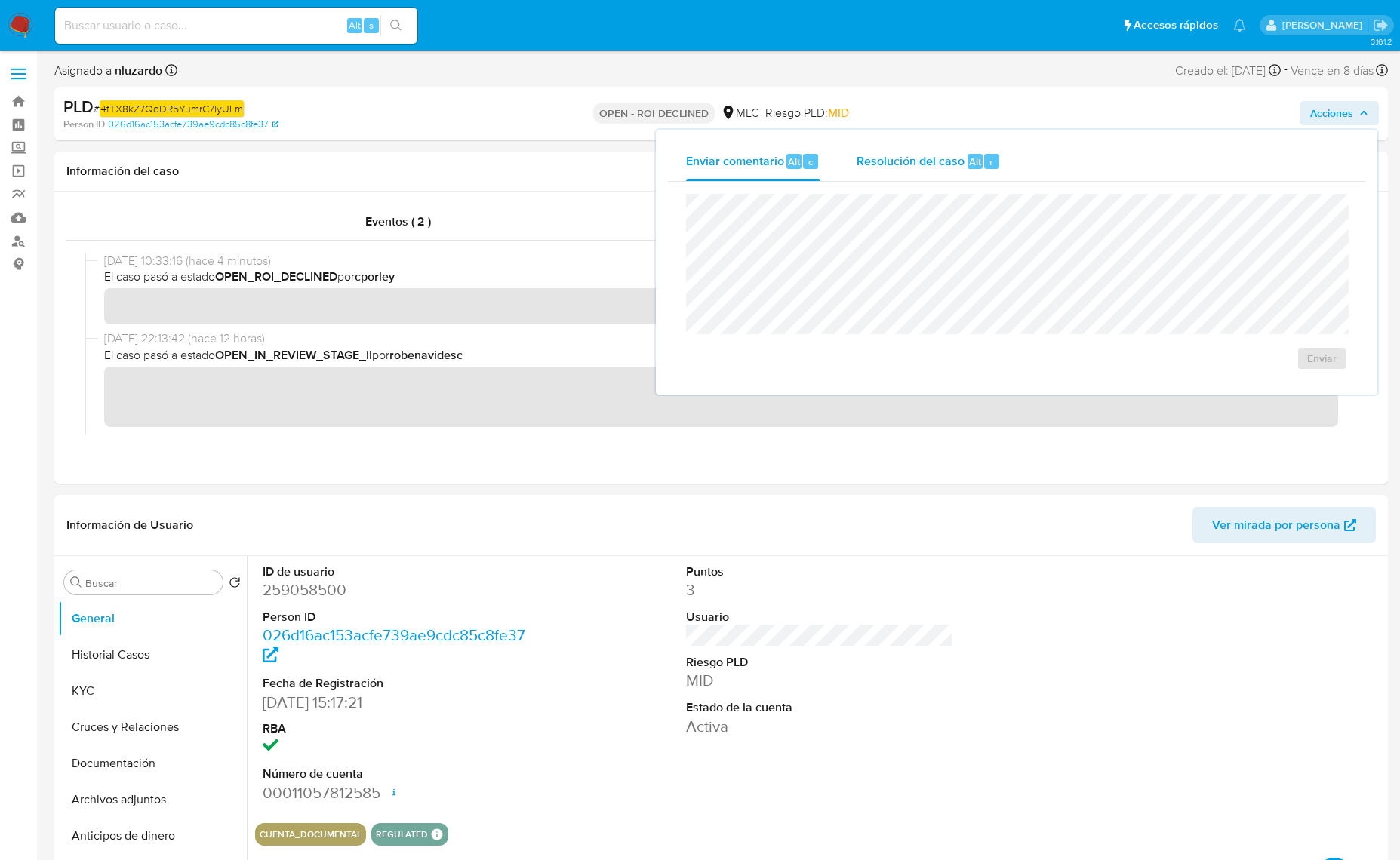
click at [934, 163] on span "Resolución del caso" at bounding box center [909, 161] width 108 height 18
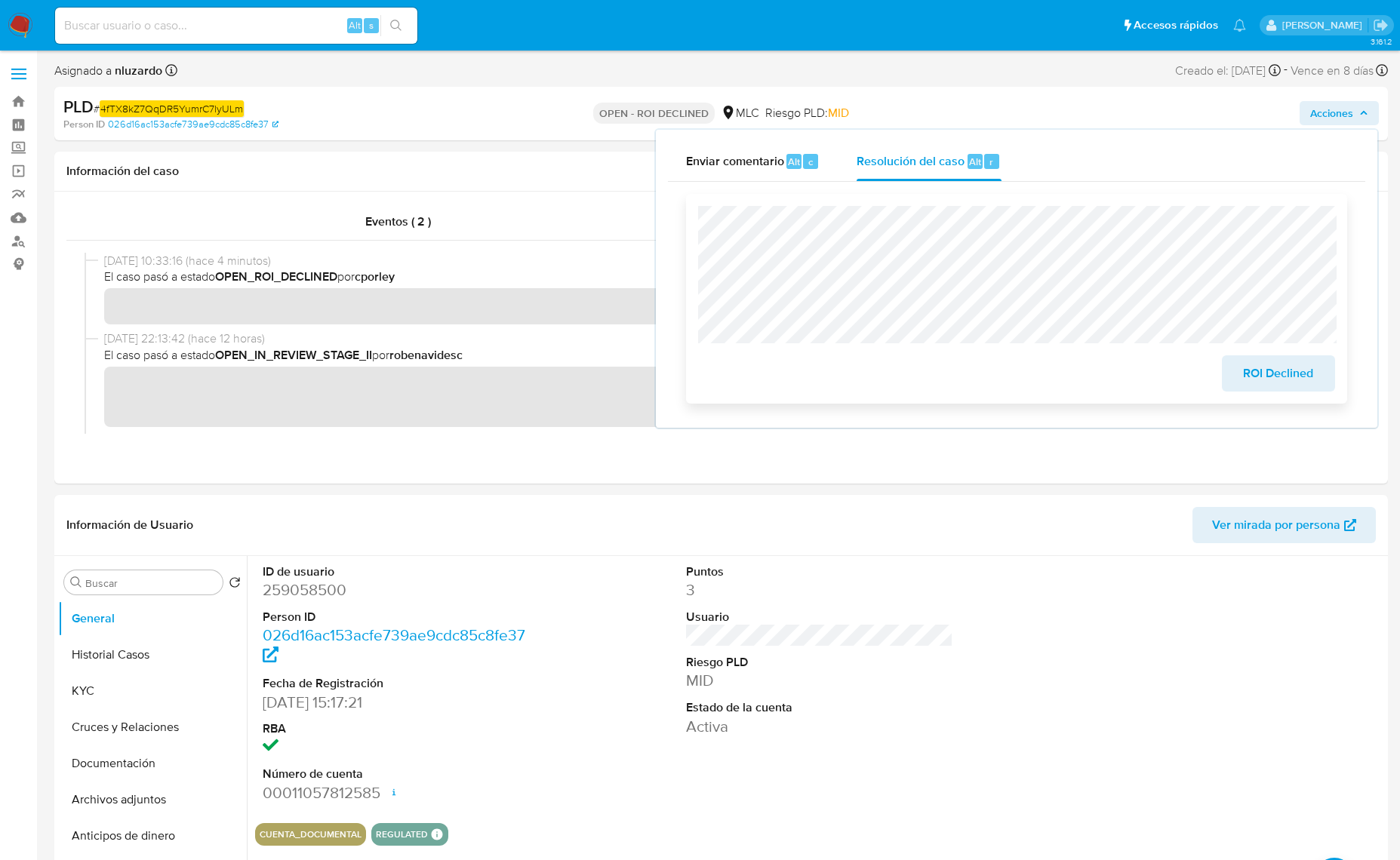
click at [969, 299] on div "ROI Declined" at bounding box center [1016, 299] width 637 height 185
click at [1133, 385] on span "ROI Declined" at bounding box center [1278, 374] width 74 height 33
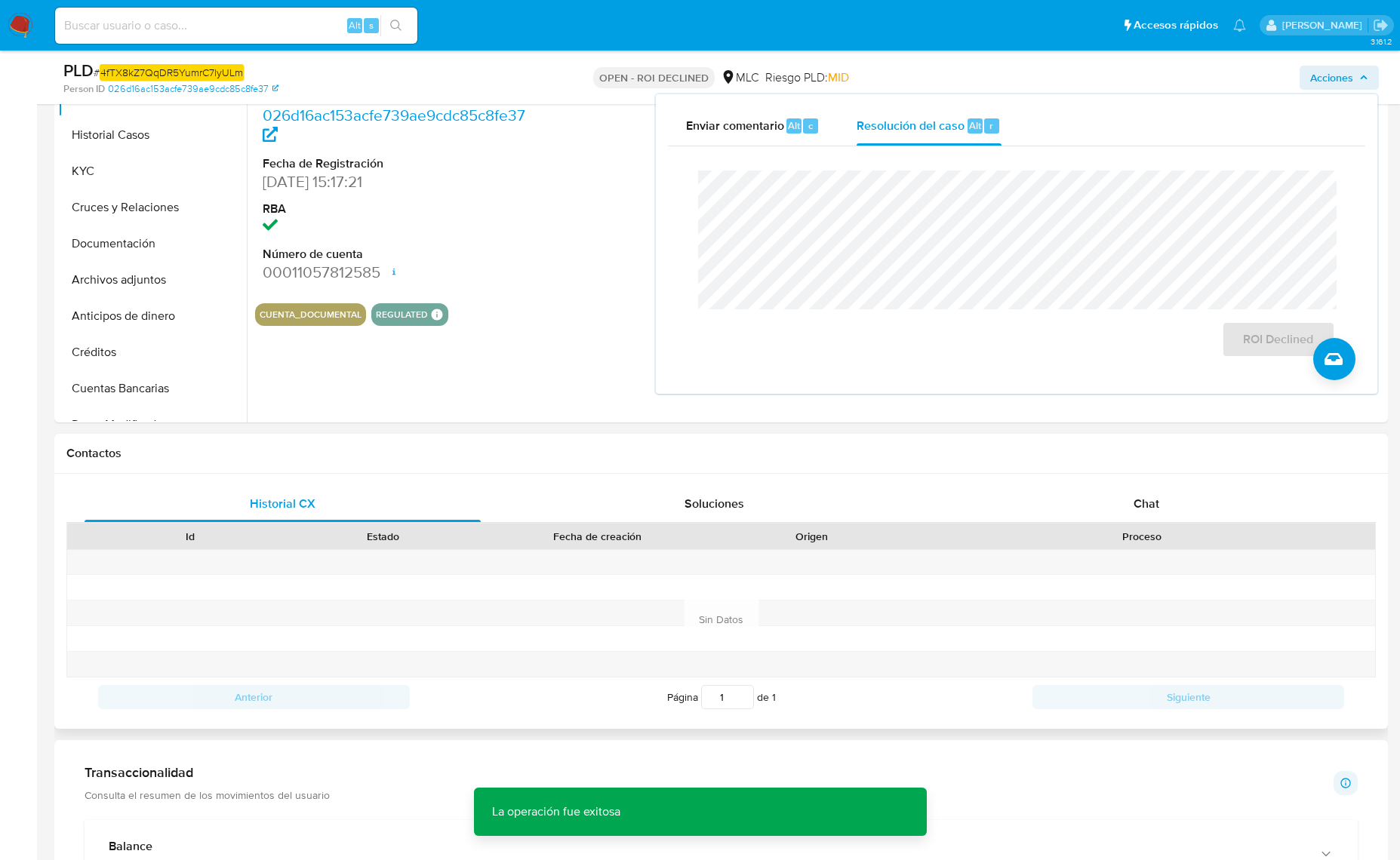
scroll to position [471, 0]
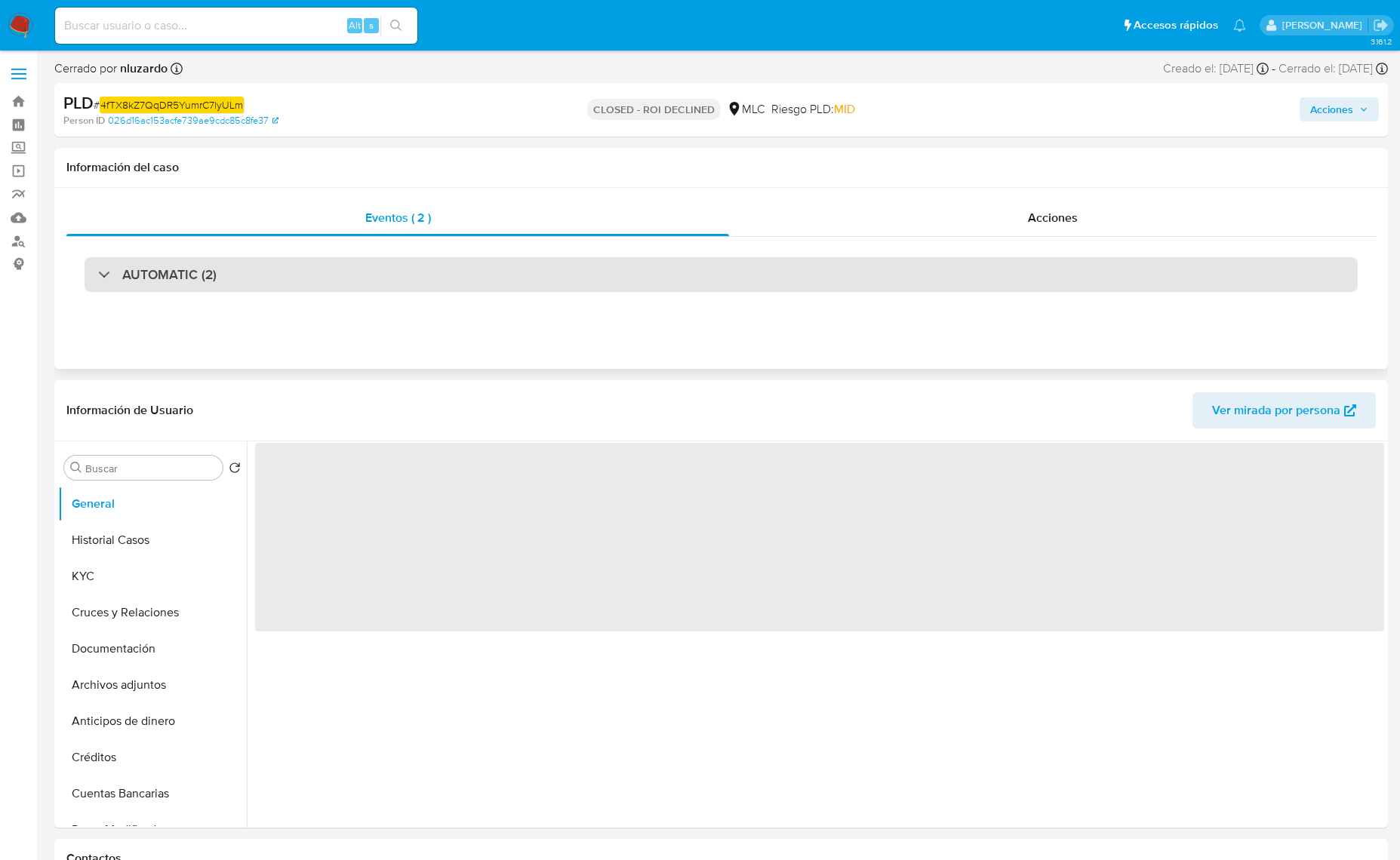
select select "10"
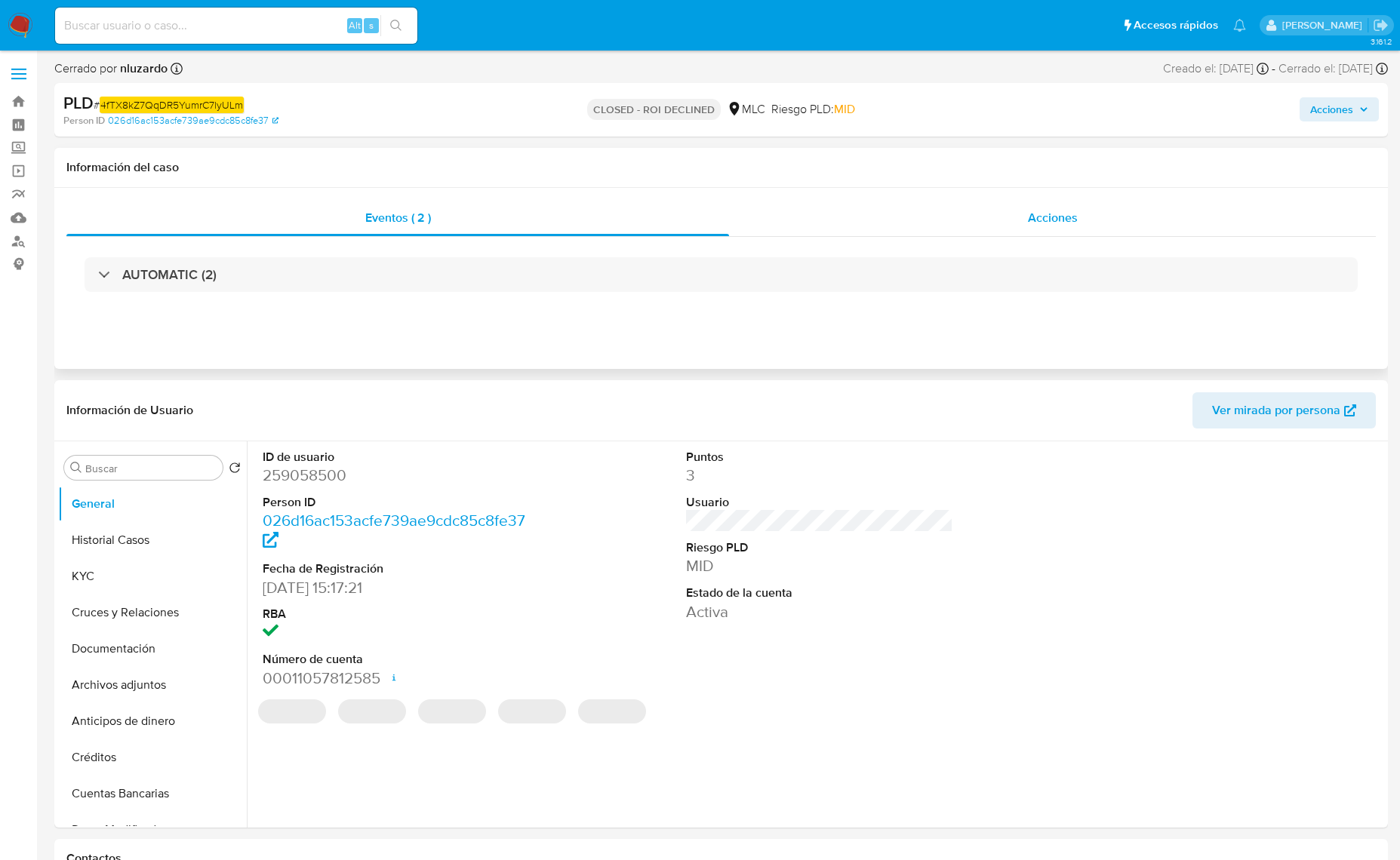
click at [1050, 220] on span "Acciones" at bounding box center [1053, 218] width 50 height 18
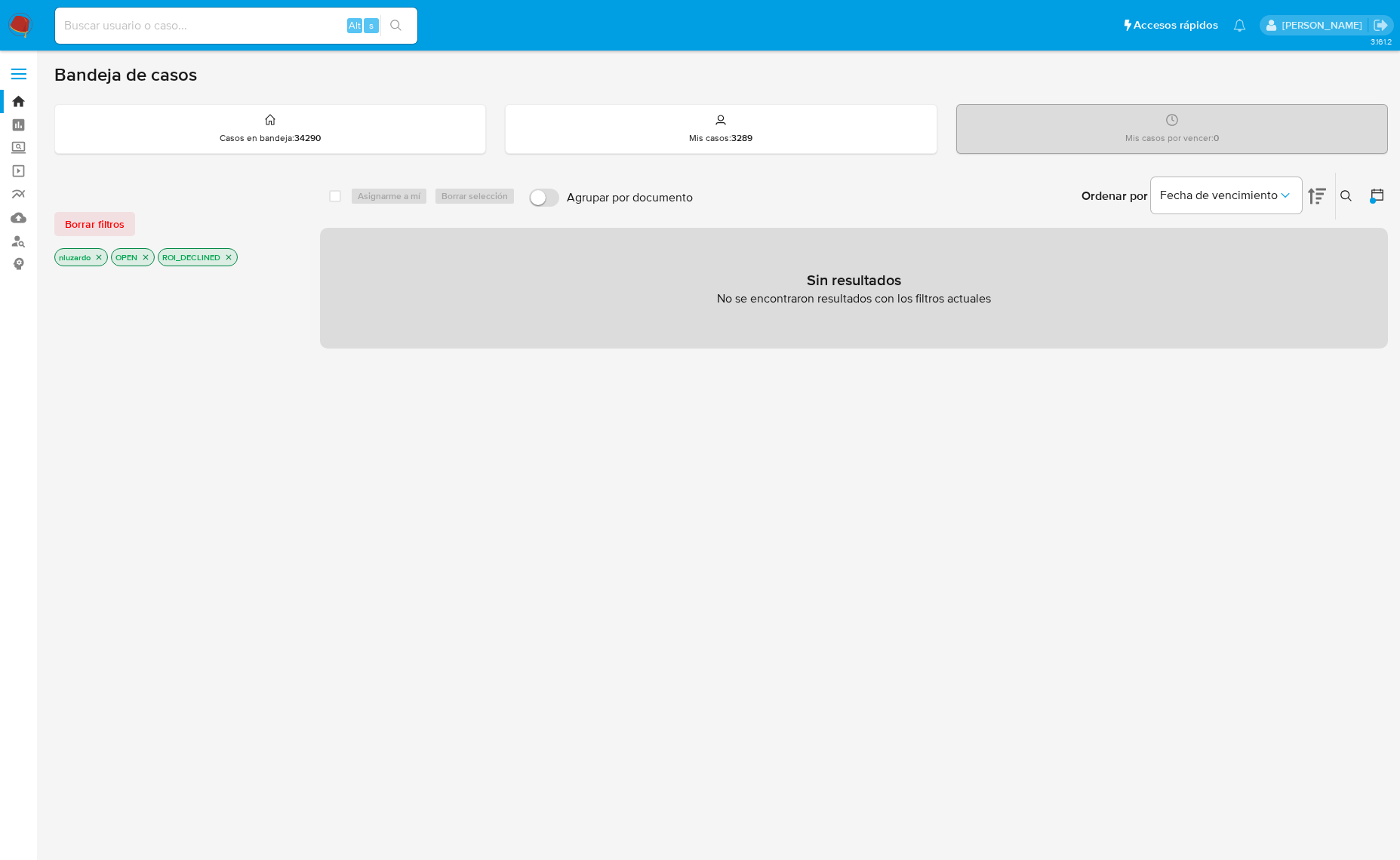
click at [228, 257] on icon "close-filter" at bounding box center [229, 257] width 9 height 9
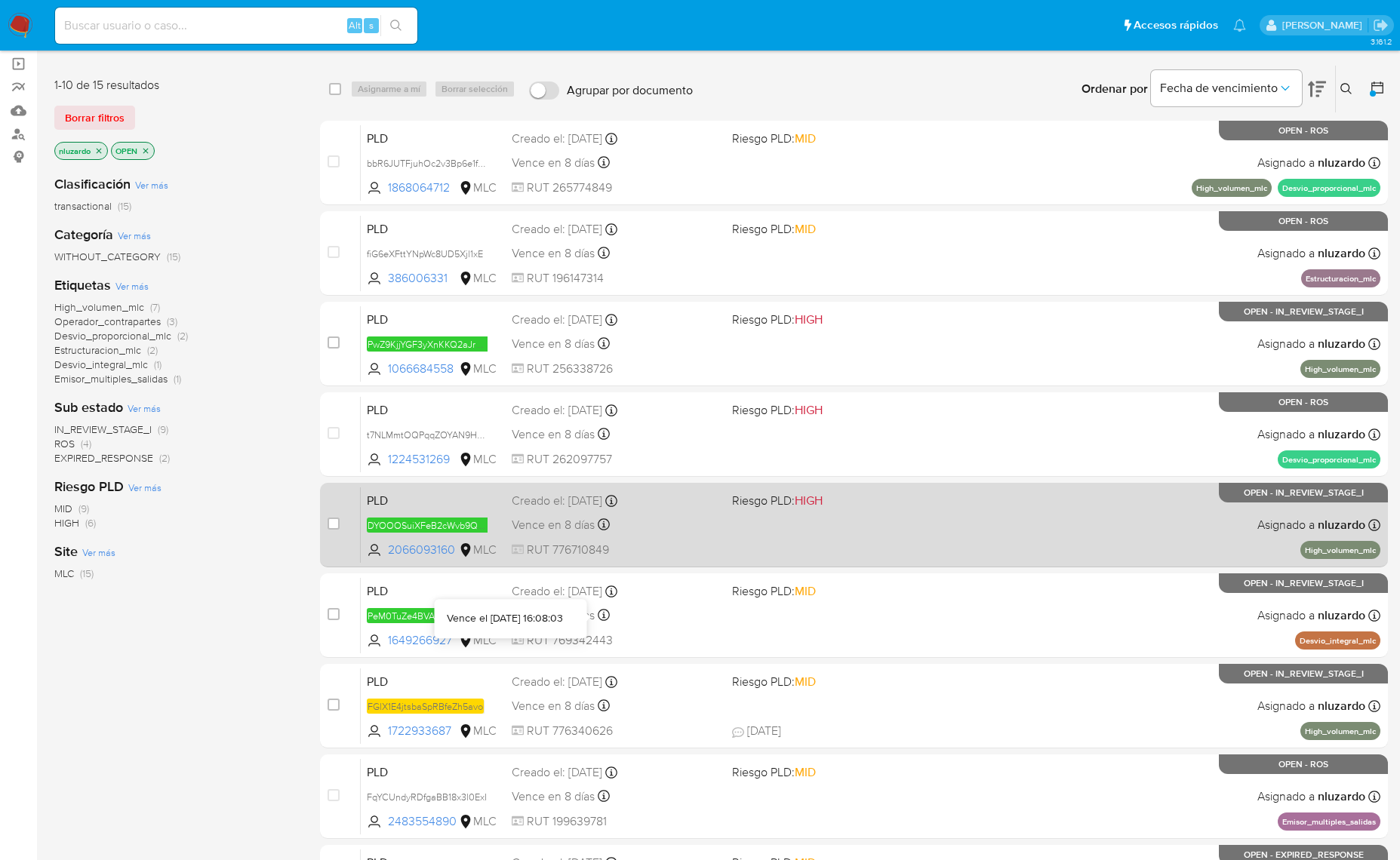
scroll to position [102, 0]
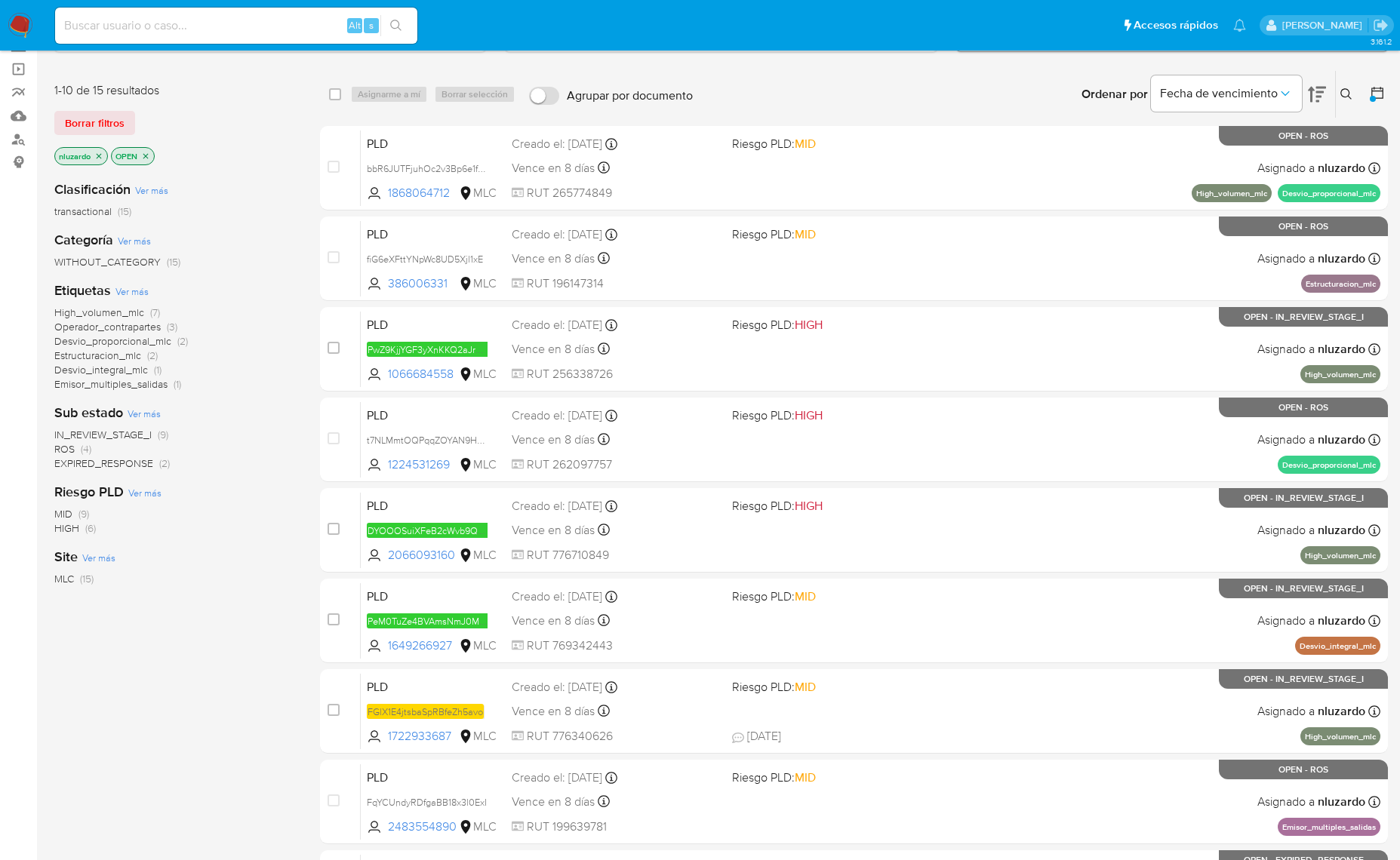
drag, startPoint x: 454, startPoint y: 379, endPoint x: 275, endPoint y: 488, distance: 209.6
click at [295, 485] on div "1-10 de 15 resultados Borrar filtros nluzardo OPEN Clasificación Ver más transa…" at bounding box center [721, 575] width 1333 height 1009
click at [265, 500] on div "Riesgo PLD Ver más MID (9) HIGH (6)" at bounding box center [174, 509] width 241 height 53
drag, startPoint x: 464, startPoint y: 552, endPoint x: 202, endPoint y: 655, distance: 281.5
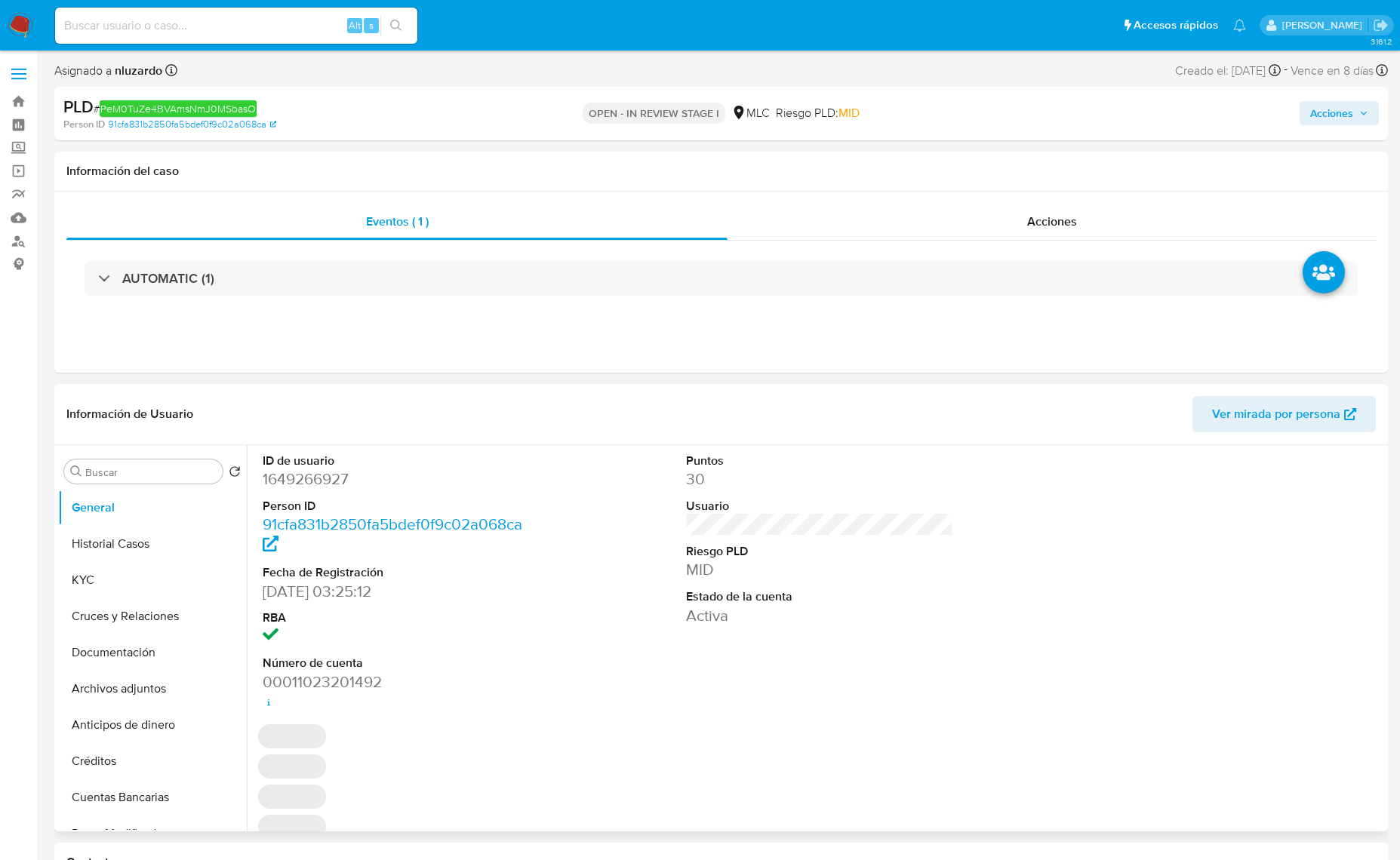
select select "10"
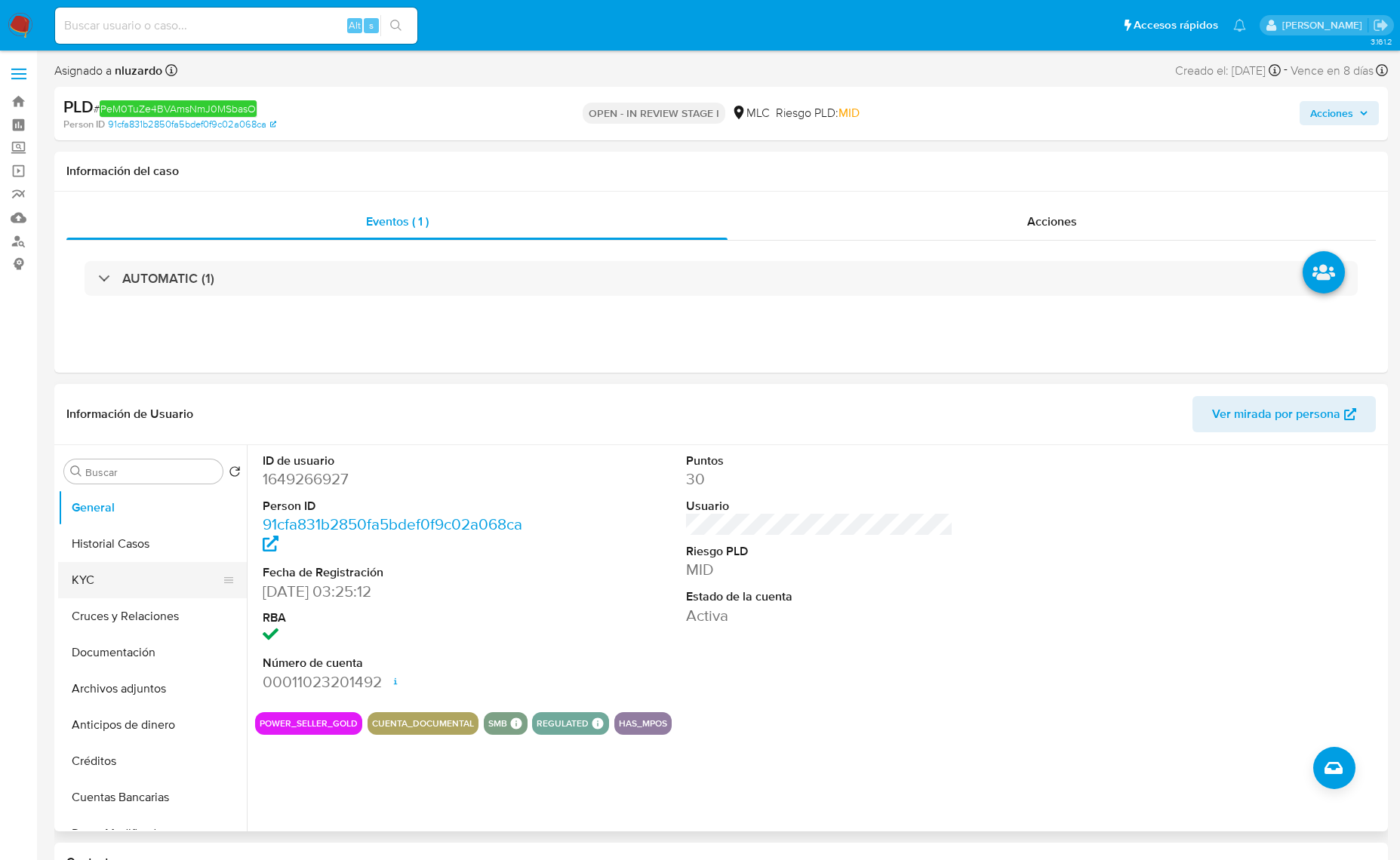
click at [126, 577] on button "KYC" at bounding box center [147, 580] width 177 height 36
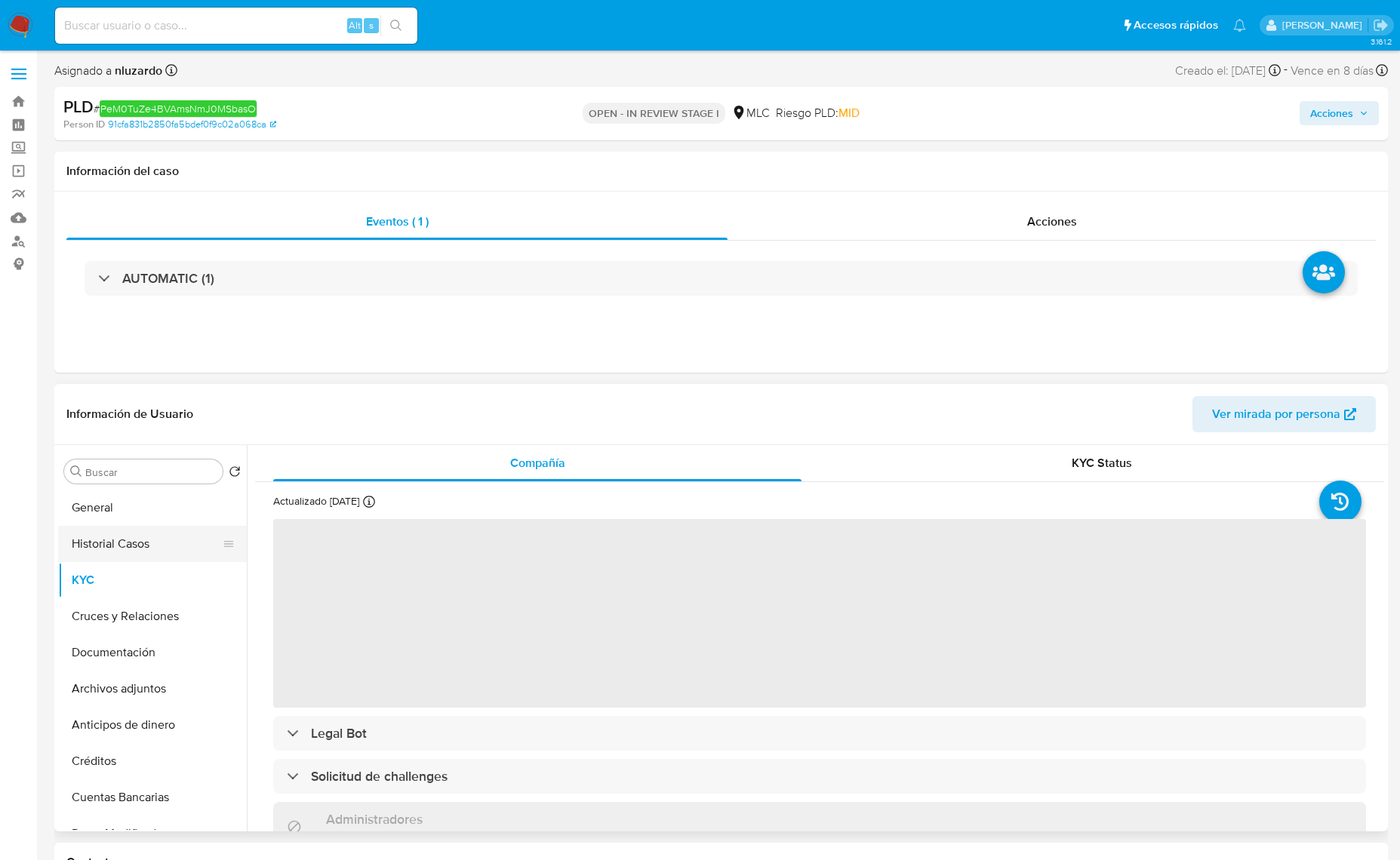
click at [123, 540] on button "Historial Casos" at bounding box center [147, 543] width 177 height 36
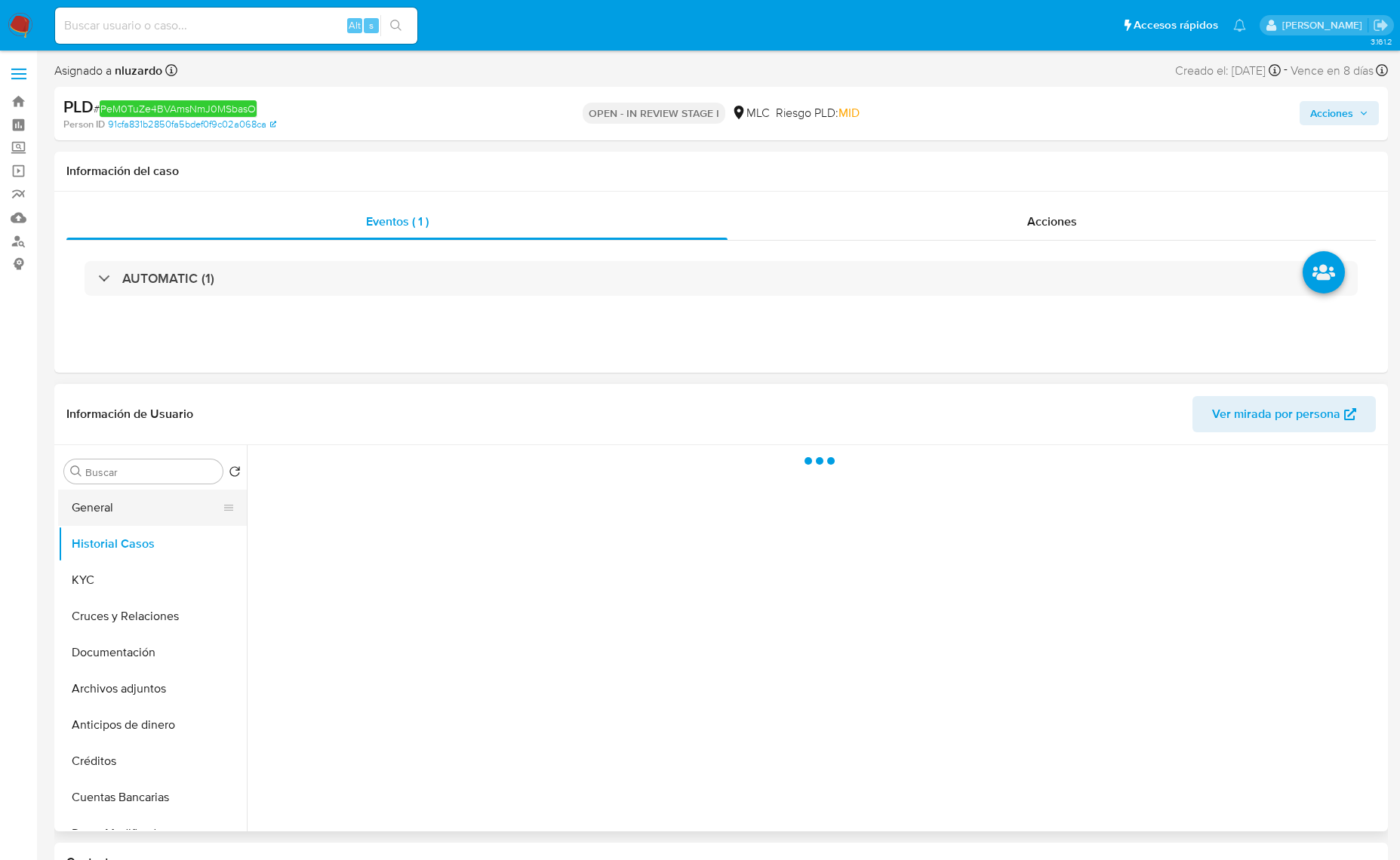
click at [118, 515] on button "General" at bounding box center [147, 507] width 177 height 36
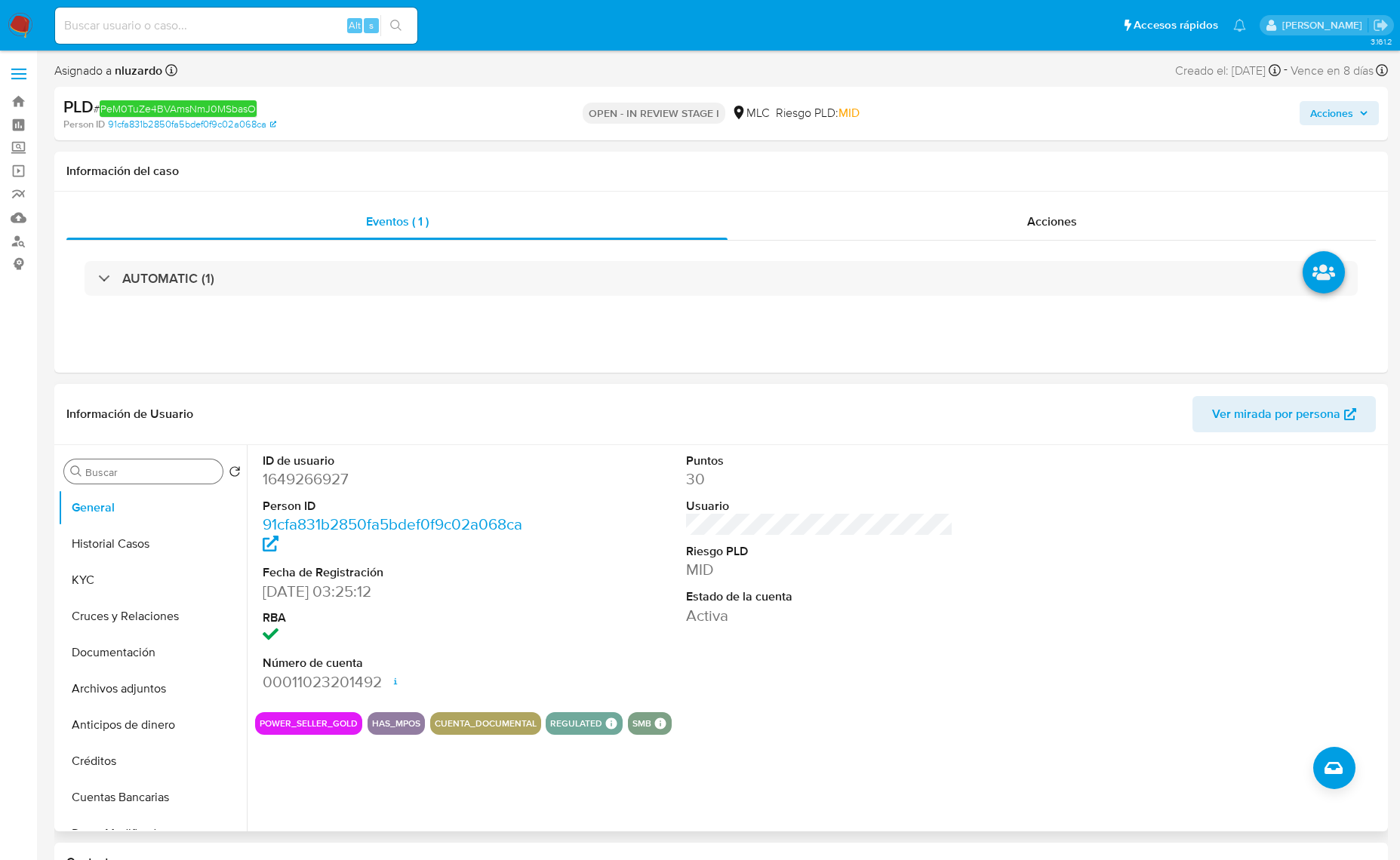
click at [118, 474] on input "Buscar" at bounding box center [150, 472] width 131 height 13
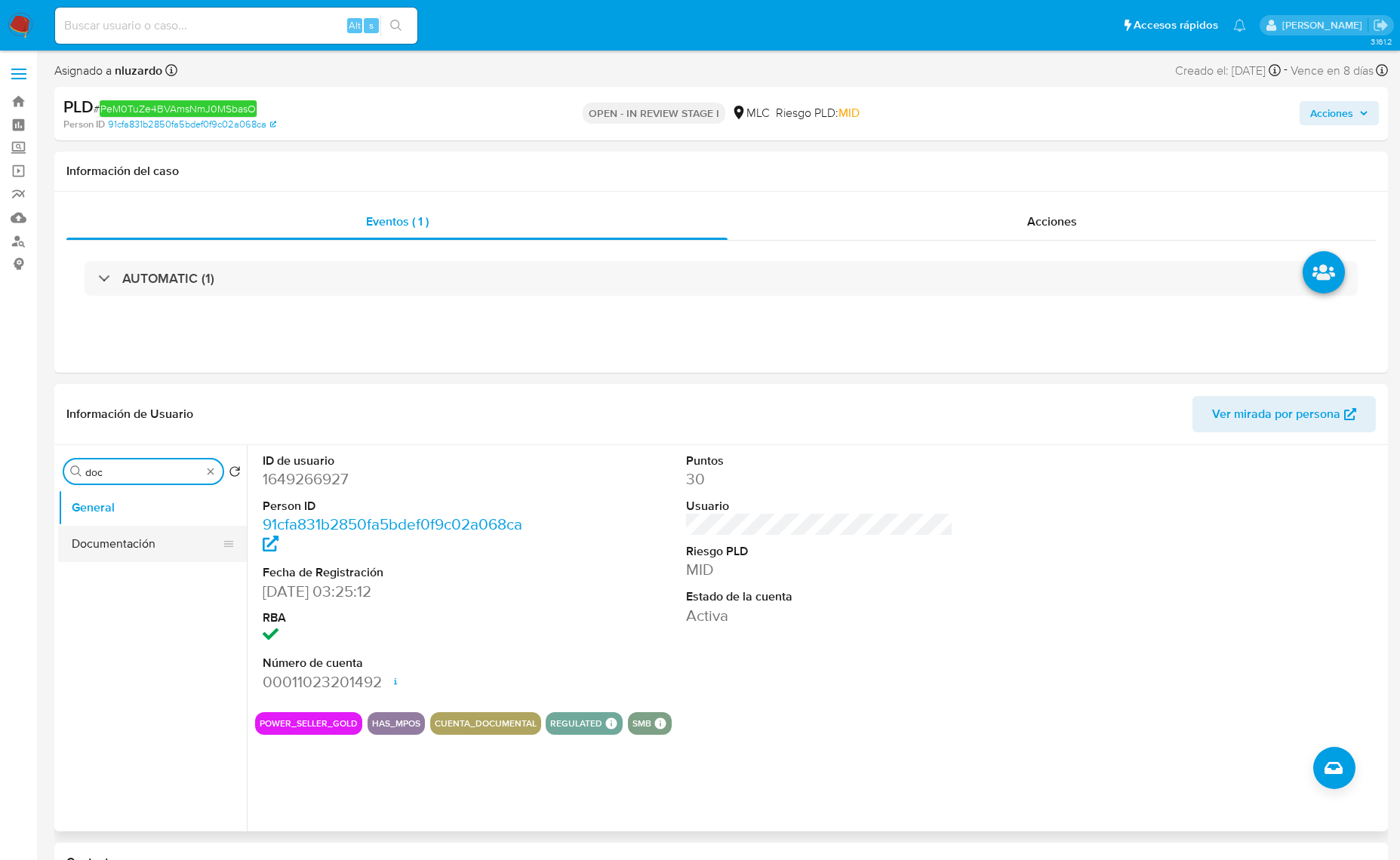
type input "doc"
click at [133, 537] on button "Documentación" at bounding box center [147, 543] width 177 height 36
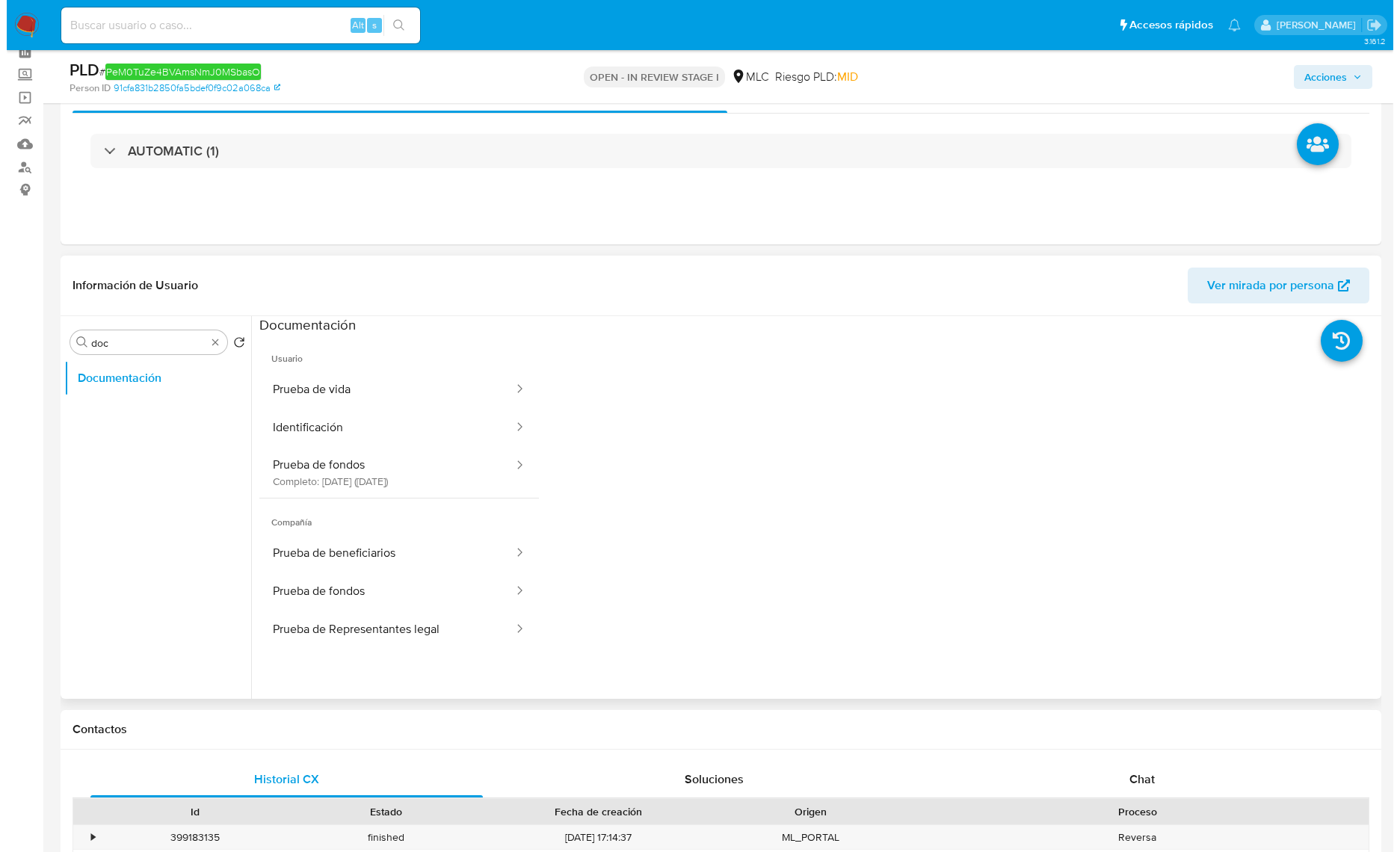
scroll to position [93, 0]
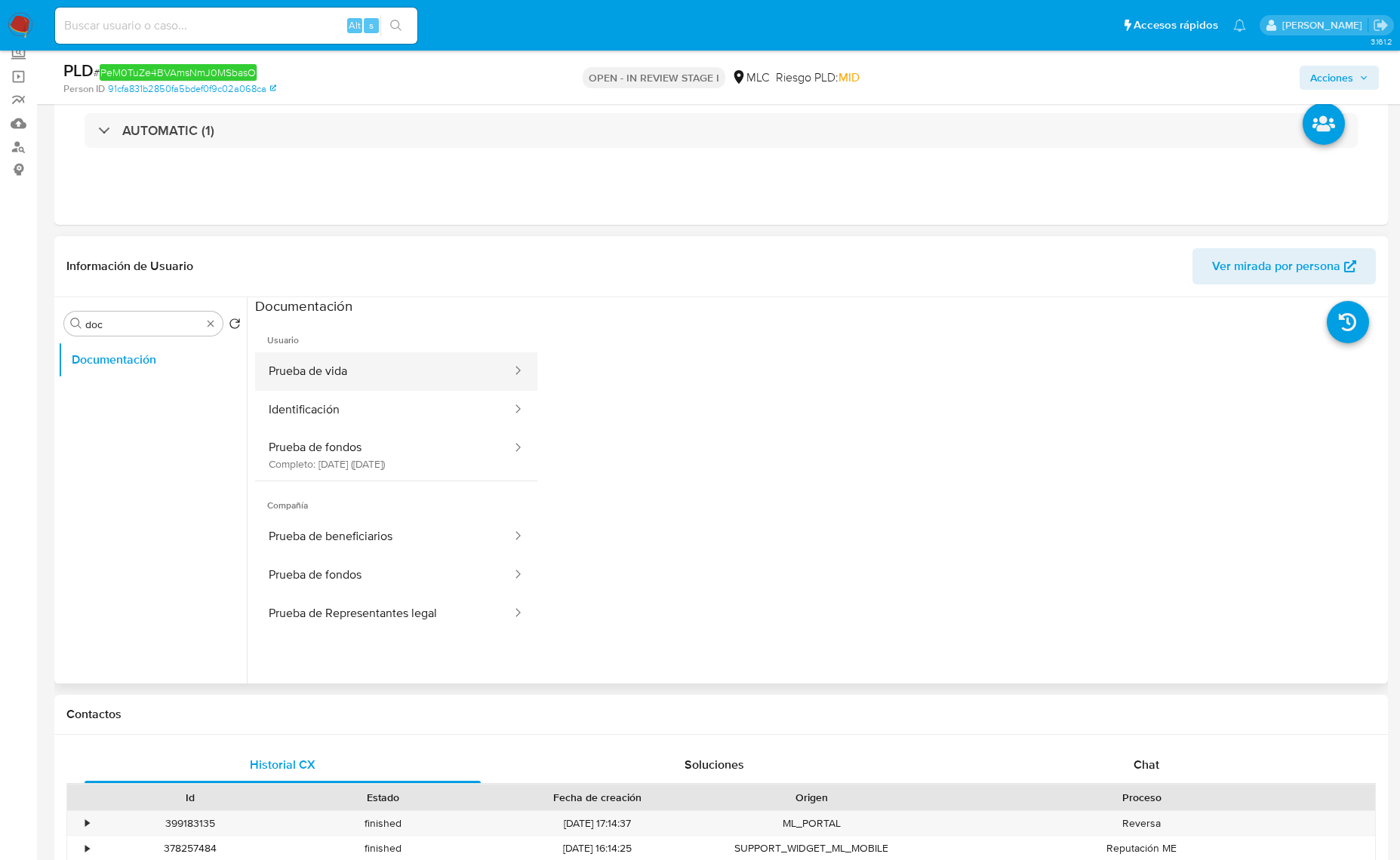
click at [367, 370] on button "Prueba de vida" at bounding box center [384, 371] width 258 height 38
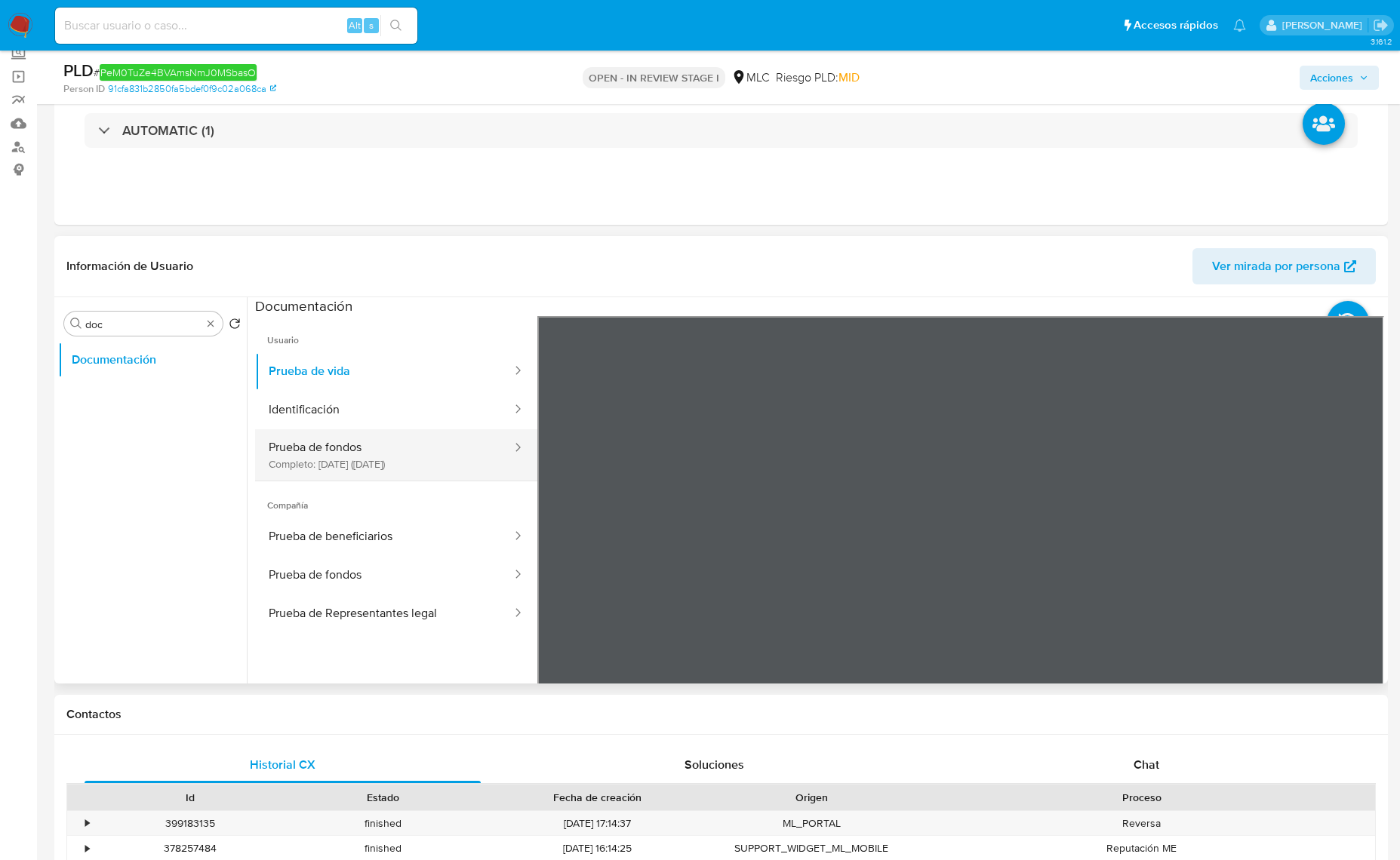
click at [400, 475] on button "Prueba de fondos Completo: [DATE] ([DATE])" at bounding box center [384, 455] width 258 height 51
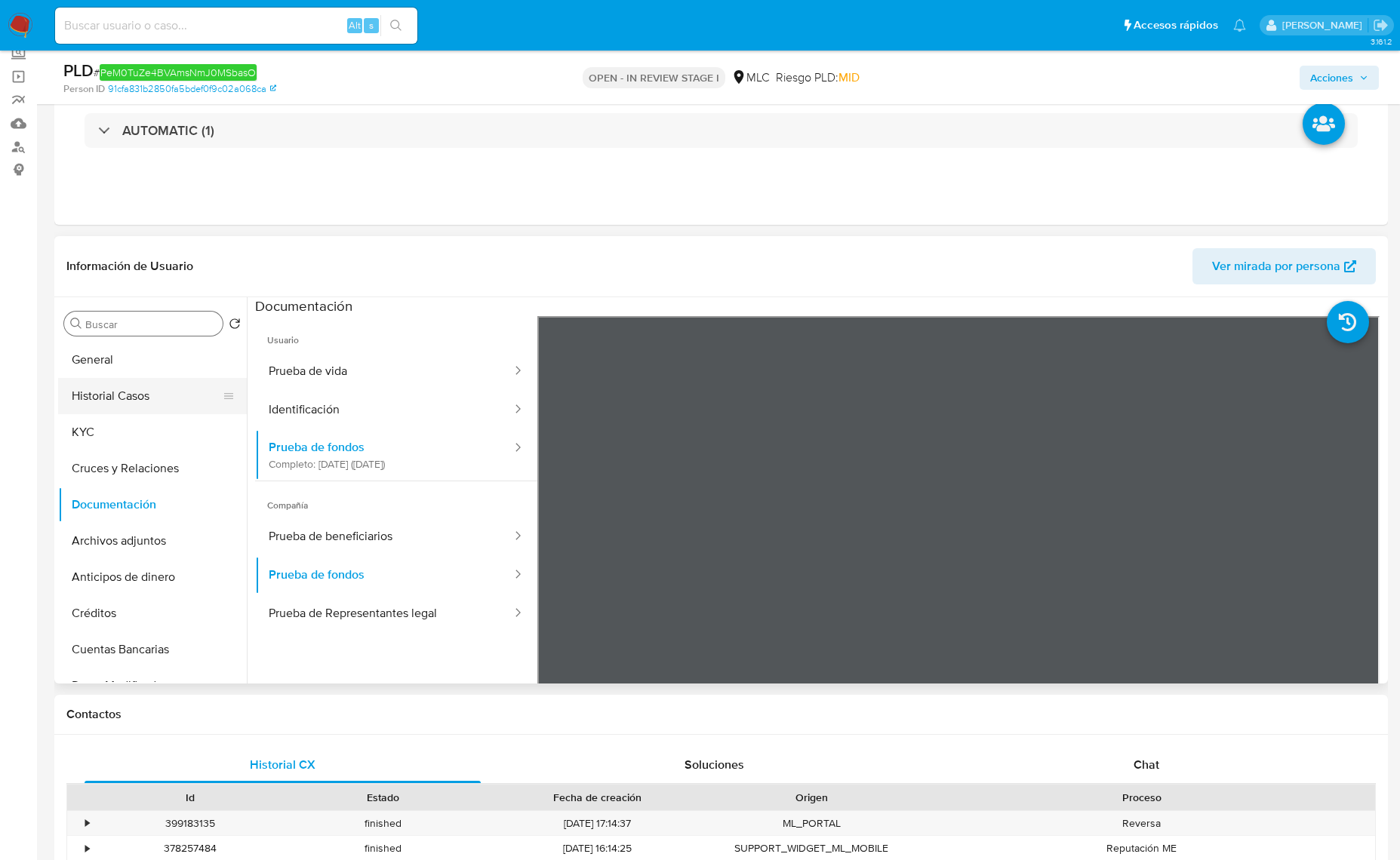
click at [153, 396] on button "Historial Casos" at bounding box center [147, 395] width 177 height 36
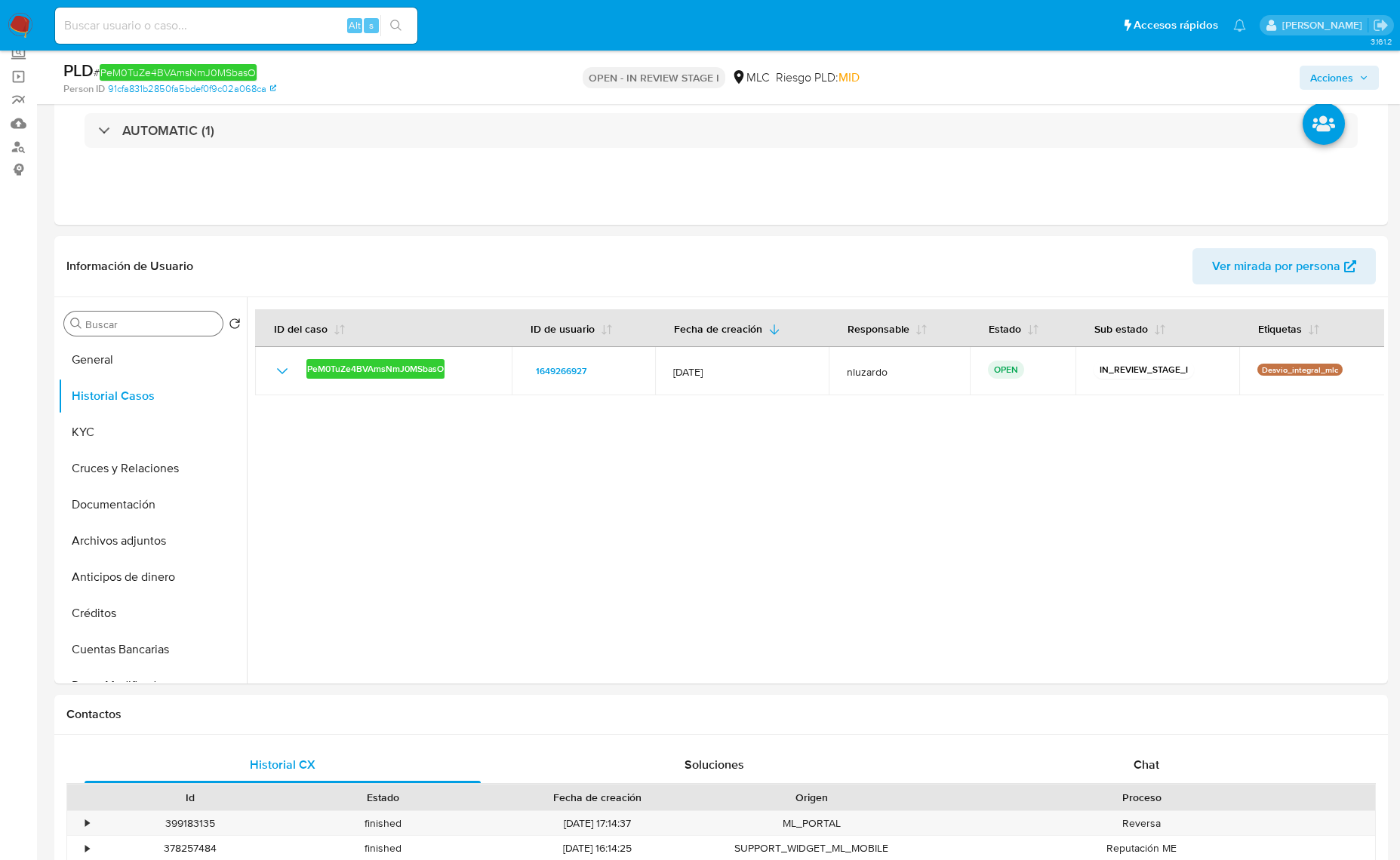
click at [140, 327] on input "Buscar" at bounding box center [150, 324] width 131 height 13
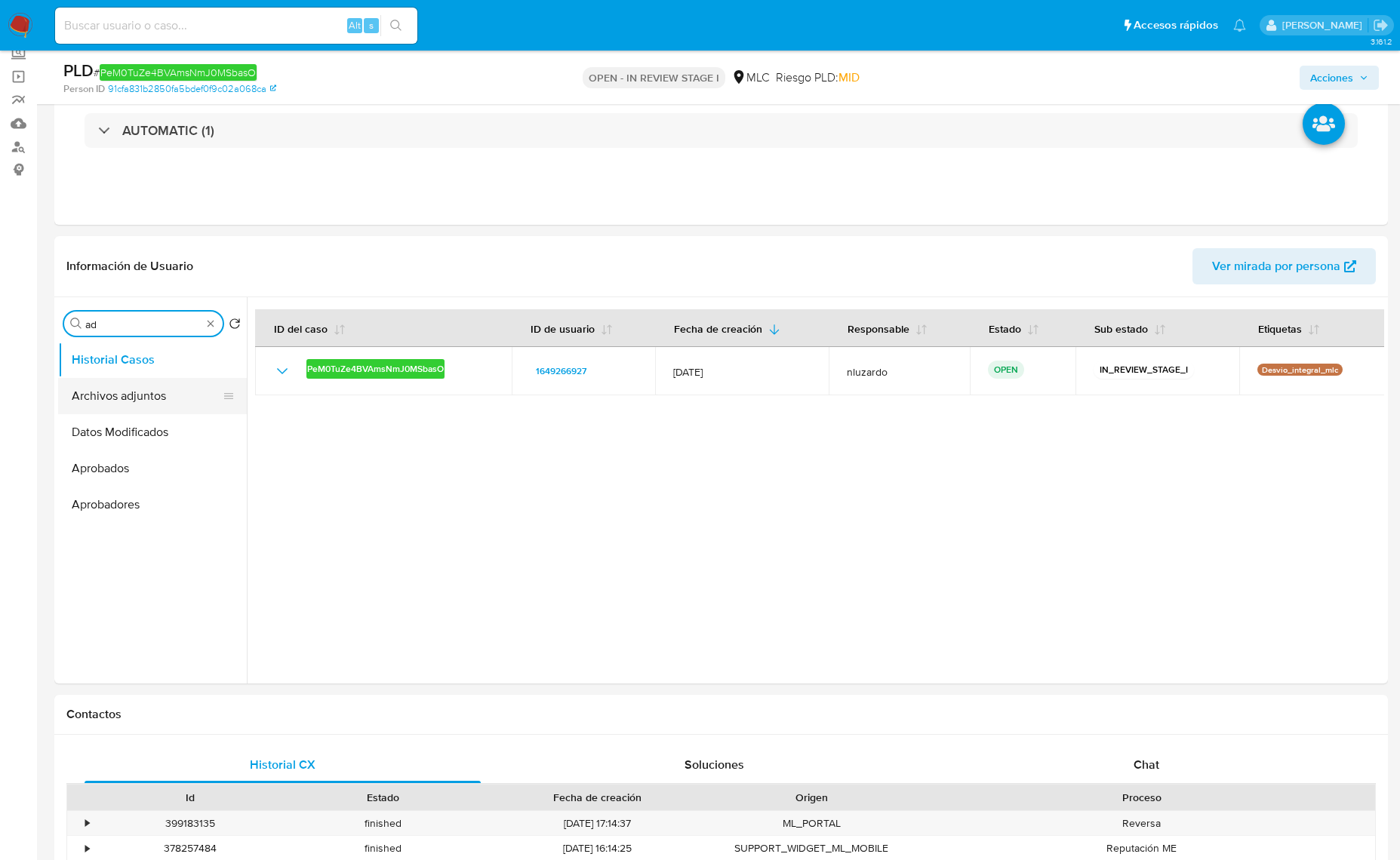
type input "ad"
click at [129, 390] on button "Archivos adjuntos" at bounding box center [147, 395] width 177 height 36
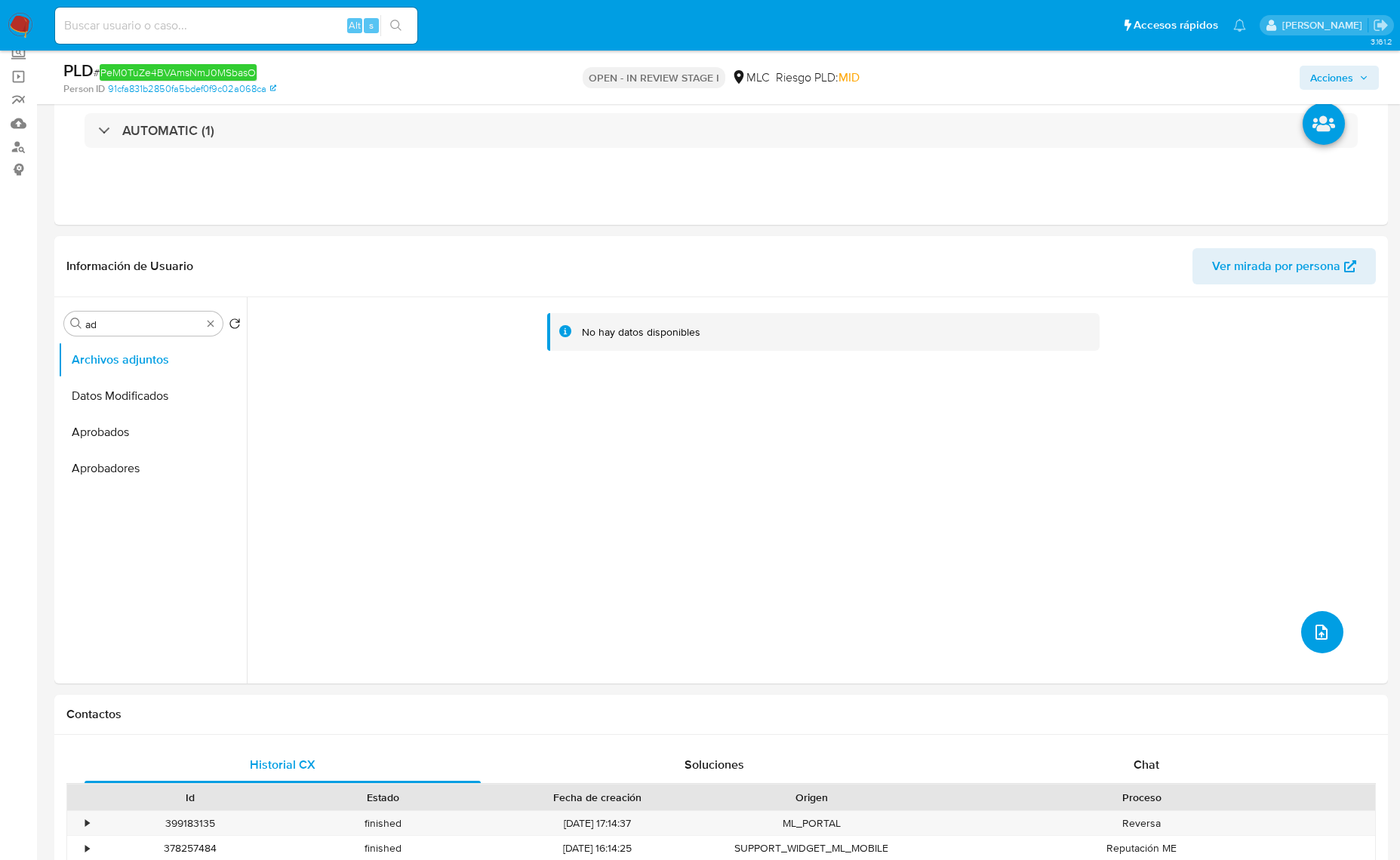
click at [1312, 634] on icon "upload-file" at bounding box center [1322, 632] width 18 height 18
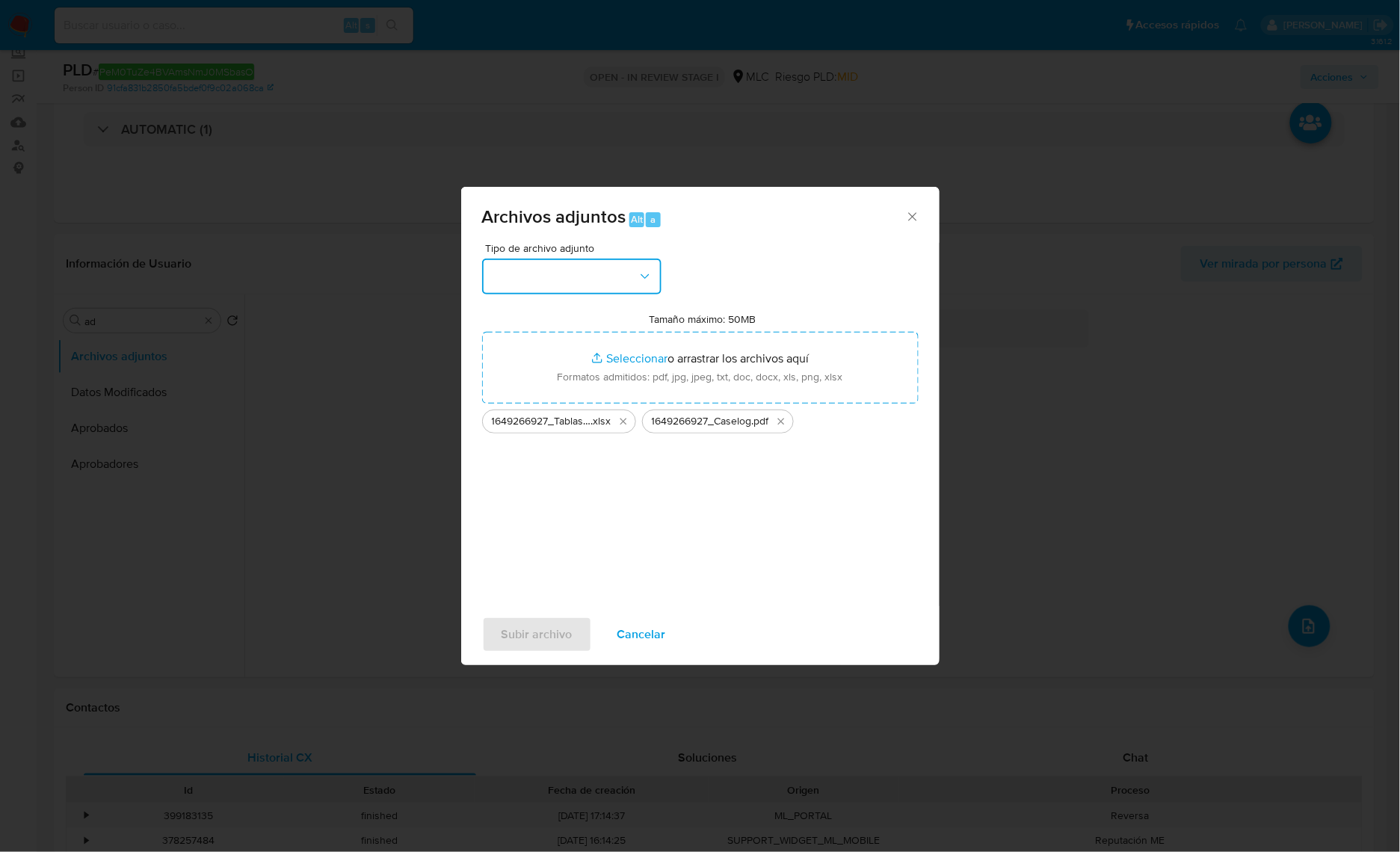
click at [589, 278] on button "button" at bounding box center [571, 276] width 179 height 36
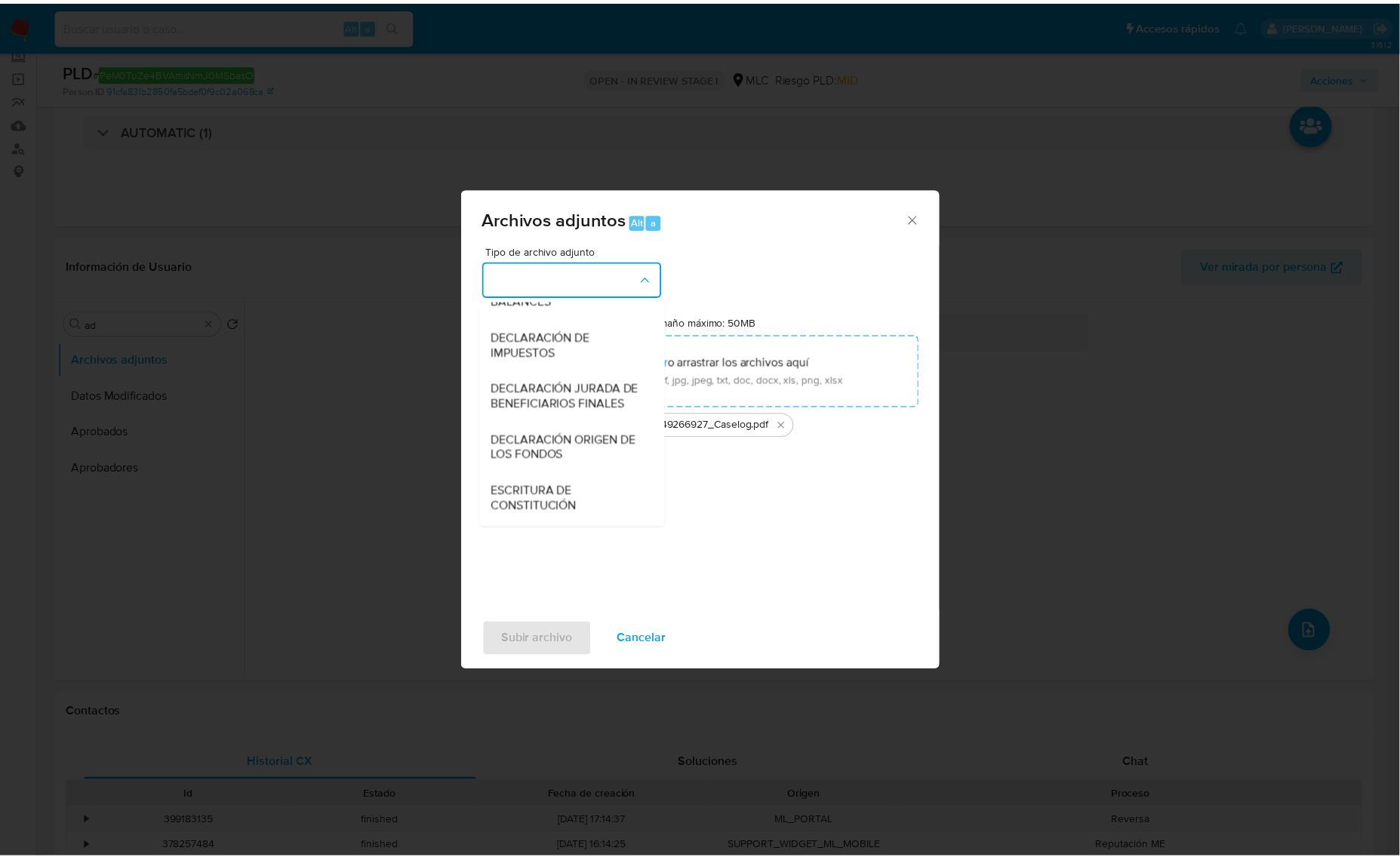
scroll to position [249, 0]
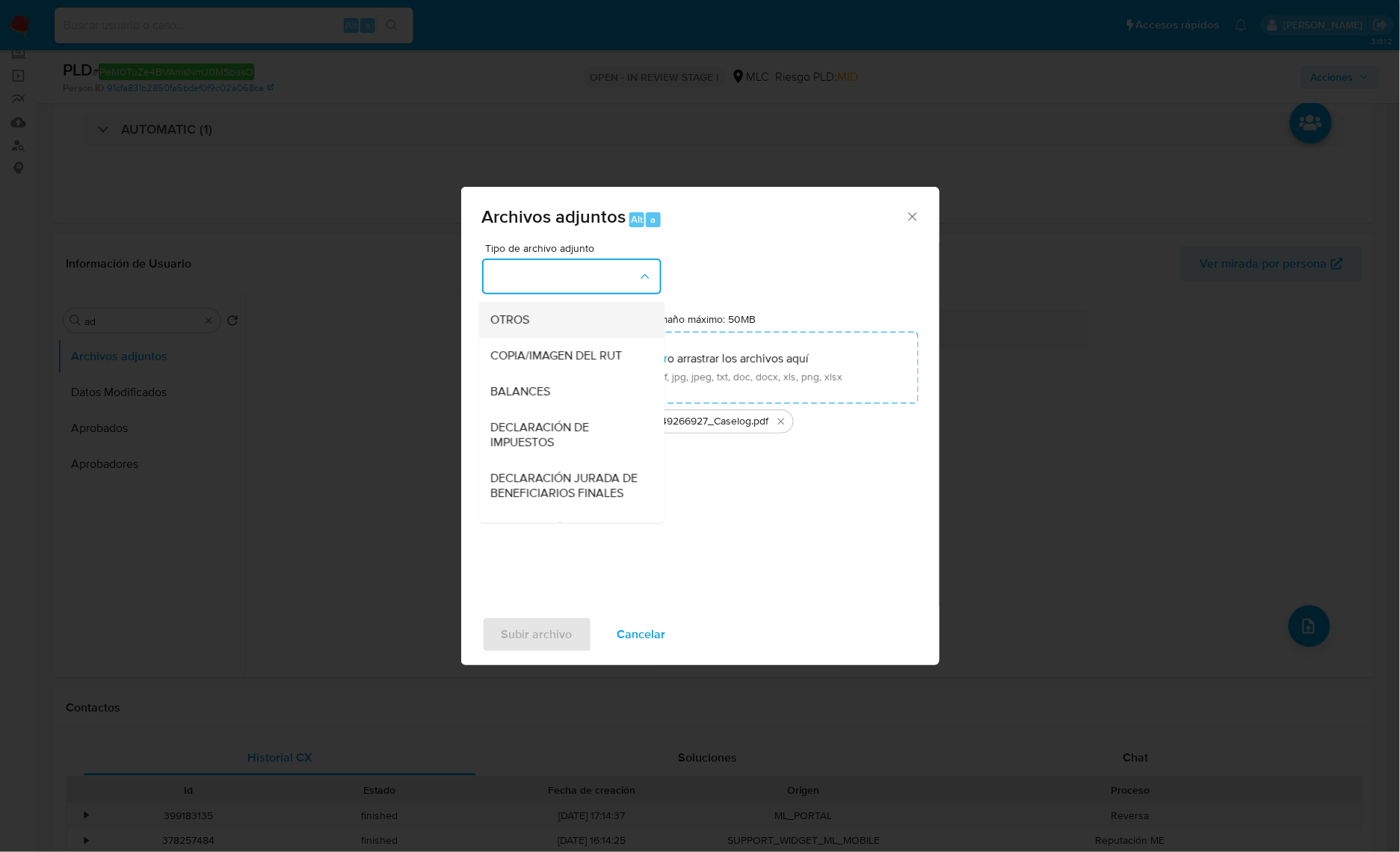
click at [523, 327] on span "OTROS" at bounding box center [510, 320] width 39 height 15
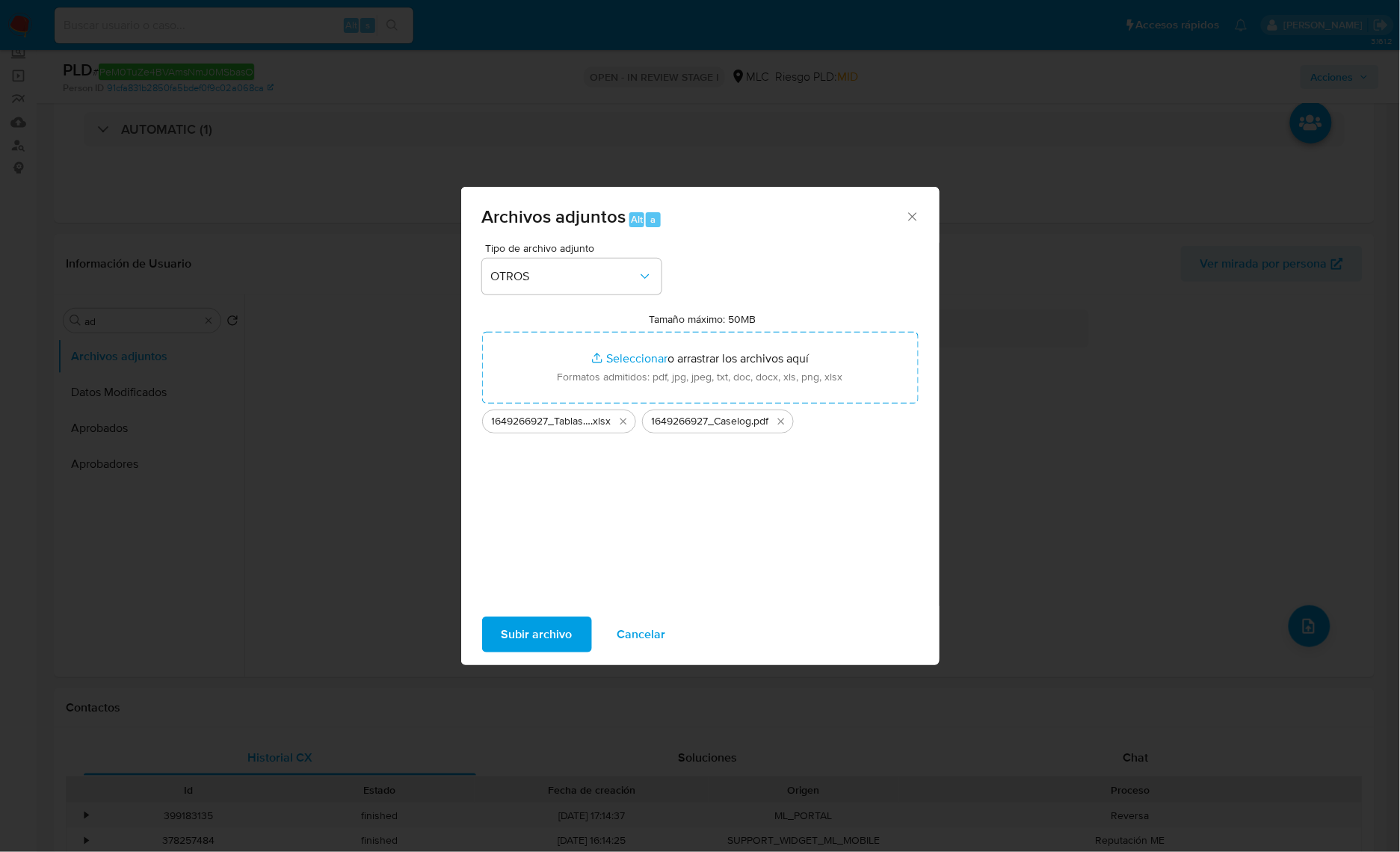
click at [563, 632] on span "Subir archivo" at bounding box center [537, 635] width 71 height 33
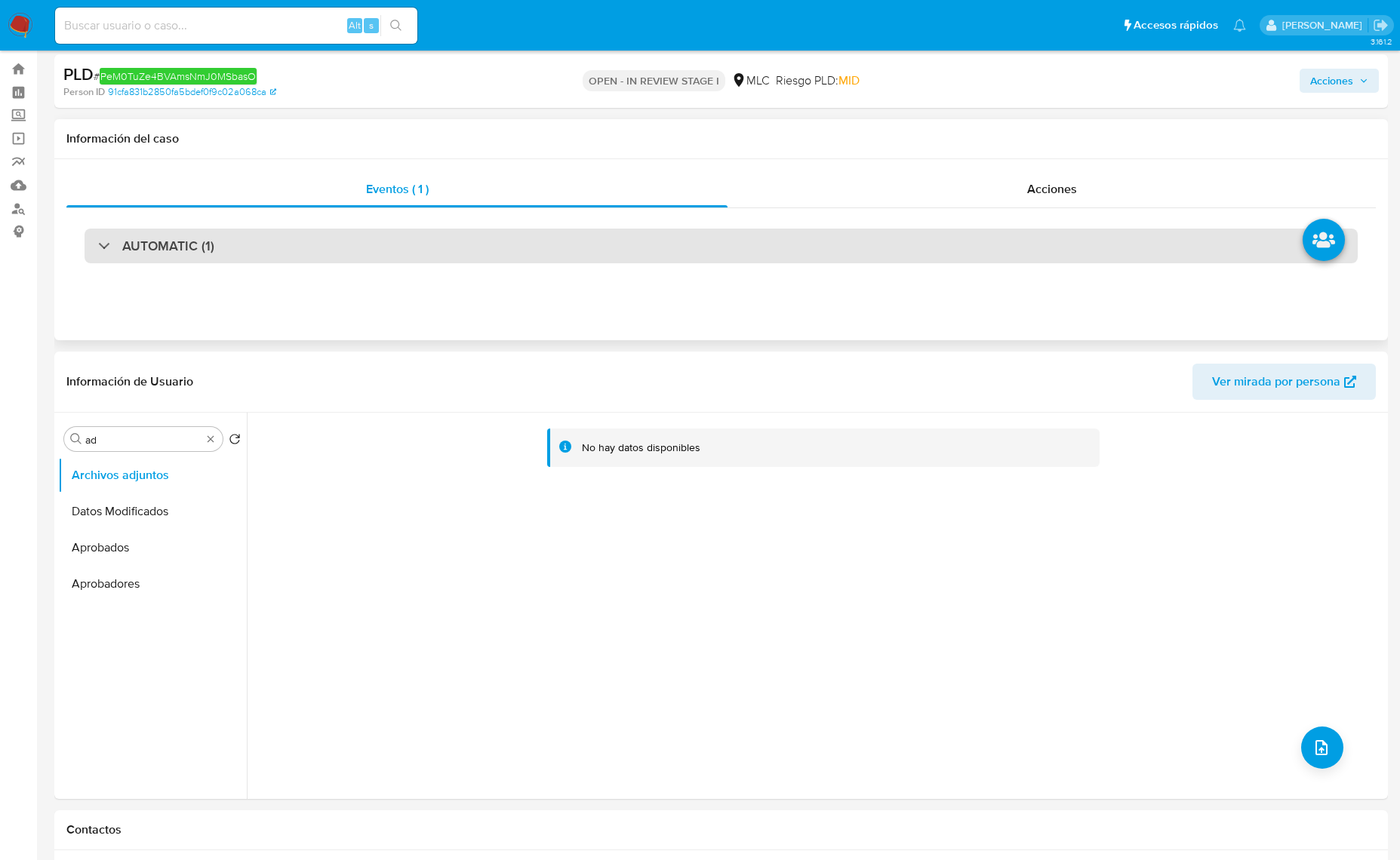
scroll to position [0, 0]
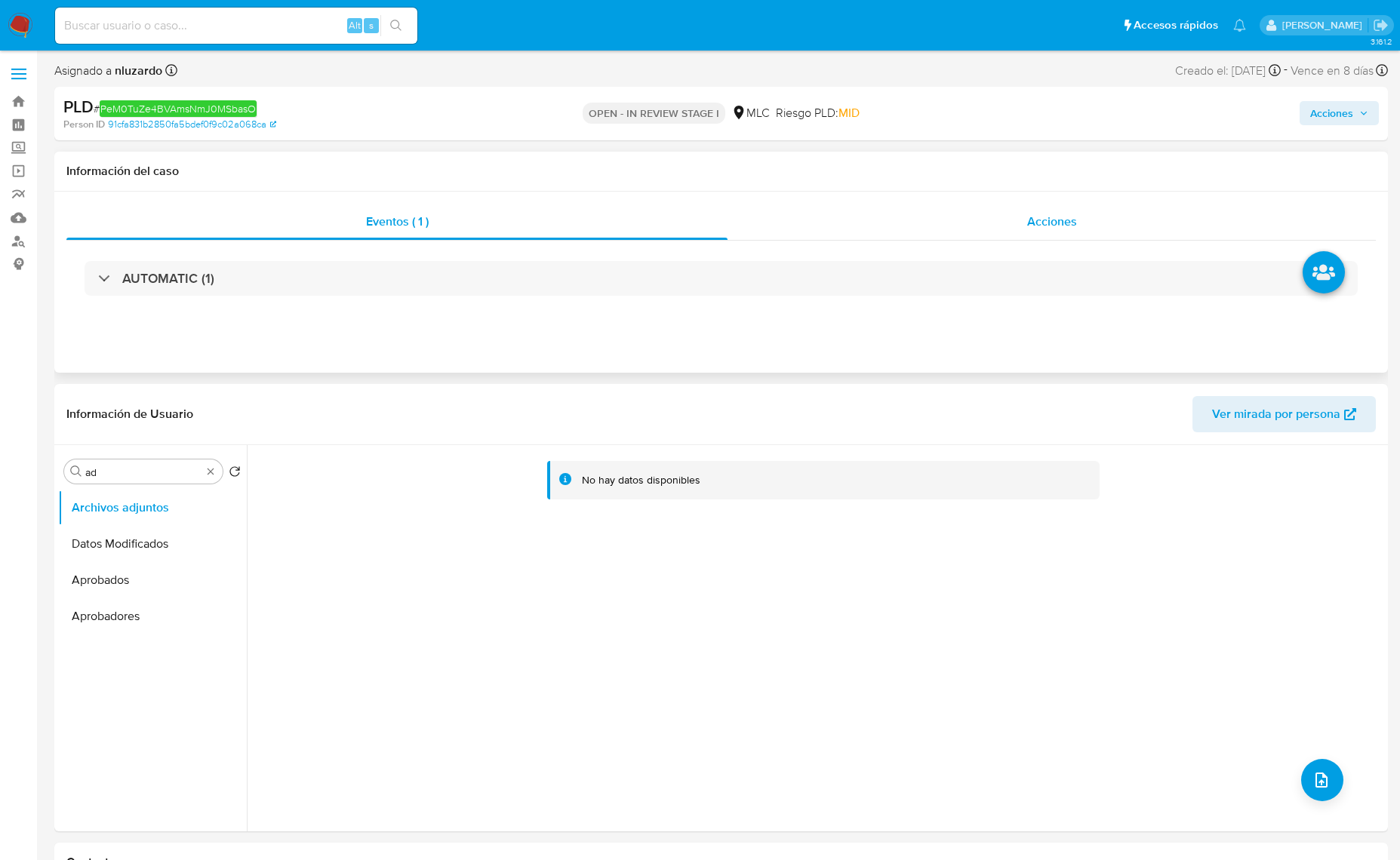
click at [990, 224] on div "Acciones" at bounding box center [1051, 221] width 648 height 36
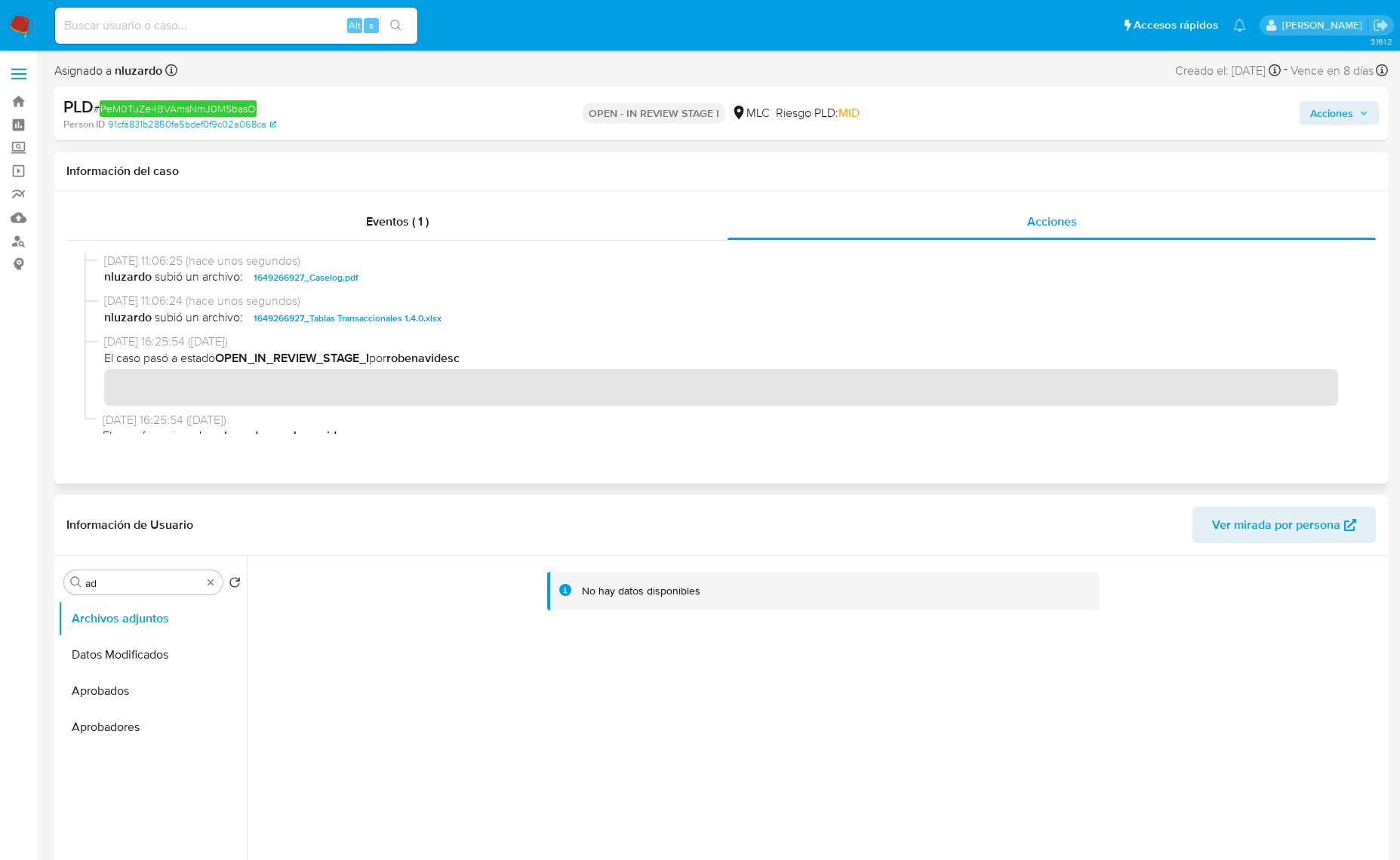
click at [398, 287] on span "nluzardo subió un archivo: 1649266927_Caselog.pdf" at bounding box center [728, 278] width 1247 height 18
click at [1329, 118] on span "Acciones" at bounding box center [1332, 113] width 43 height 24
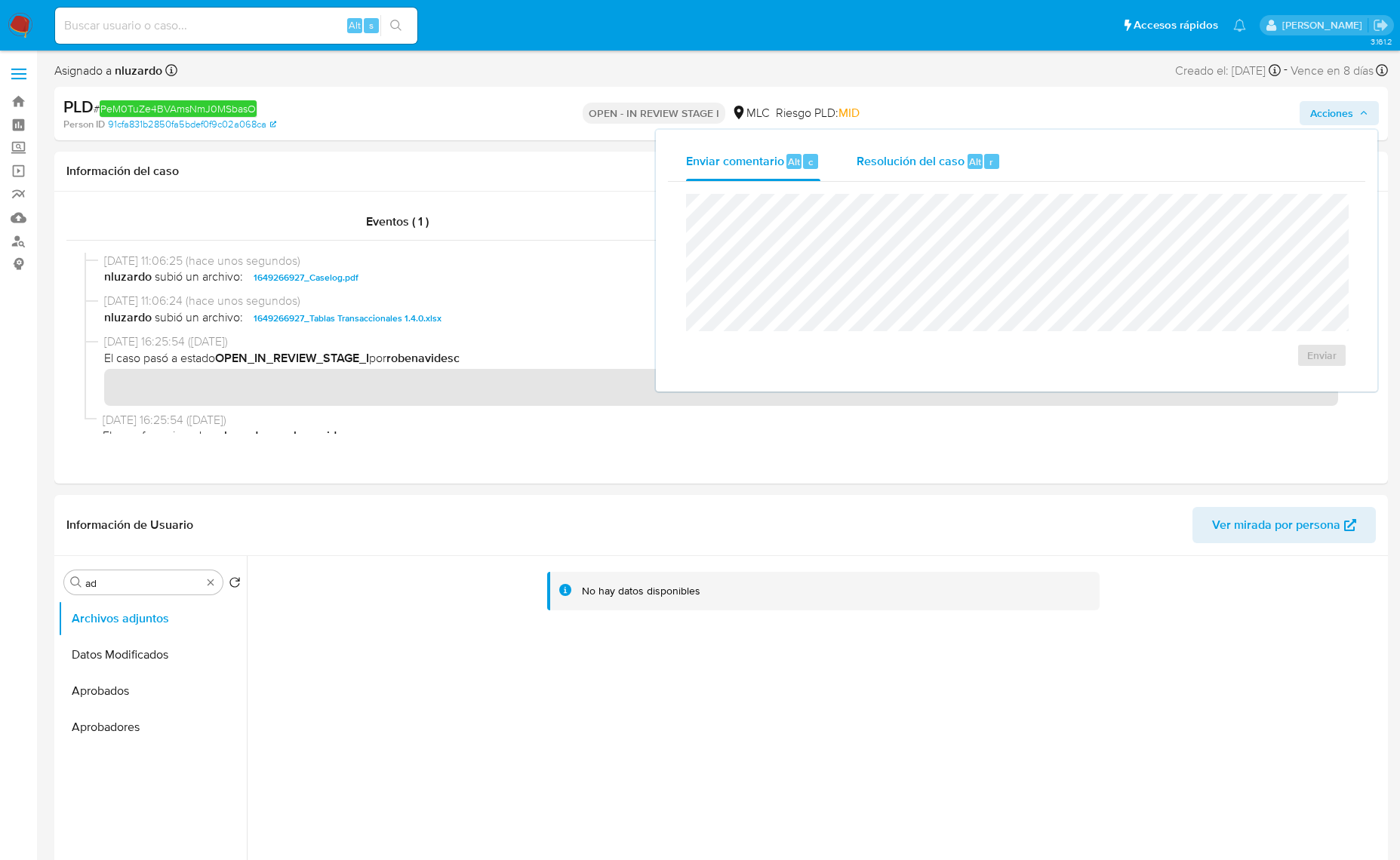
drag, startPoint x: 1011, startPoint y: 161, endPoint x: 922, endPoint y: 172, distance: 89.7
click at [1005, 161] on button "Resolución del caso Alt r" at bounding box center [929, 161] width 180 height 39
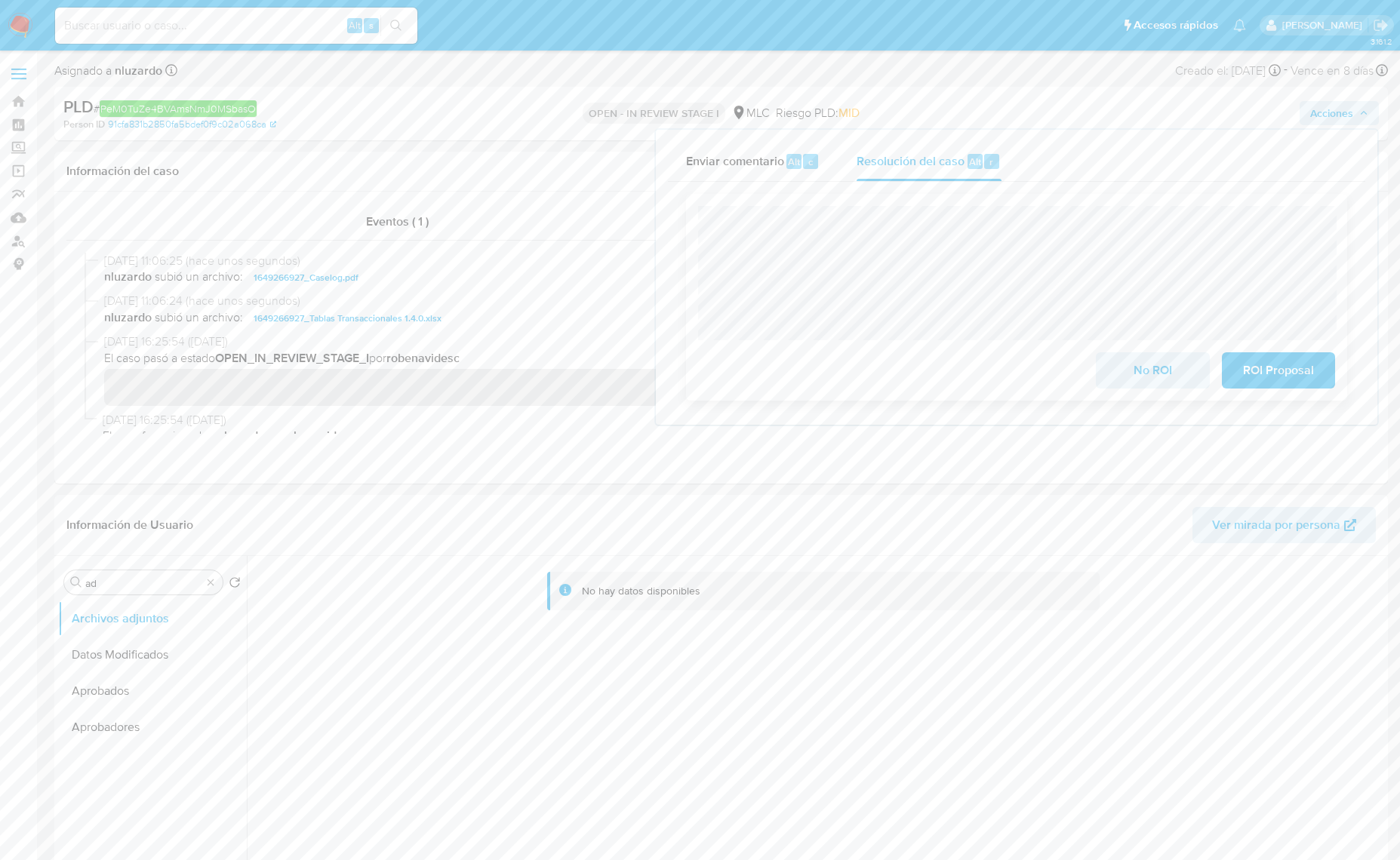
click at [1192, 201] on div "No ROI ROI Proposal" at bounding box center [1016, 297] width 661 height 207
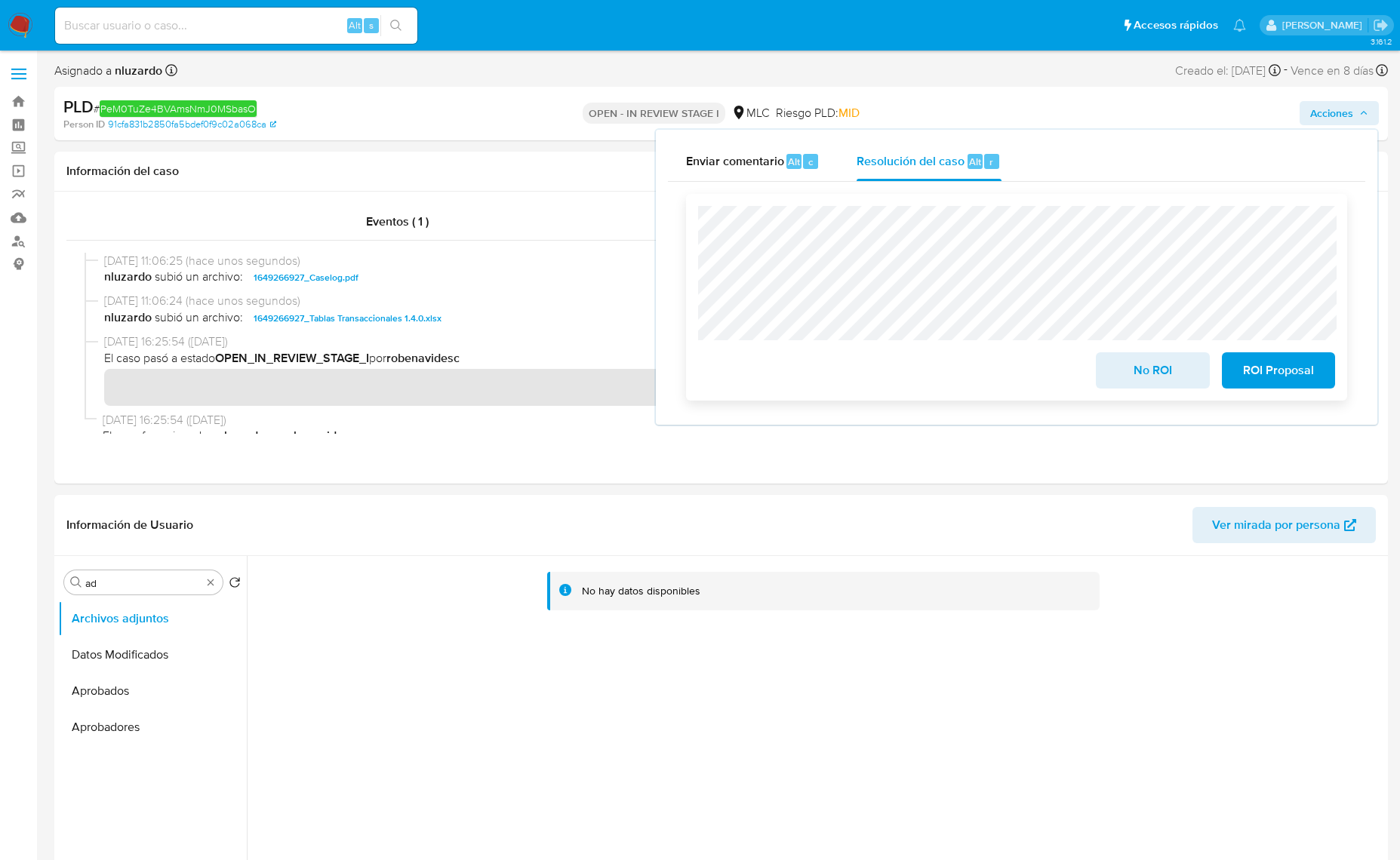
click at [1148, 367] on span "No ROI" at bounding box center [1152, 370] width 74 height 33
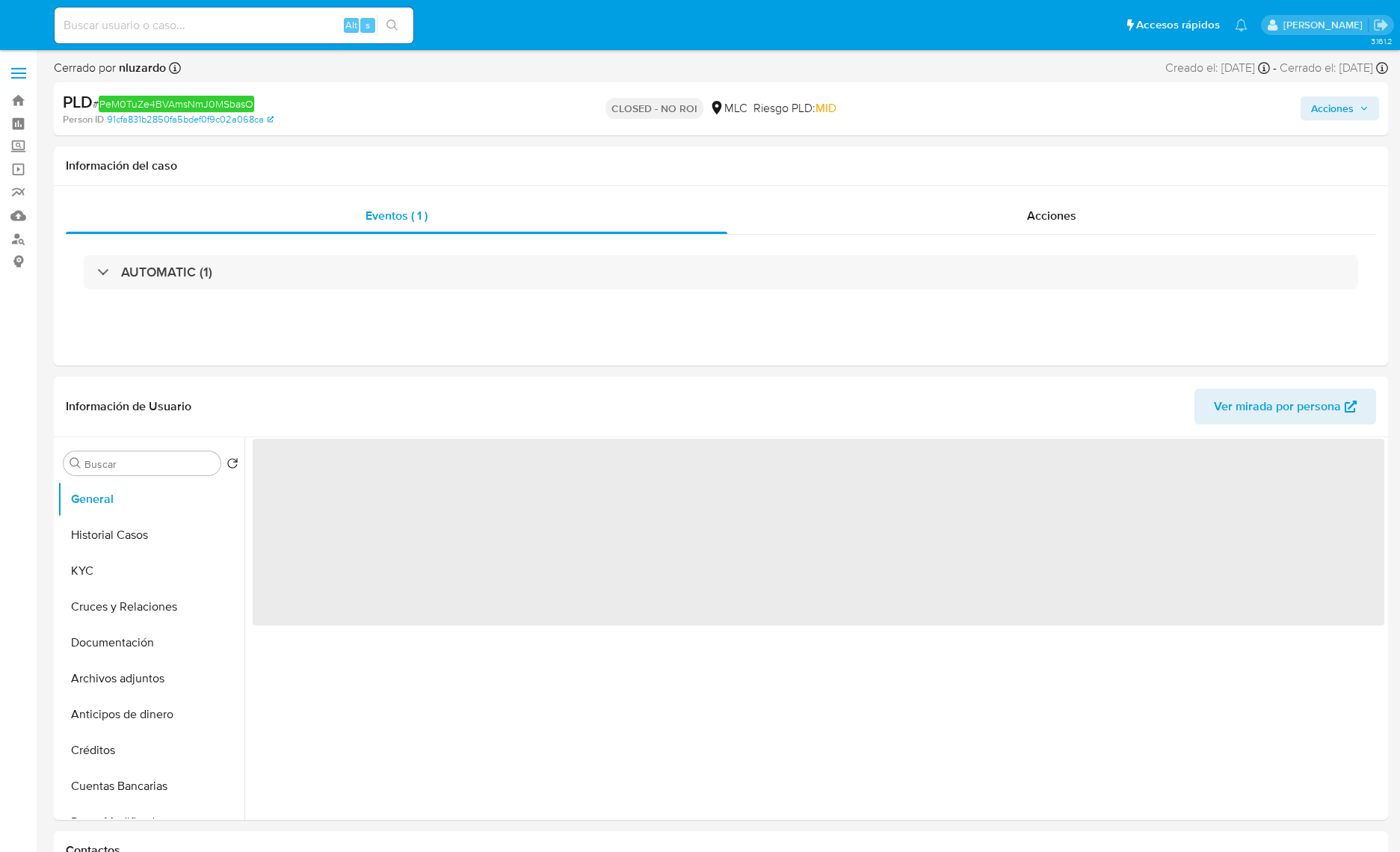
select select "10"
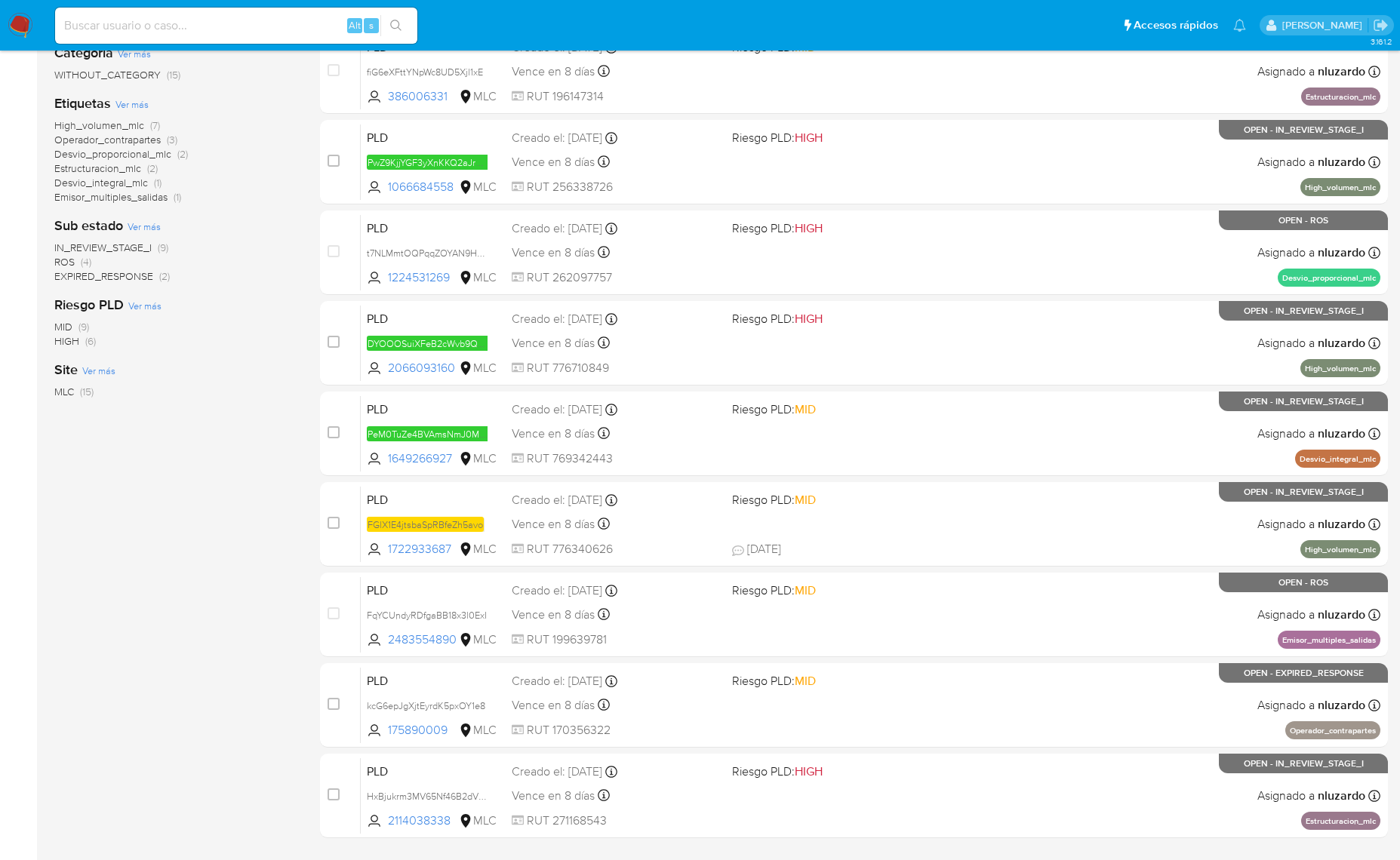
scroll to position [385, 0]
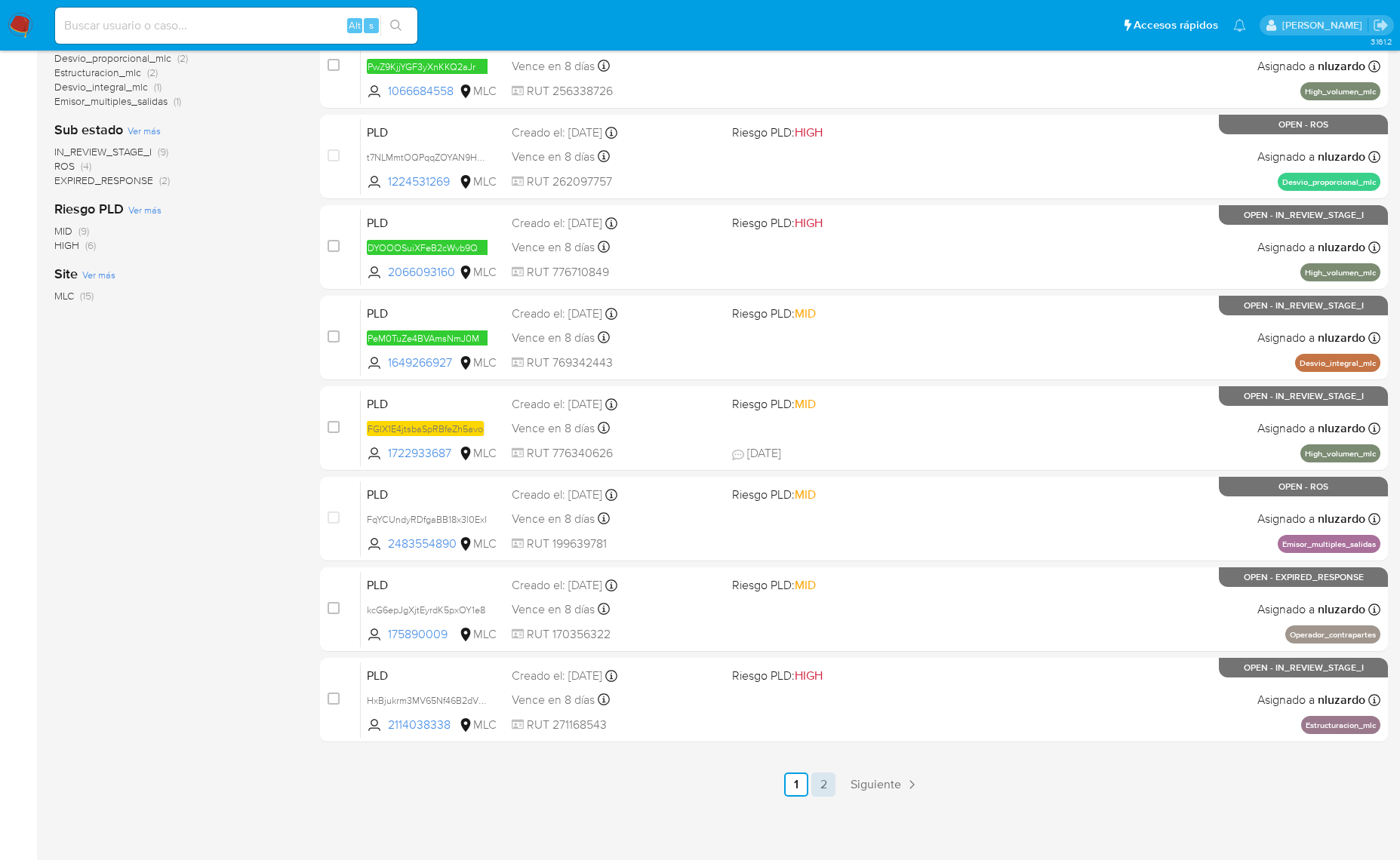
click at [821, 774] on link "2" at bounding box center [823, 784] width 24 height 24
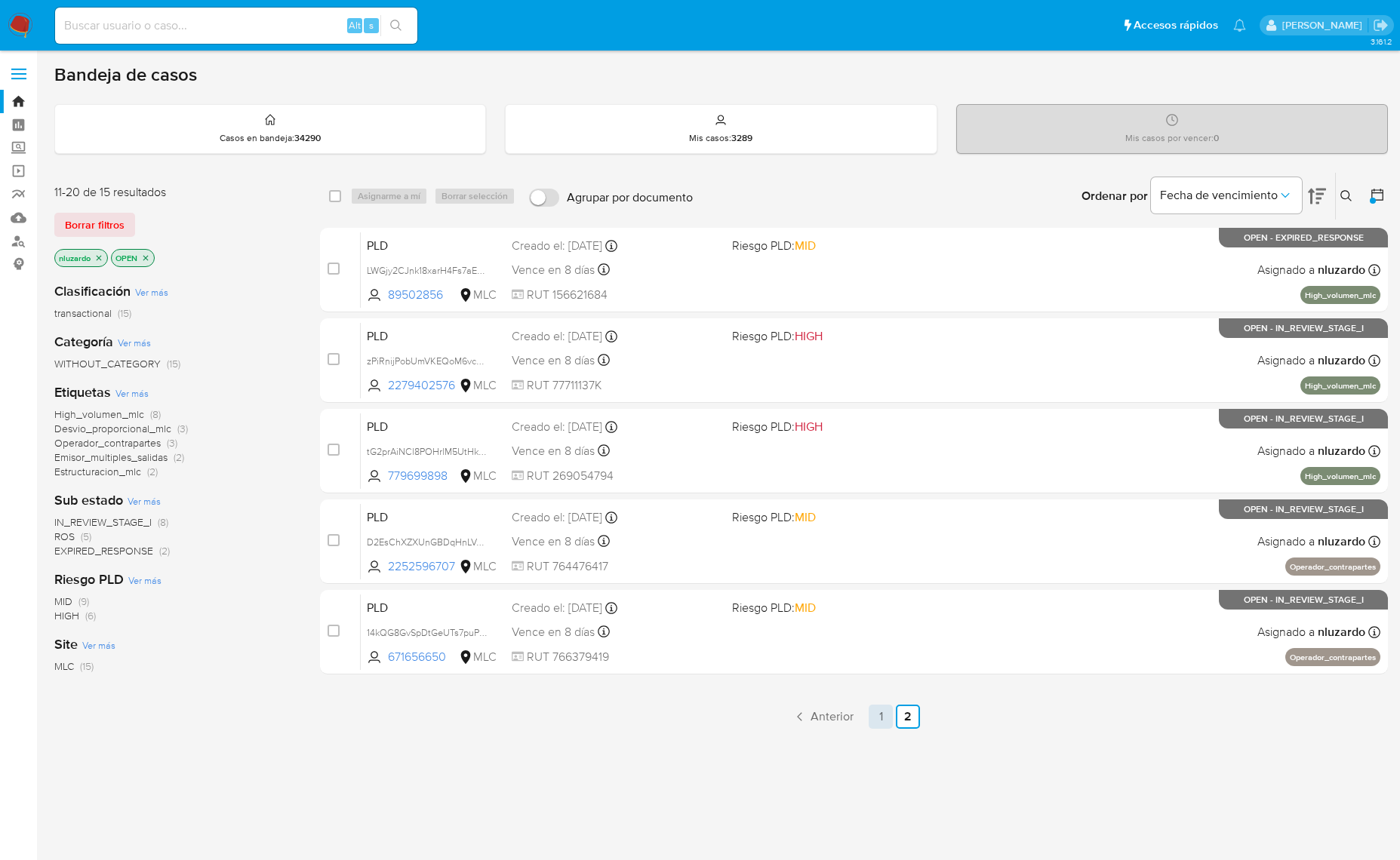
click at [884, 714] on link "1" at bounding box center [880, 717] width 24 height 24
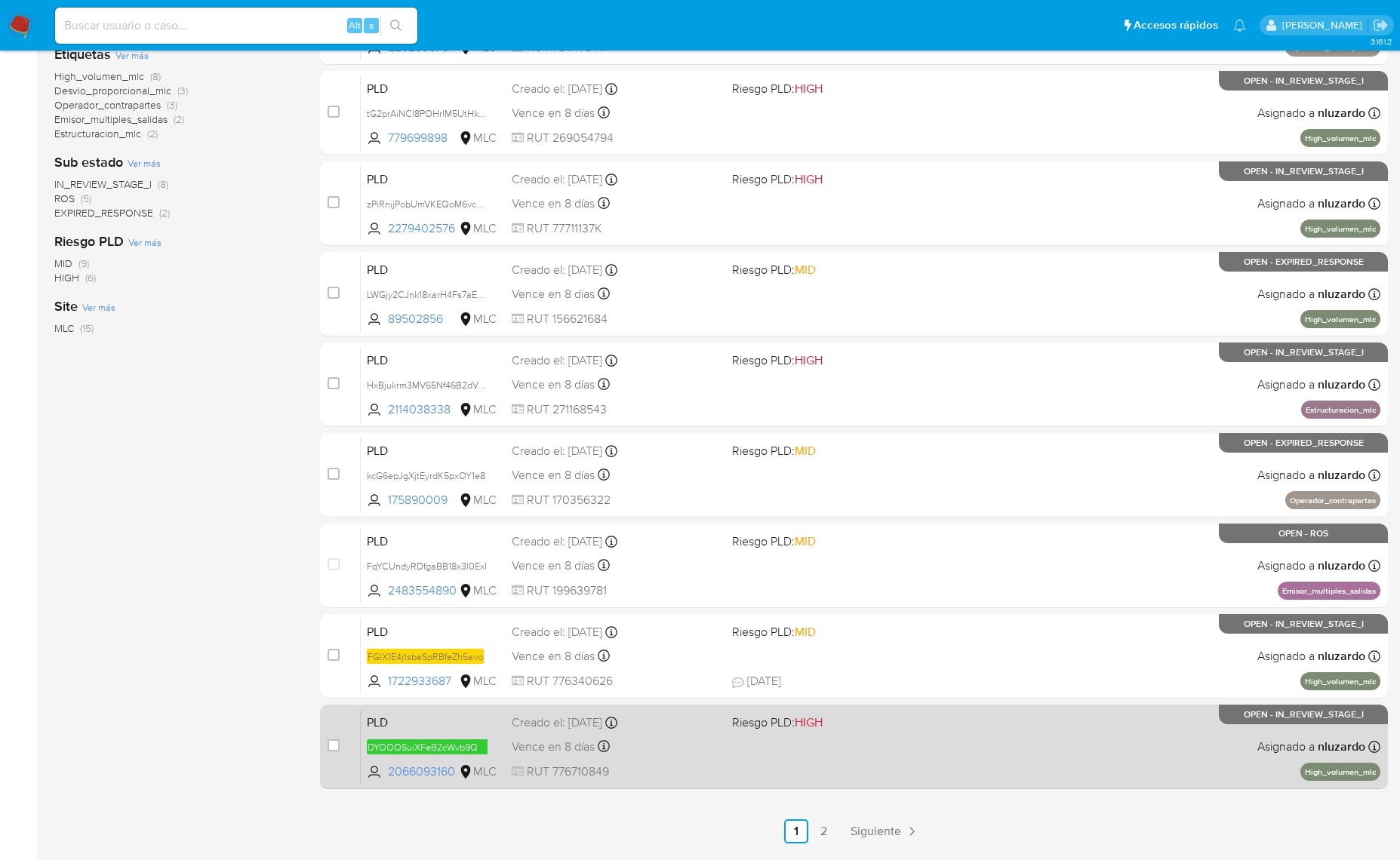
scroll to position [385, 0]
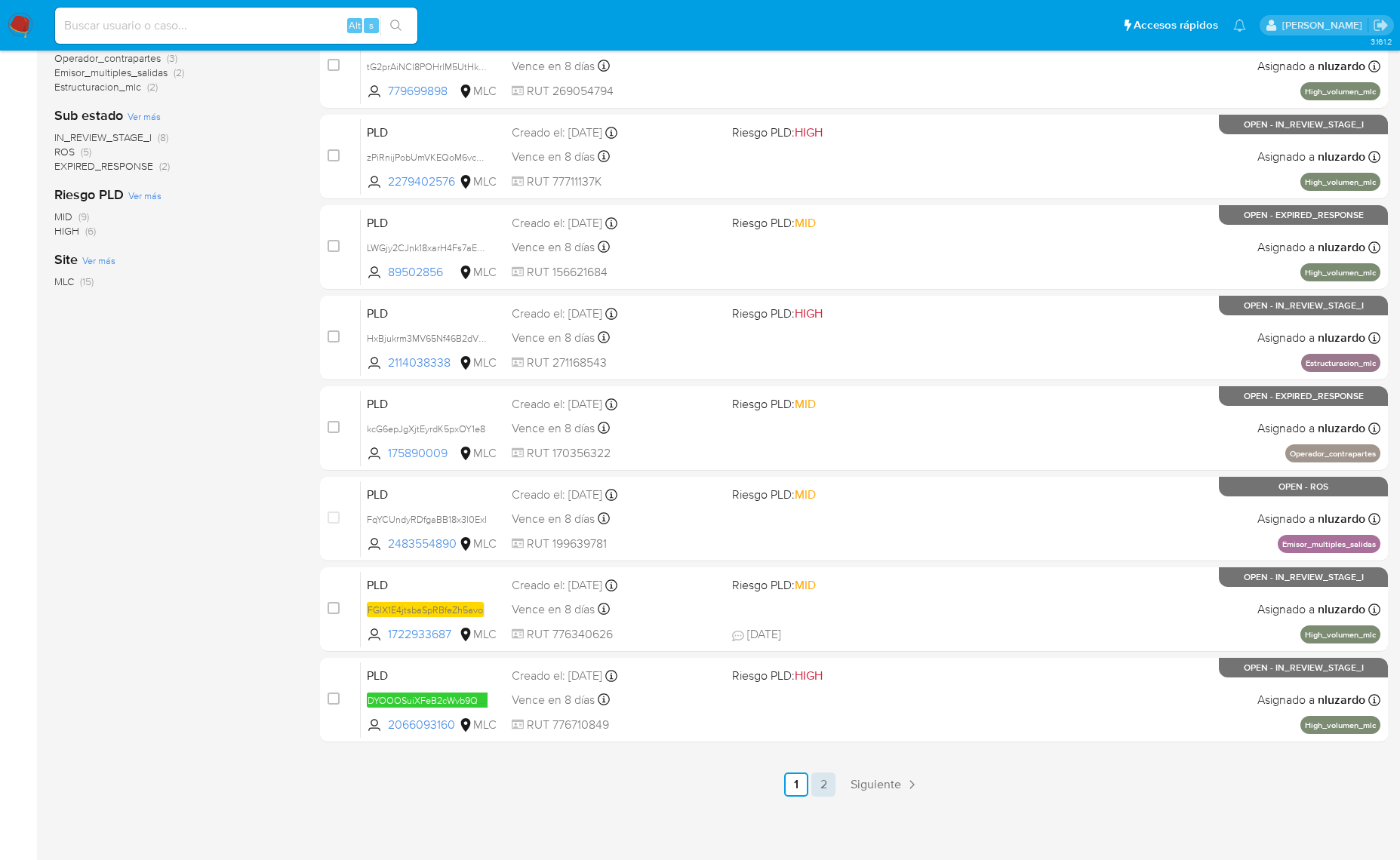
click at [823, 785] on link "2" at bounding box center [823, 784] width 24 height 24
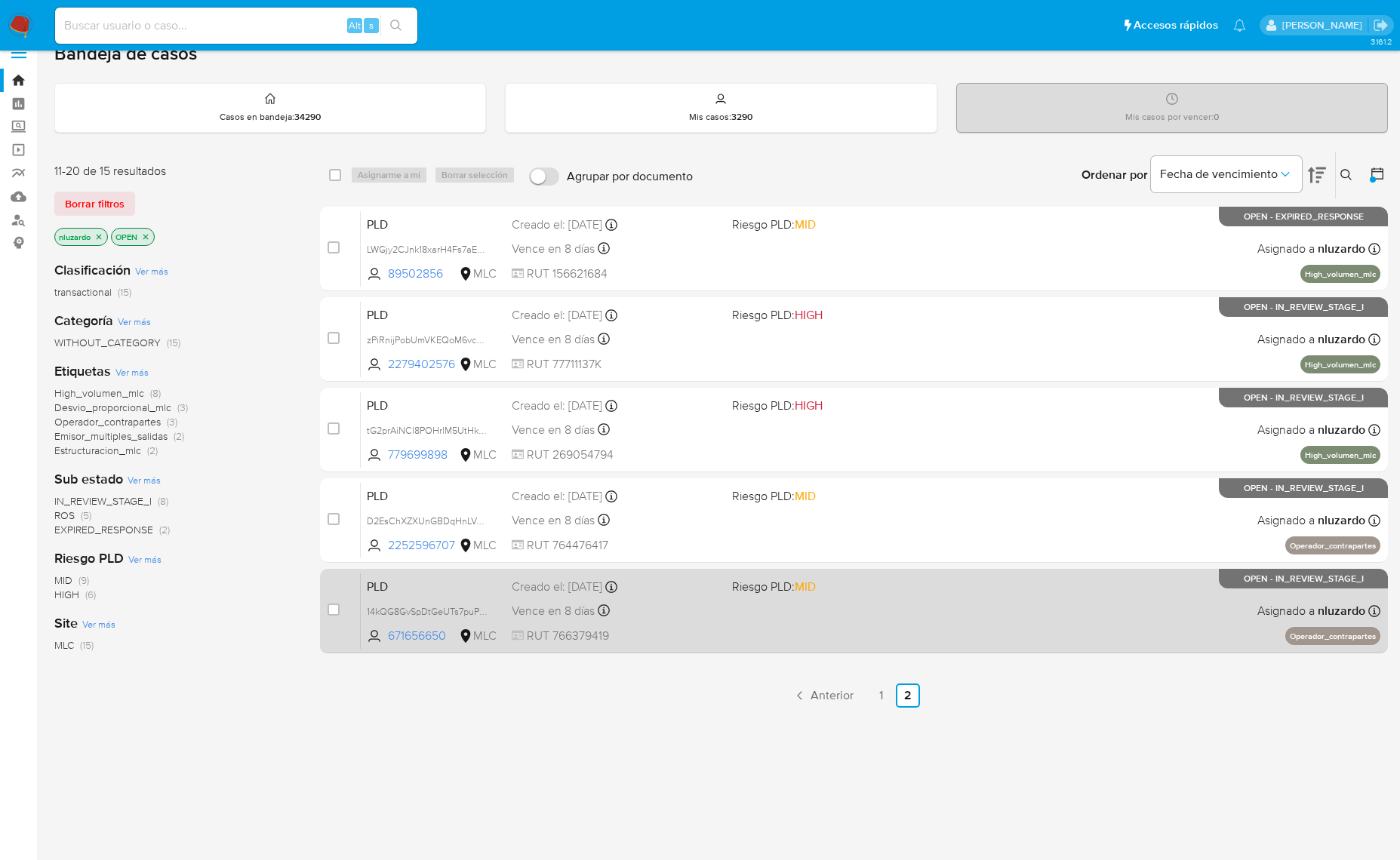
scroll to position [58, 0]
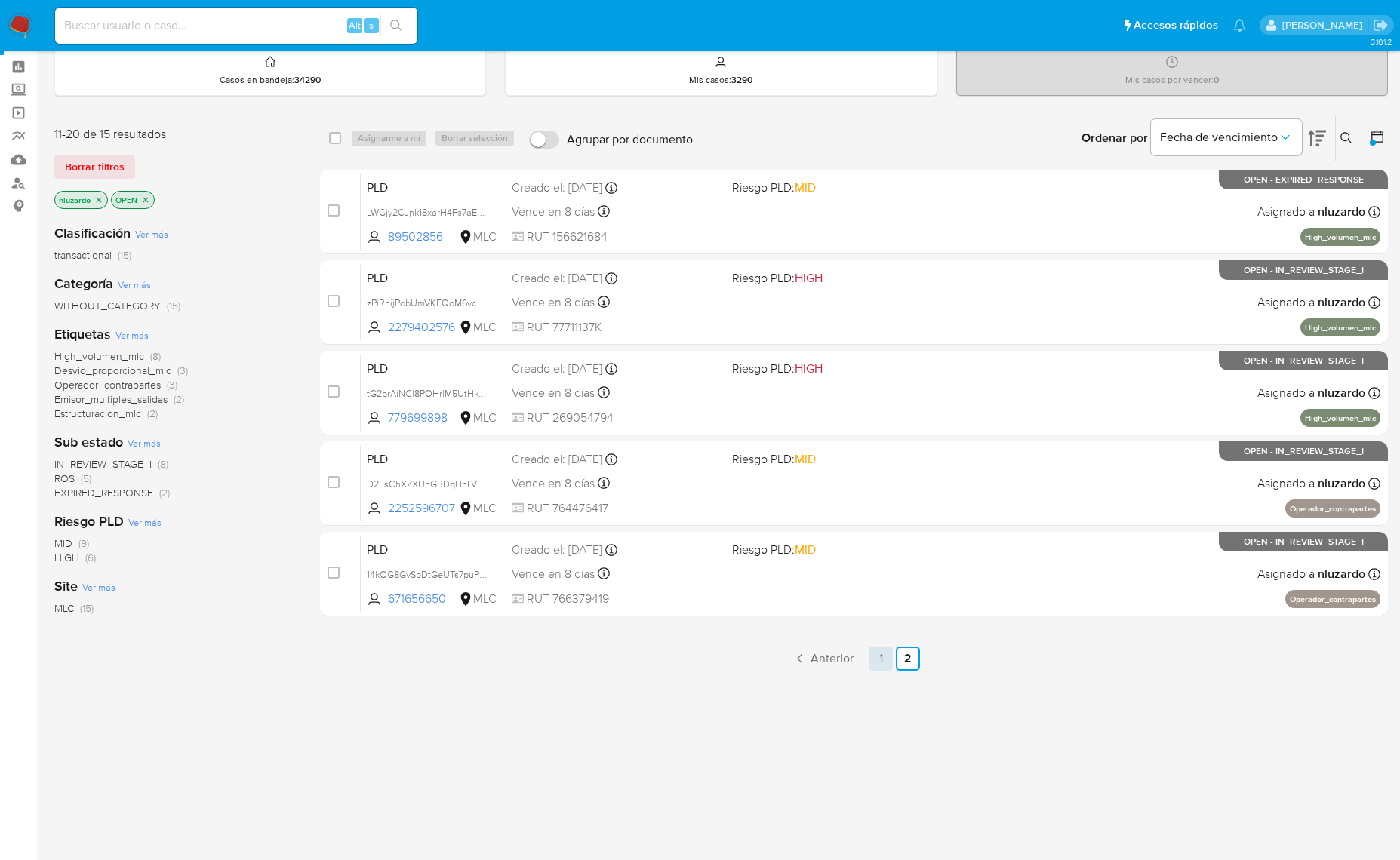
click at [875, 652] on link "1" at bounding box center [880, 658] width 24 height 24
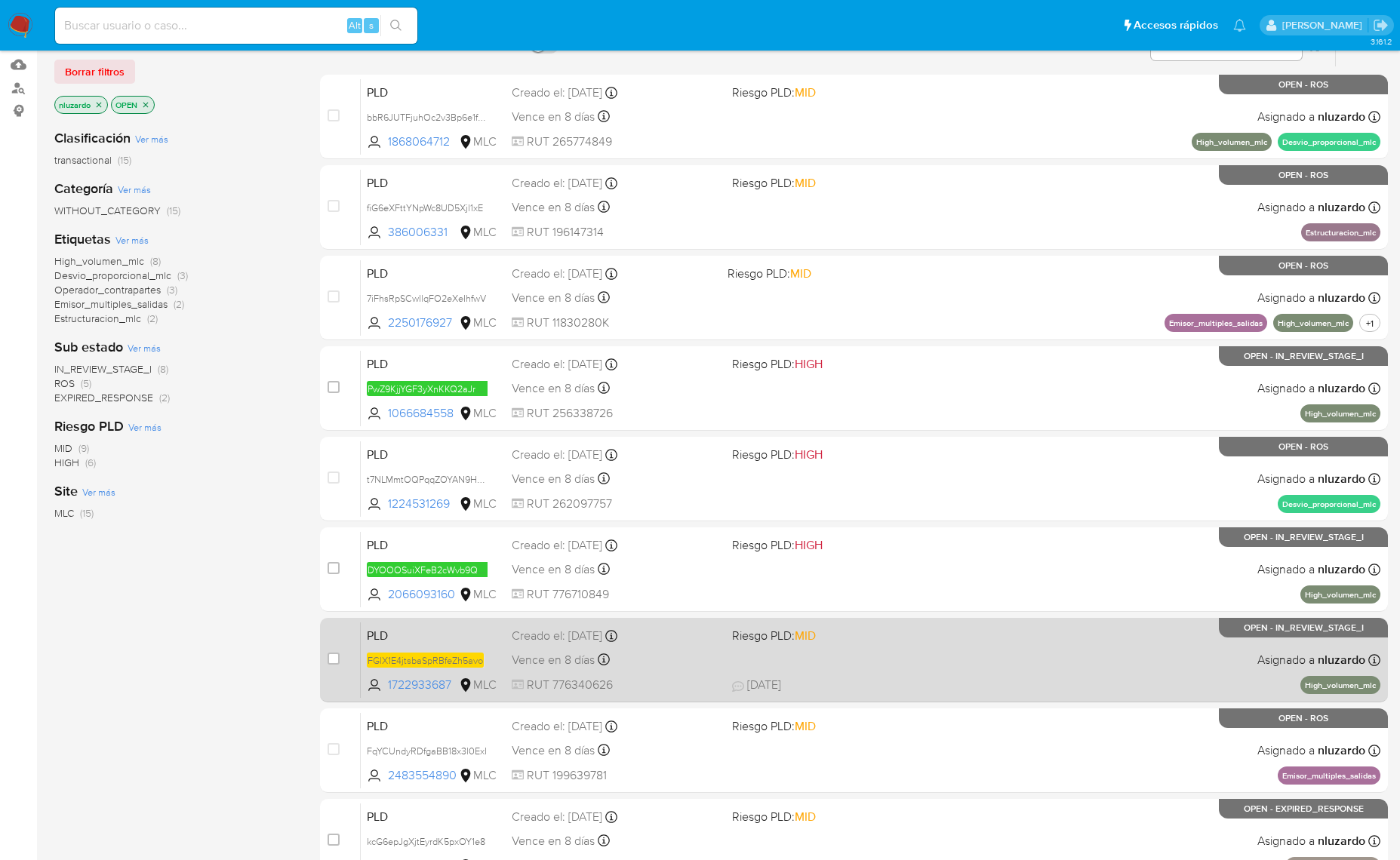
scroll to position [189, 0]
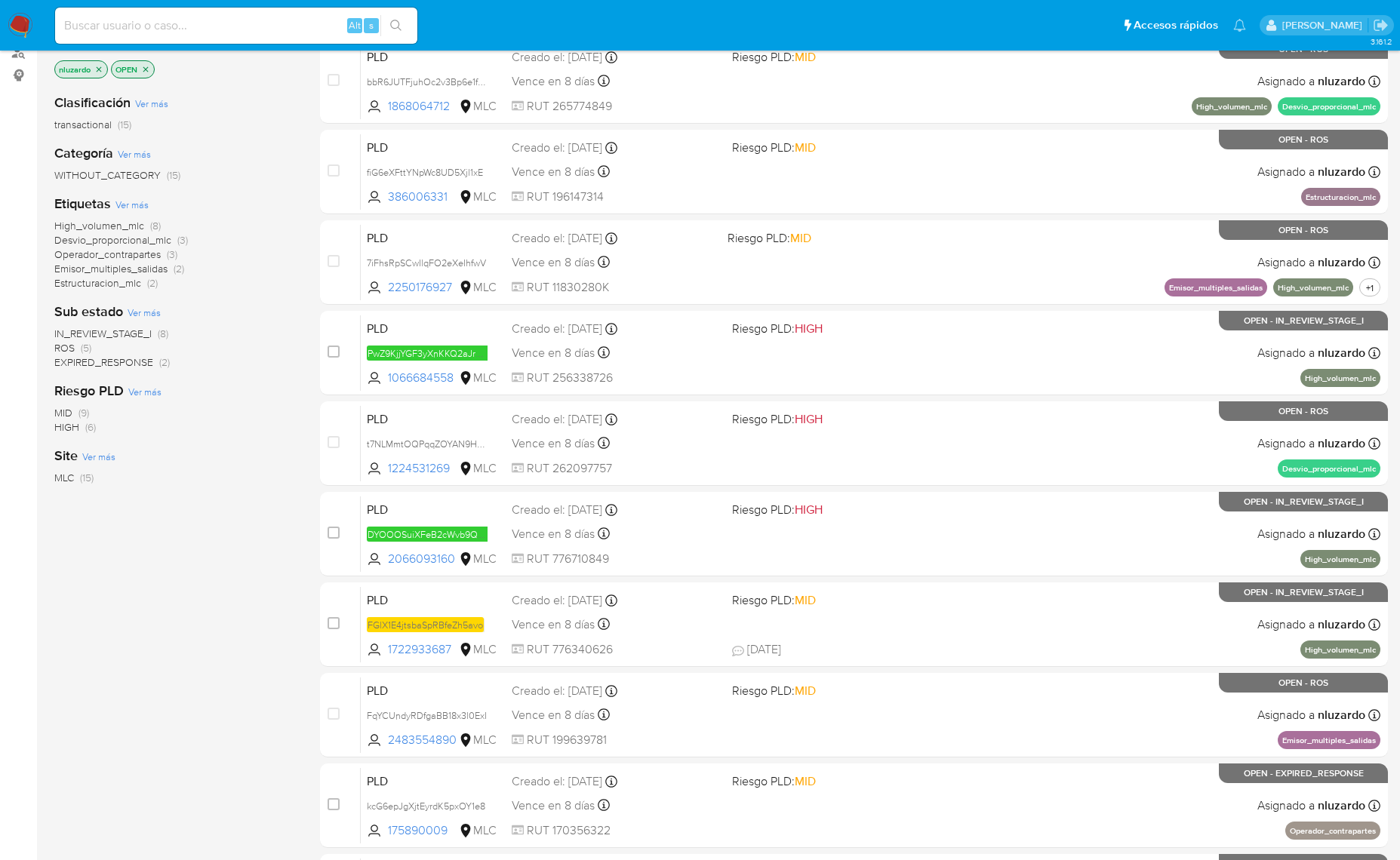
drag, startPoint x: 451, startPoint y: 653, endPoint x: 276, endPoint y: 668, distance: 175.6
click at [288, 669] on div "1-10 de 15 resultados Borrar filtros nluzardo OPEN Clasificación Ver más transa…" at bounding box center [721, 488] width 1333 height 1009
click at [248, 581] on div "Clasificación Ver más transactional (15) Categoría Ver más WITHOUT_CATEGORY (15…" at bounding box center [174, 338] width 241 height 513
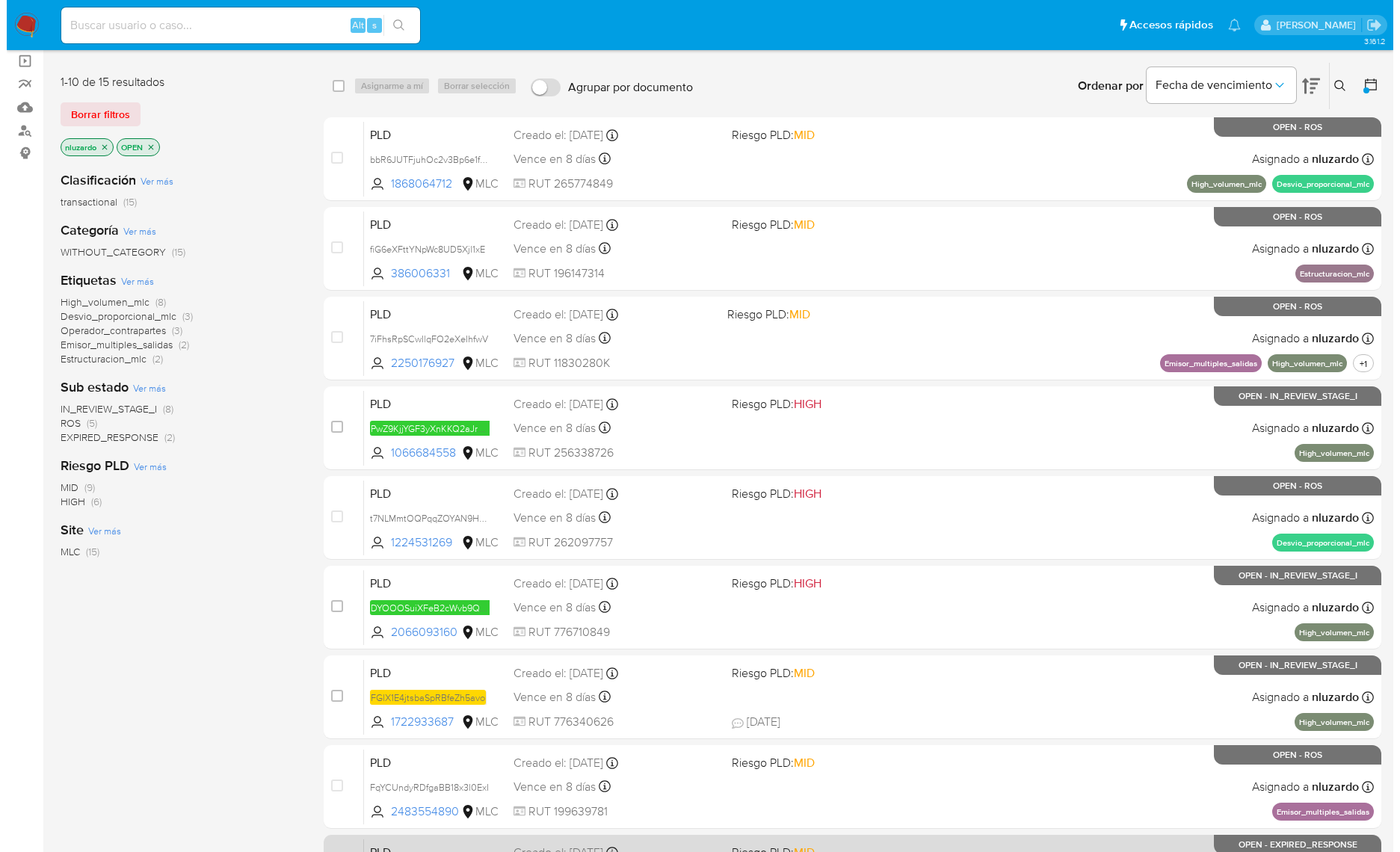
scroll to position [7, 0]
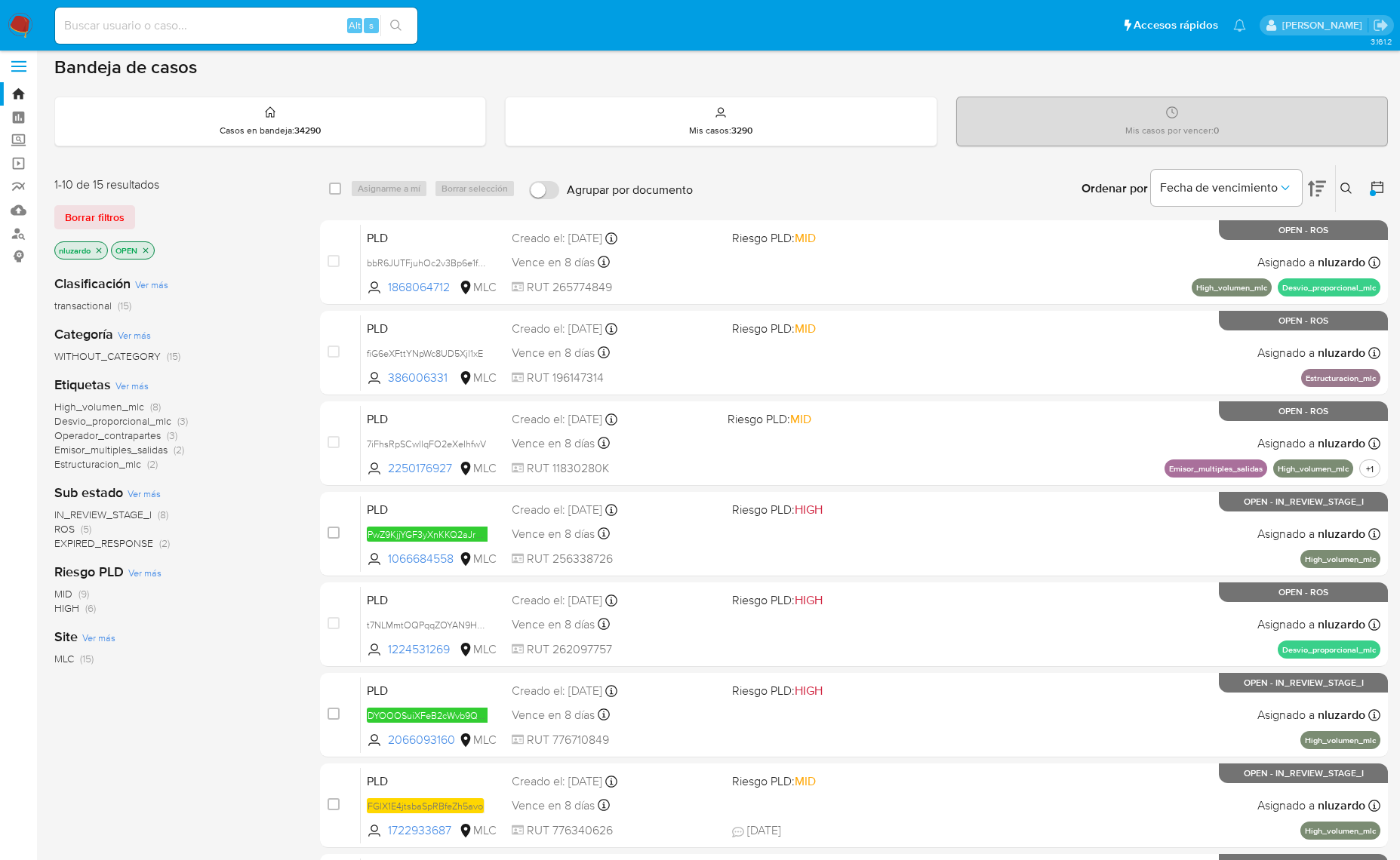
click at [159, 283] on span "Ver más" at bounding box center [152, 284] width 33 height 13
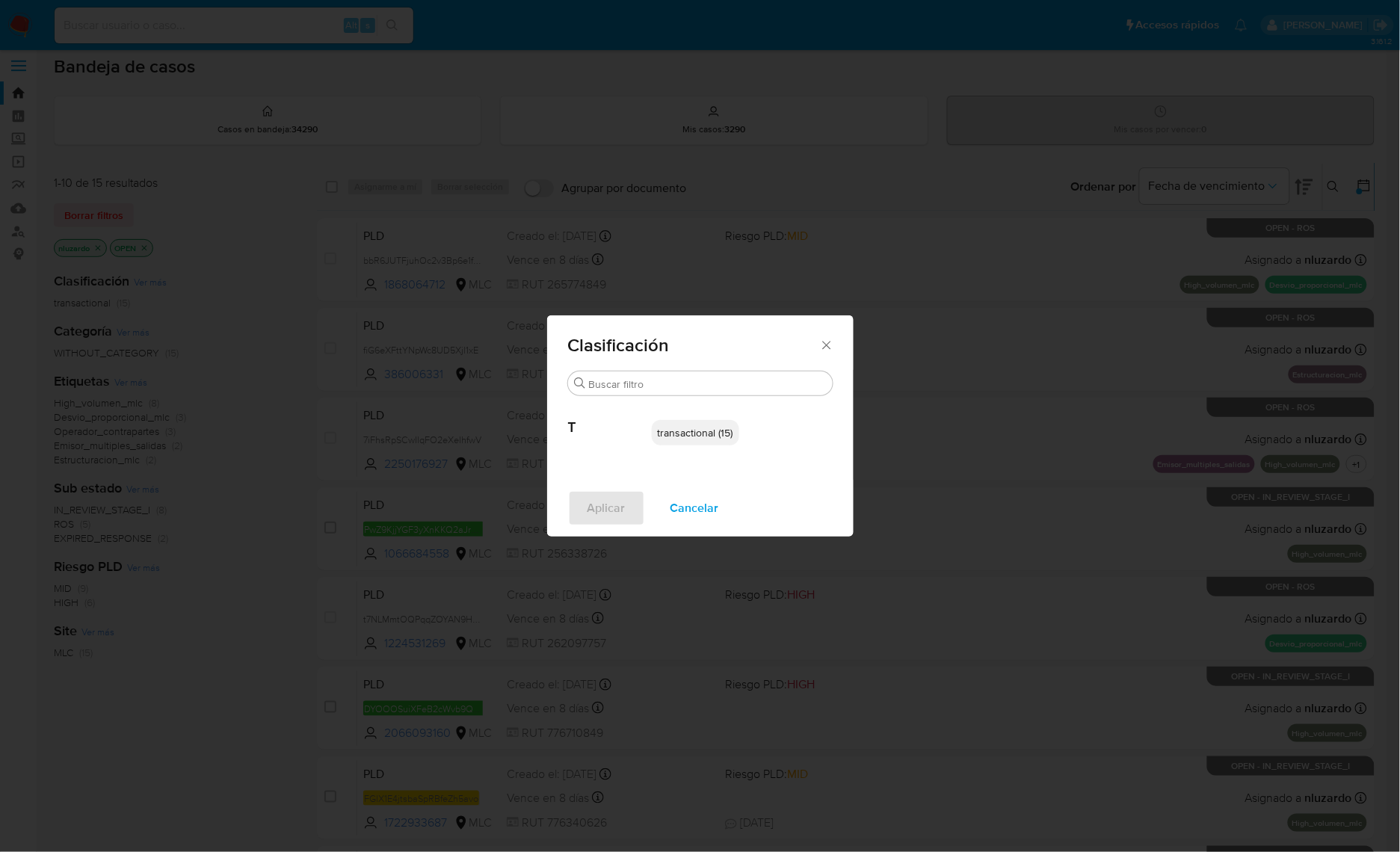
click at [693, 509] on span "Cancelar" at bounding box center [694, 508] width 49 height 33
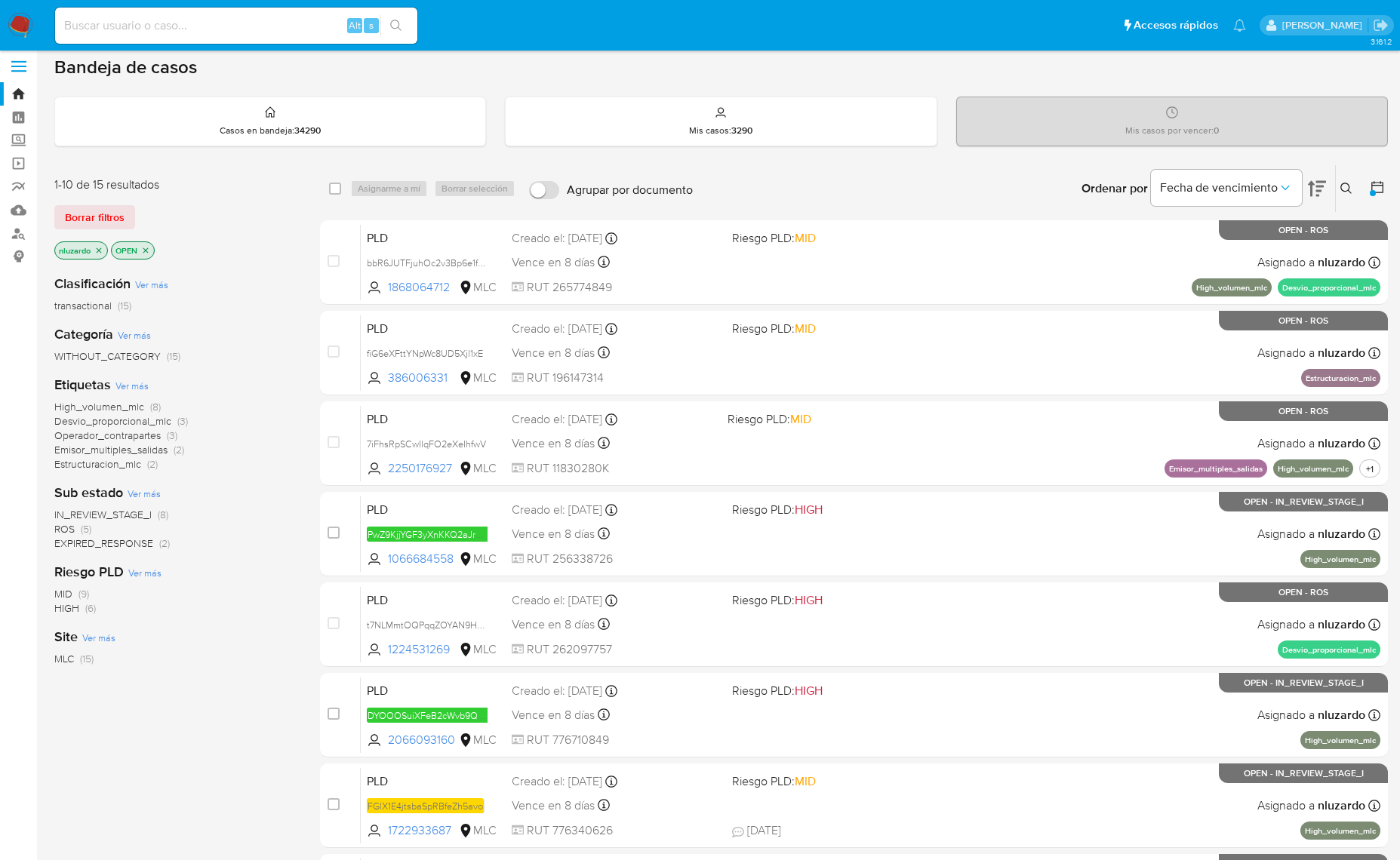
click at [149, 492] on span "Ver más" at bounding box center [144, 493] width 33 height 13
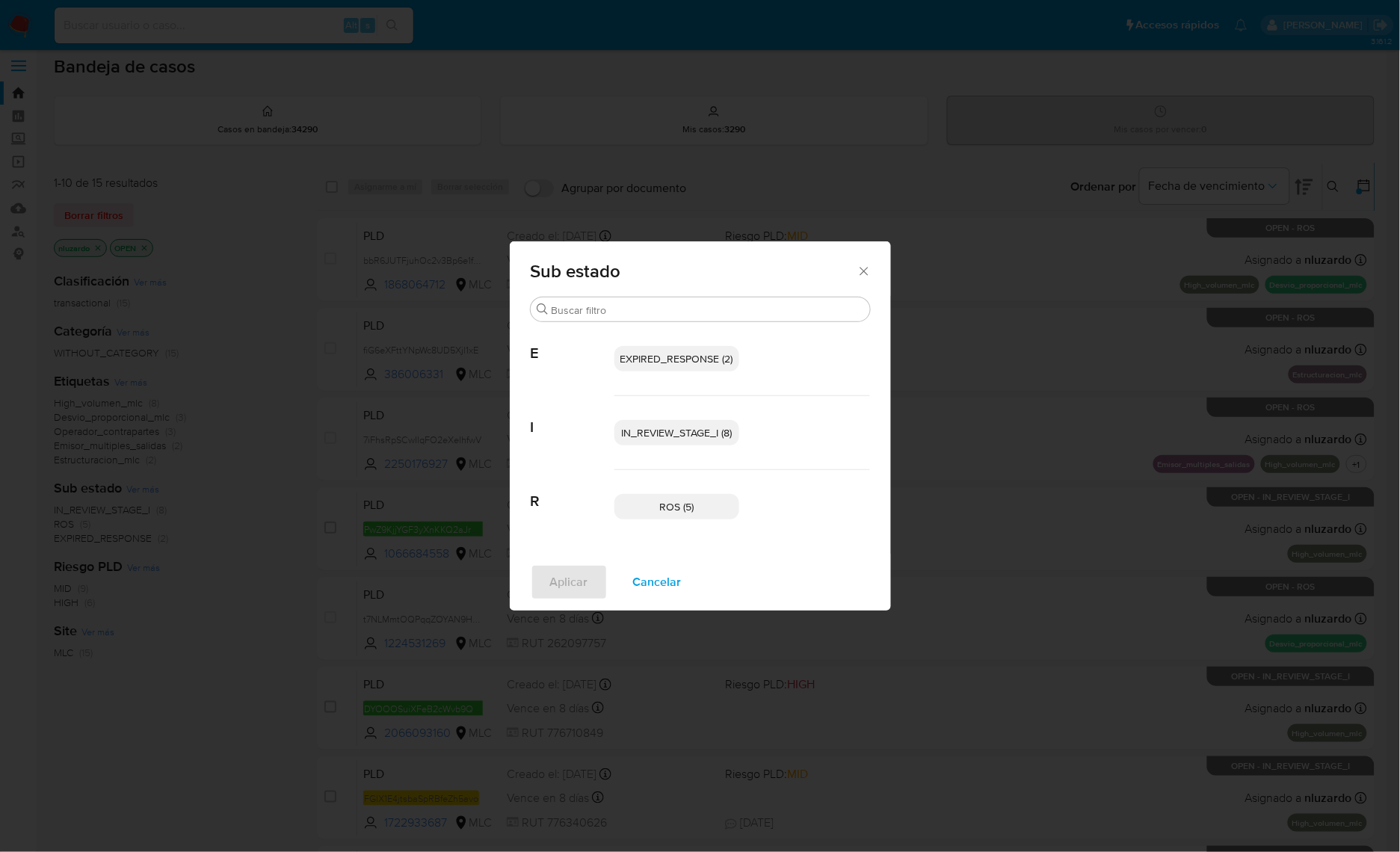
click at [660, 442] on p "IN_REVIEW_STAGE_I (8)" at bounding box center [676, 432] width 125 height 26
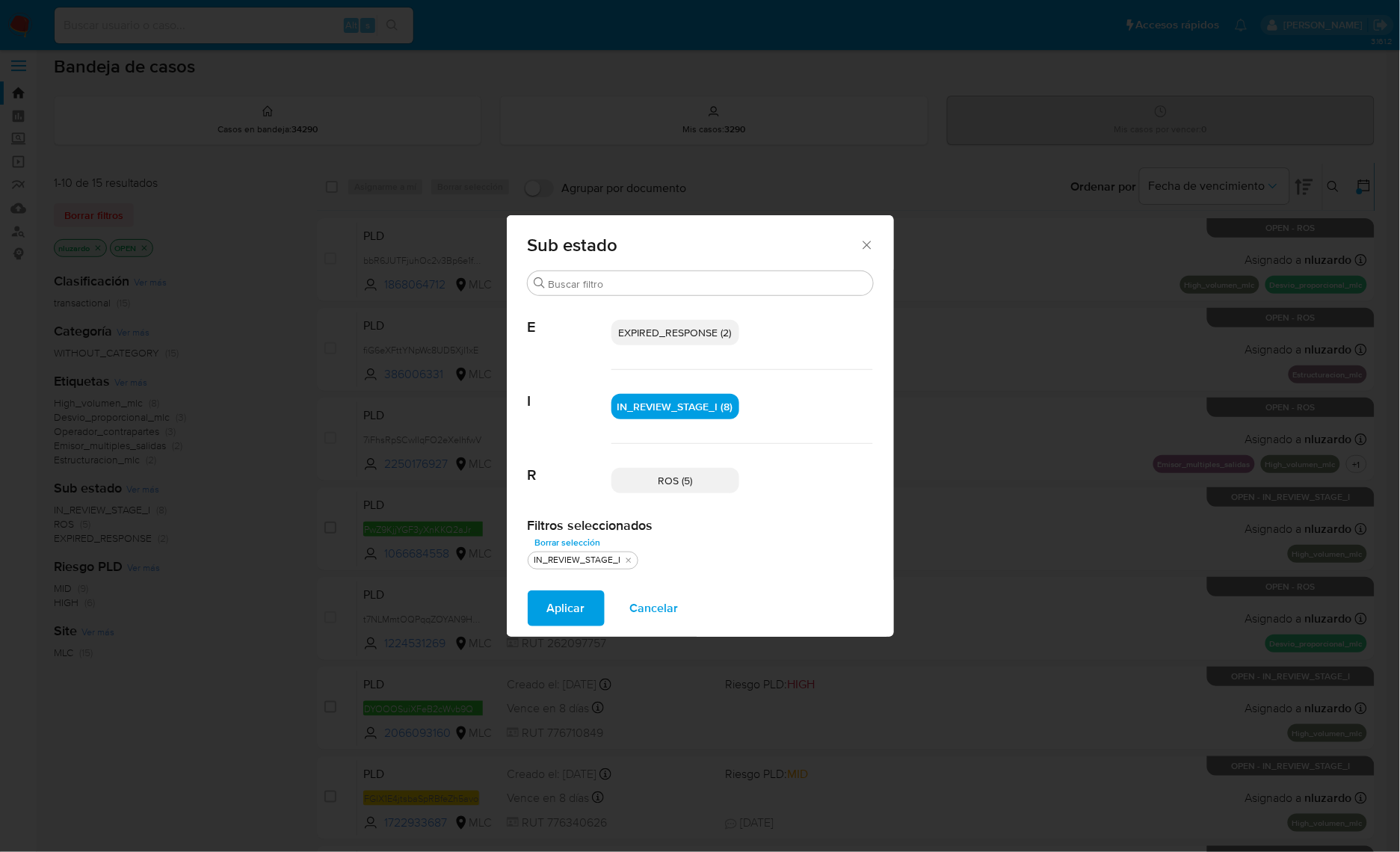
click at [669, 330] on span "EXPIRED_RESPONSE (2)" at bounding box center [675, 332] width 113 height 15
click at [550, 604] on span "Aplicar" at bounding box center [565, 608] width 38 height 33
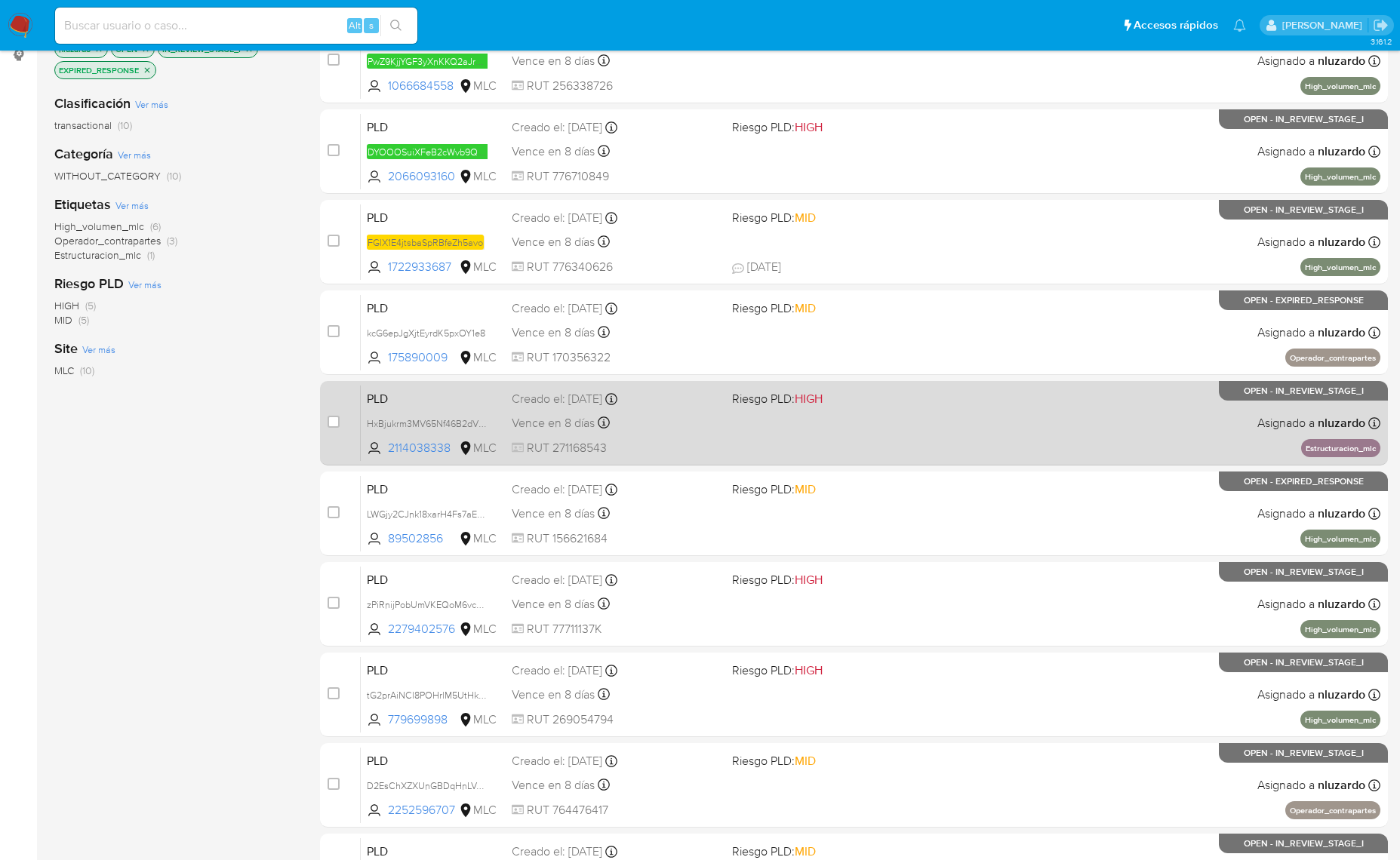
scroll to position [196, 0]
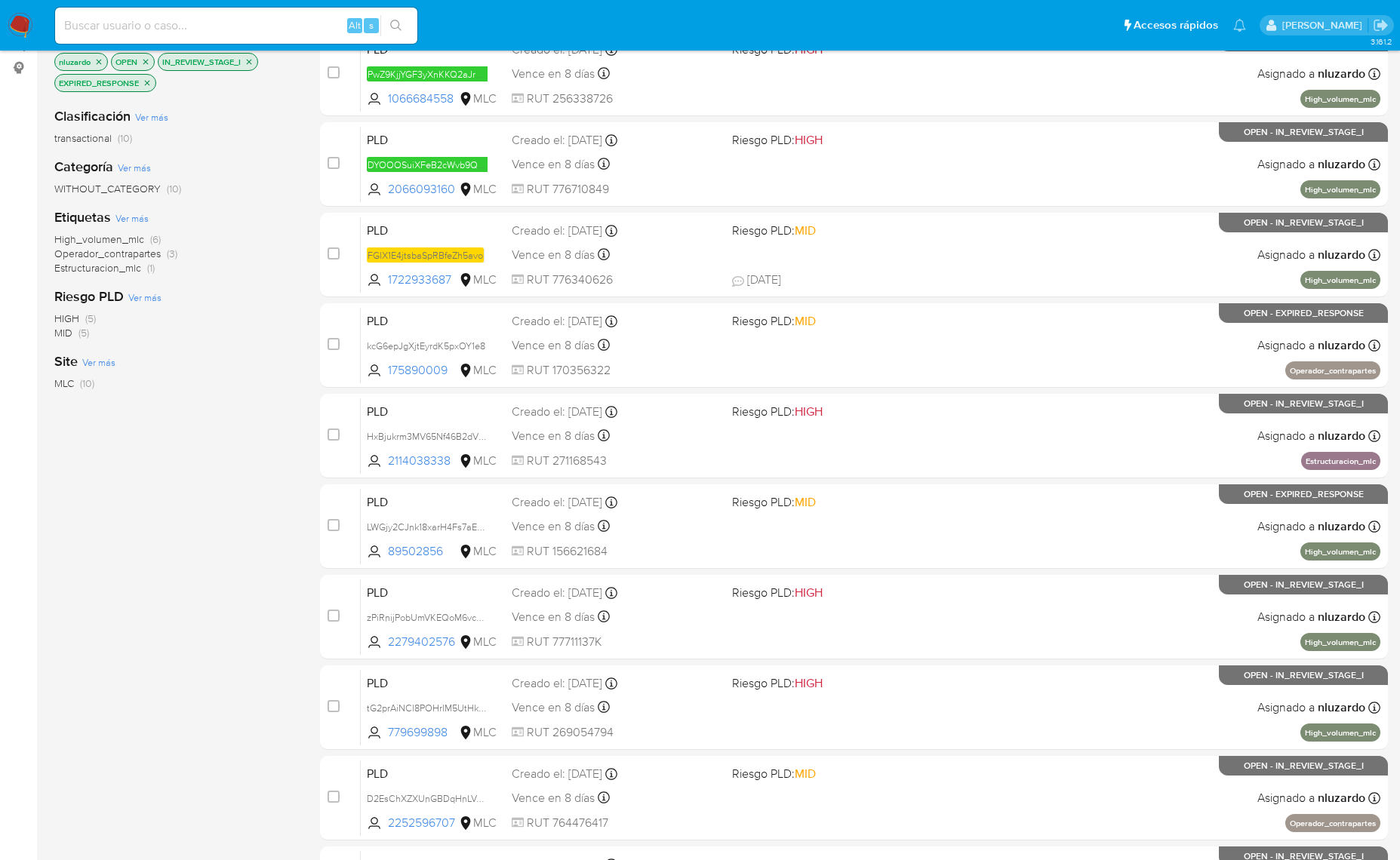
drag, startPoint x: 446, startPoint y: 375, endPoint x: 189, endPoint y: 491, distance: 282.0
click at [248, 459] on div "1-10 de 10 resultados Borrar filtros nluzardo OPEN IN_REVIEW_STAGE_I EXPIRED_RE…" at bounding box center [721, 480] width 1333 height 1009
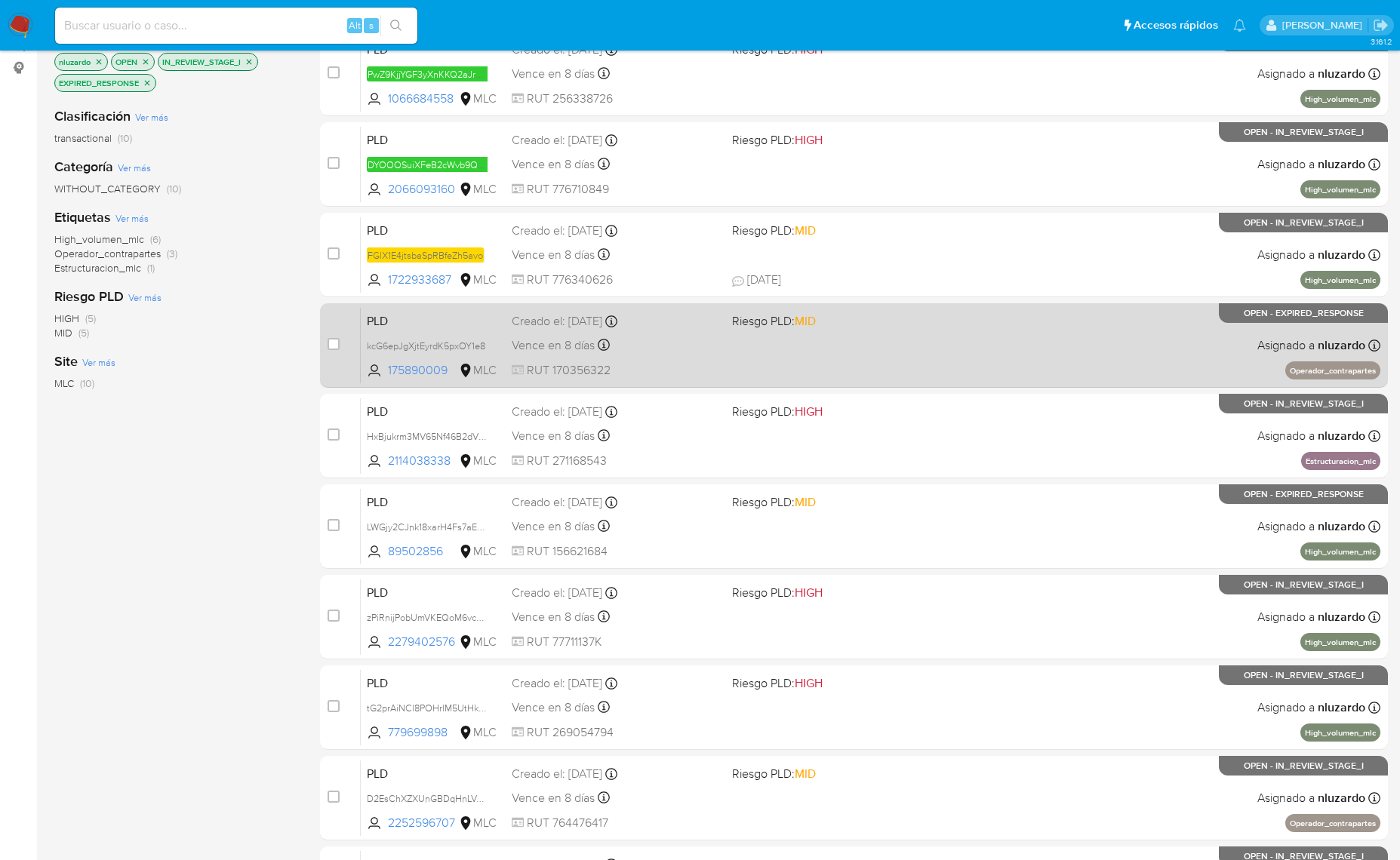
click at [766, 348] on div "PLD kcG6epJgXjtEyrdK5pxOY1e8 175890009 MLC Riesgo PLD: MID Creado el: [DATE] Cr…" at bounding box center [870, 345] width 1020 height 76
click at [334, 341] on input "checkbox" at bounding box center [333, 344] width 12 height 12
checkbox input "true"
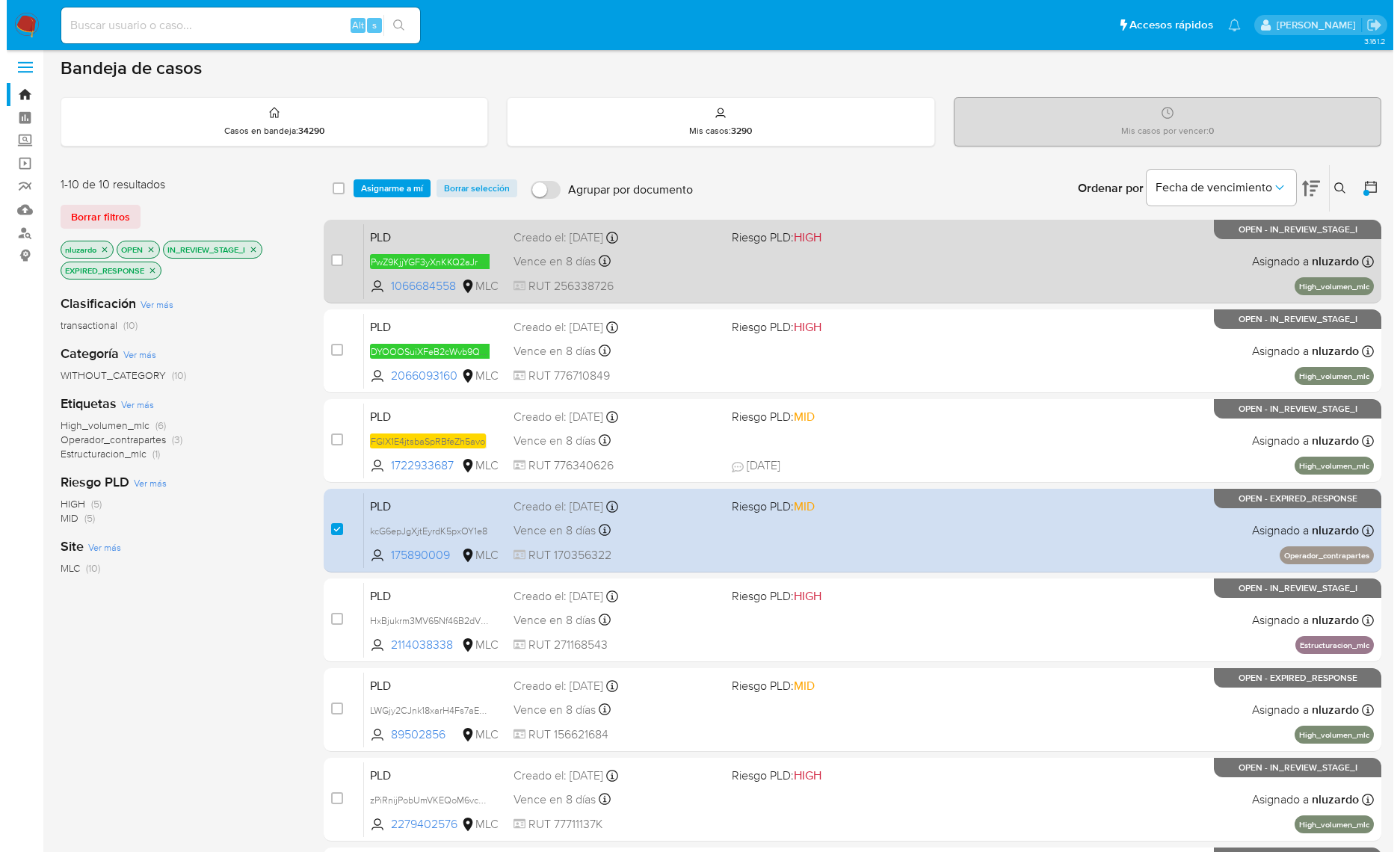
scroll to position [0, 0]
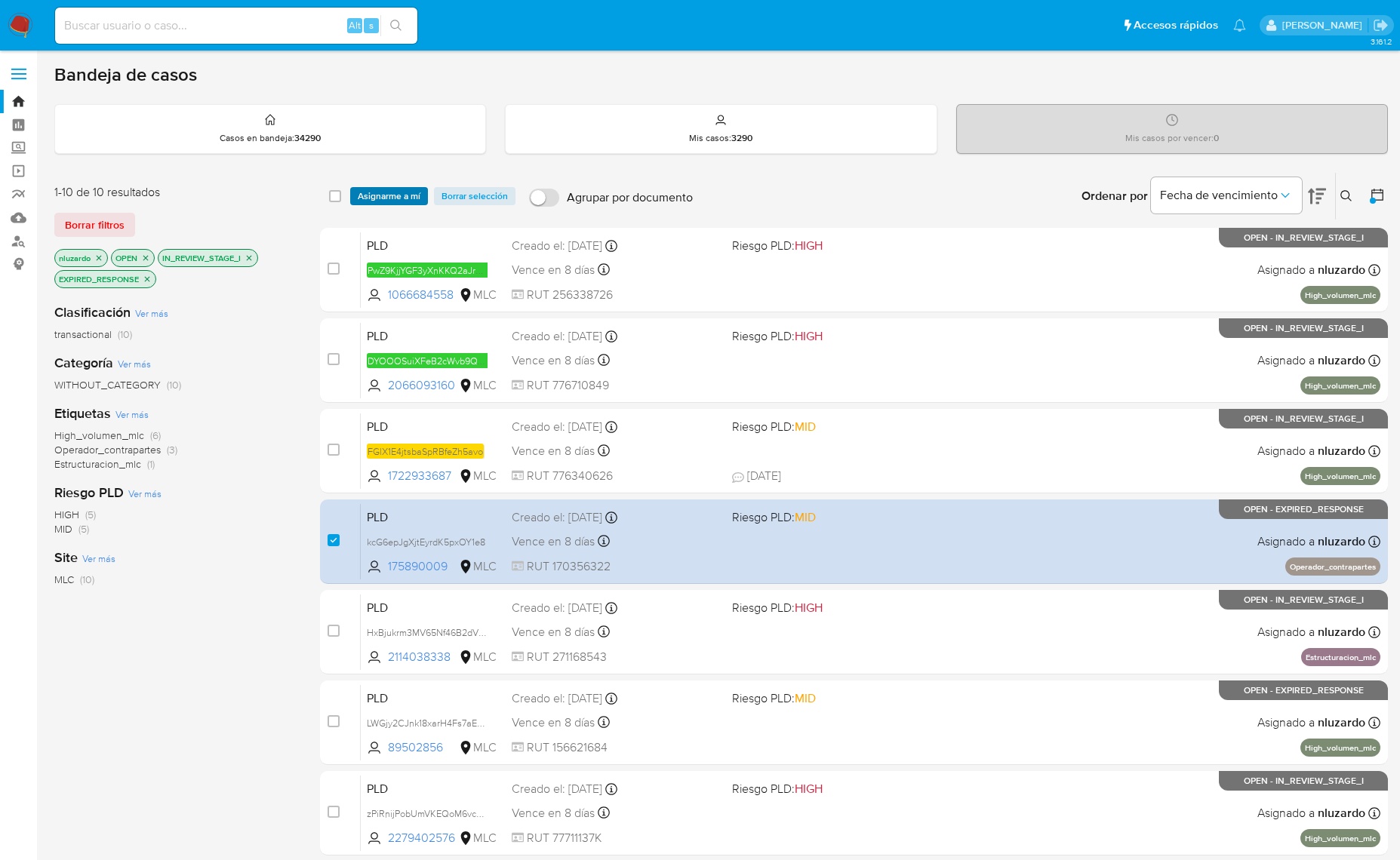
click at [359, 197] on span "Asignarme a mí" at bounding box center [389, 196] width 63 height 15
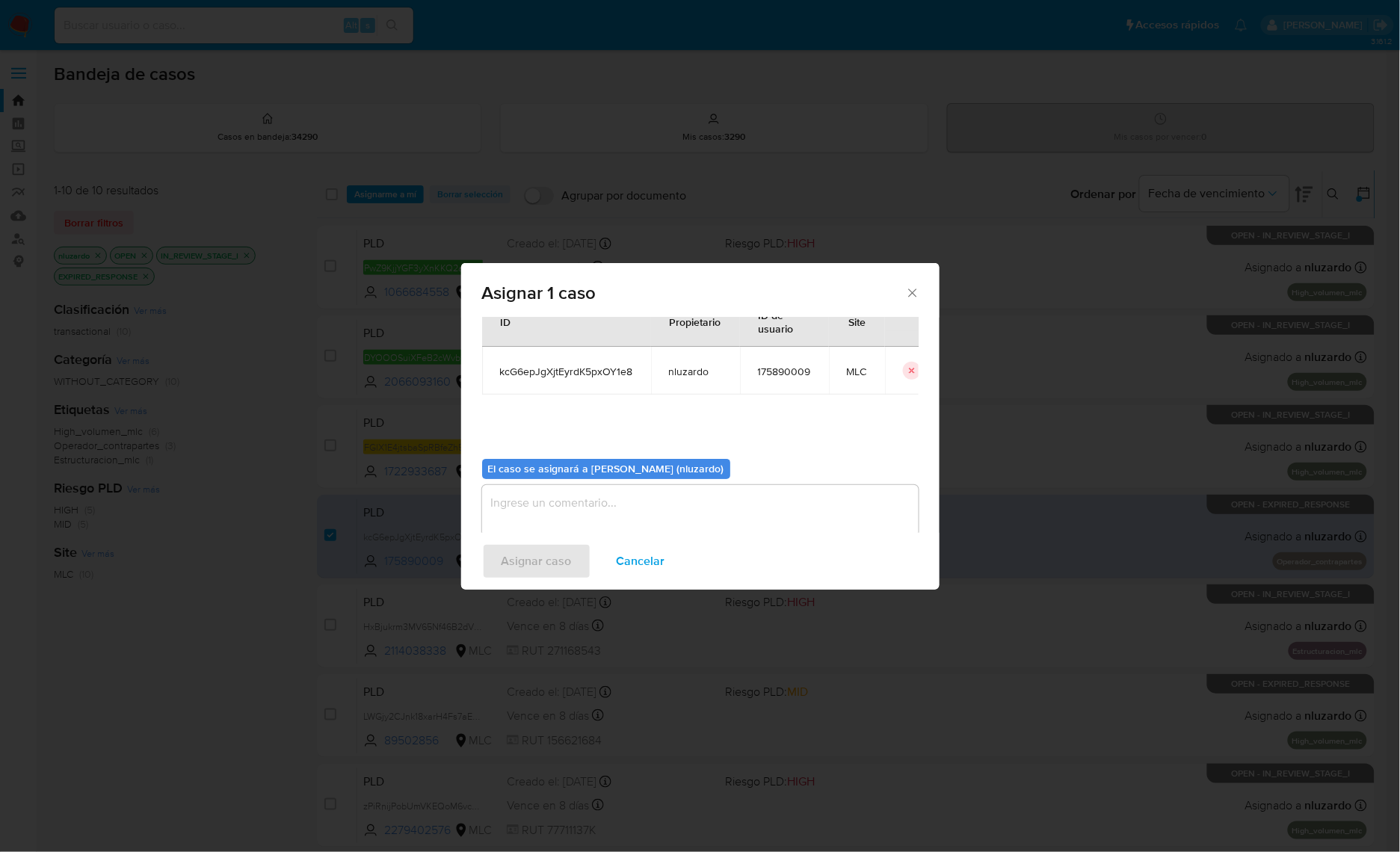
scroll to position [76, 0]
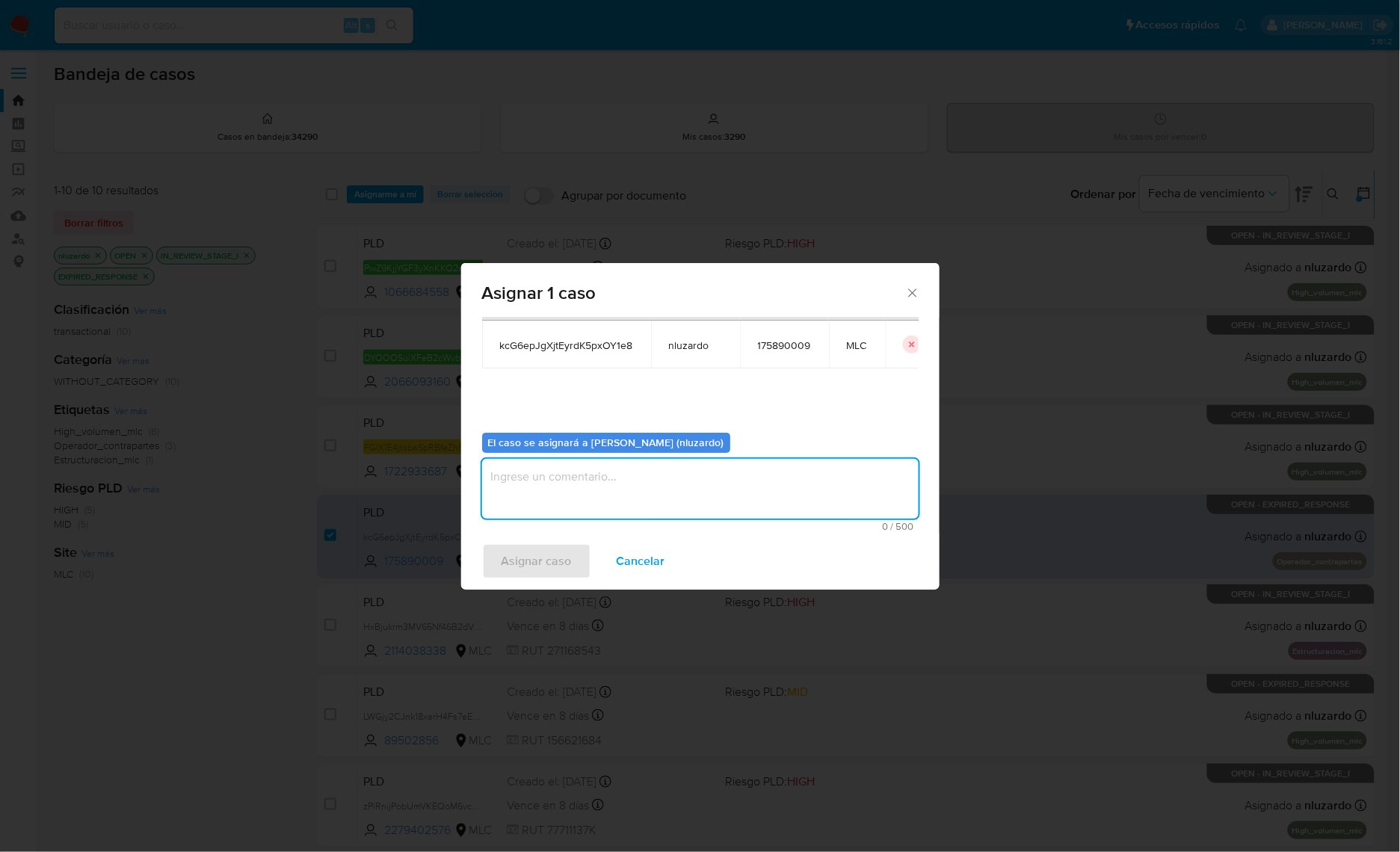
click at [705, 496] on textarea "assign-modal" at bounding box center [700, 488] width 436 height 59
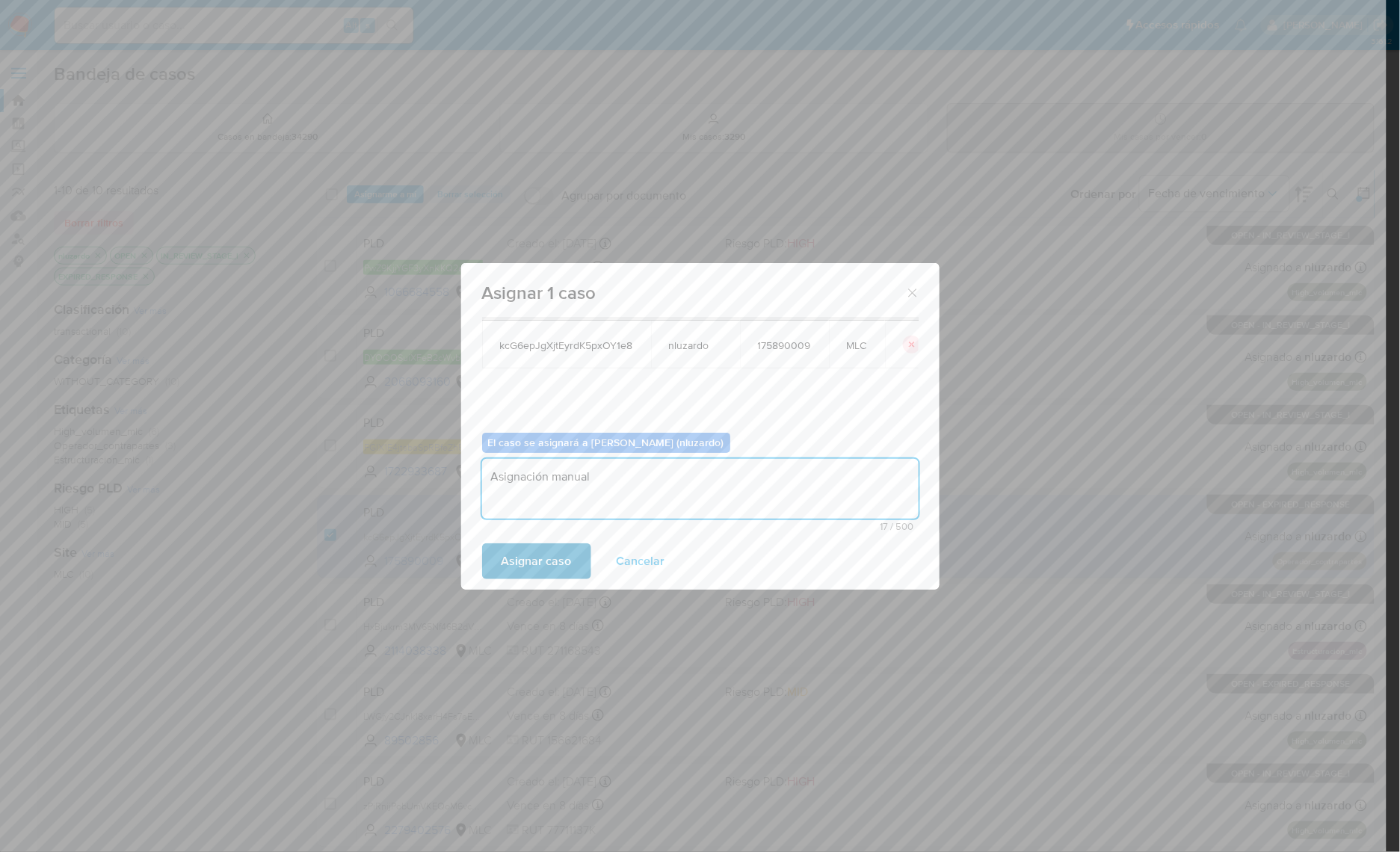
type textarea "Asignación manual"
click at [529, 548] on span "Asignar caso" at bounding box center [536, 561] width 70 height 33
